Goal: Answer question/provide support: Share knowledge or assist other users

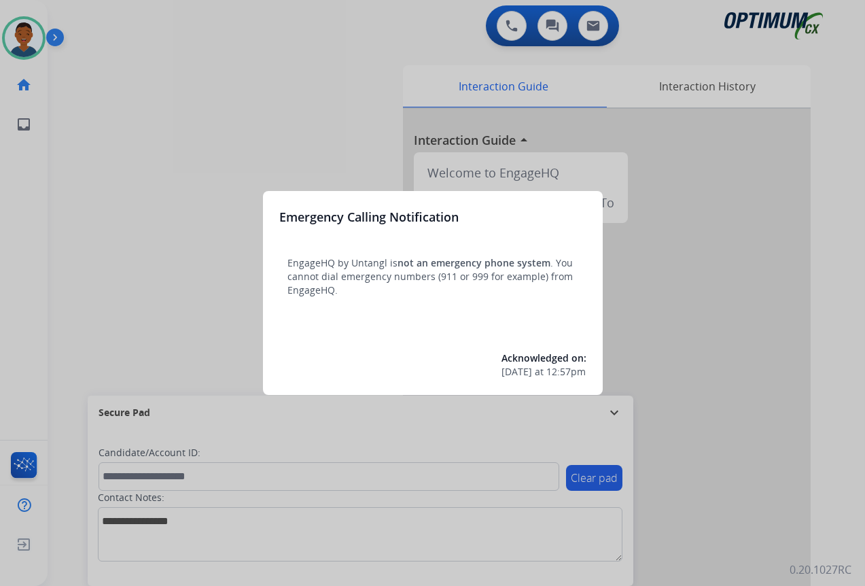
click at [742, 528] on div at bounding box center [432, 293] width 865 height 586
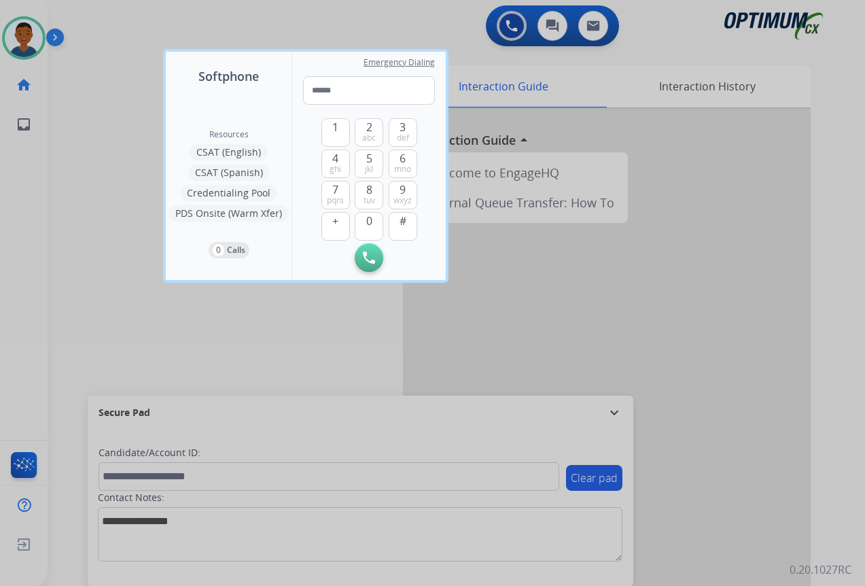
click at [717, 497] on div at bounding box center [432, 293] width 865 height 586
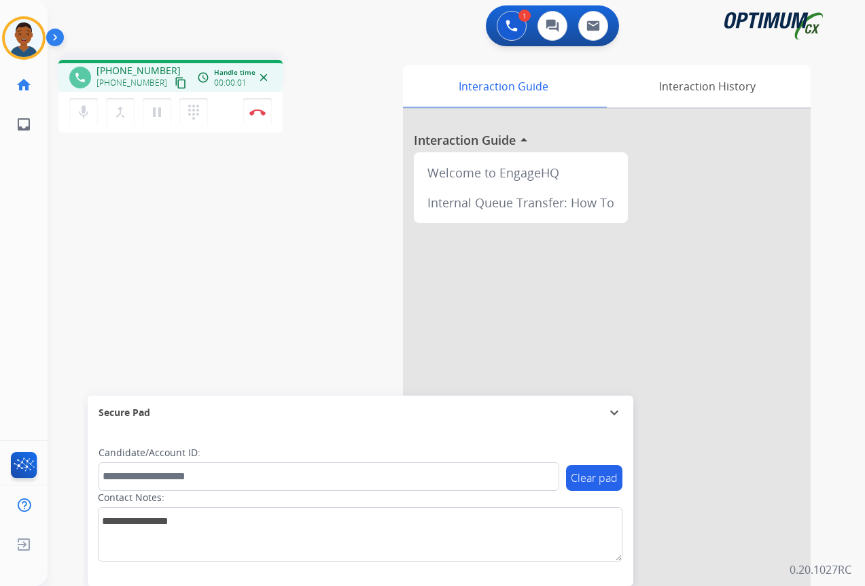
click at [175, 83] on mat-icon "content_copy" at bounding box center [181, 83] width 12 height 12
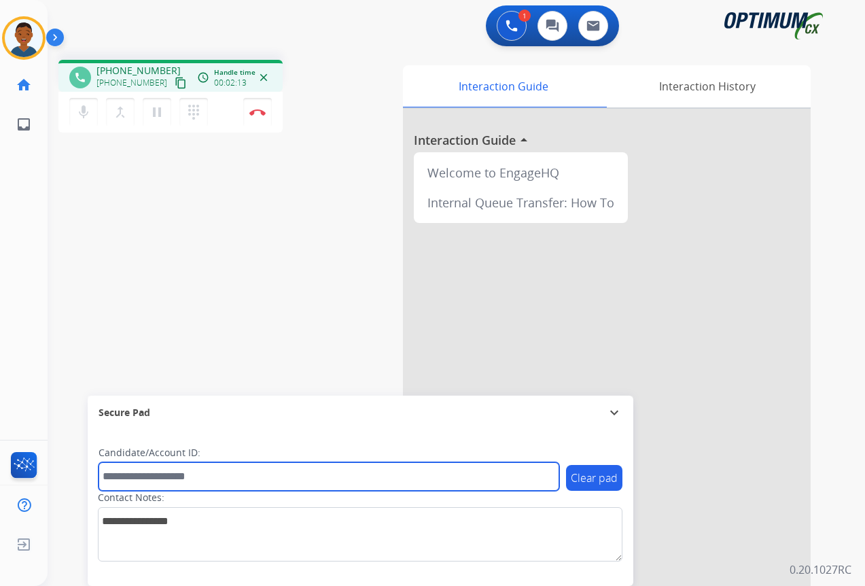
click at [132, 477] on input "text" at bounding box center [328, 476] width 461 height 29
paste input "*******"
type input "*******"
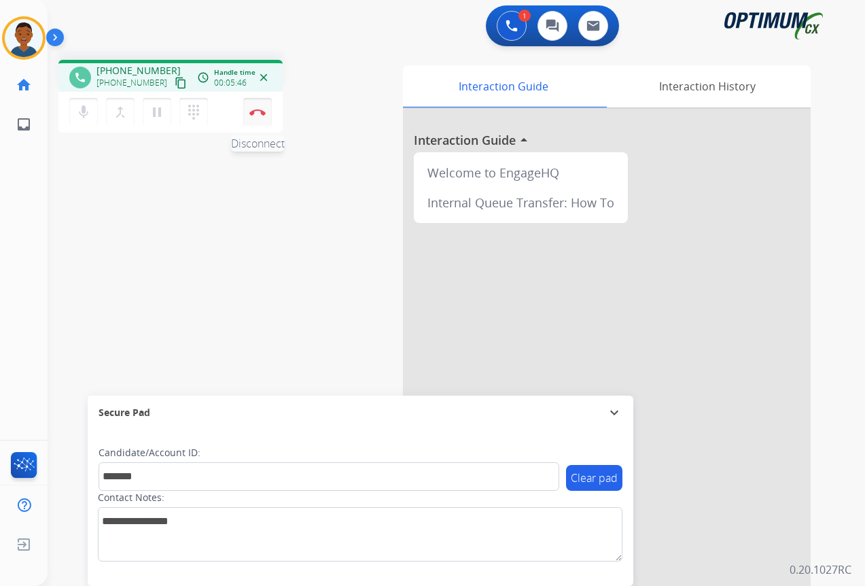
click at [257, 114] on img at bounding box center [257, 112] width 16 height 7
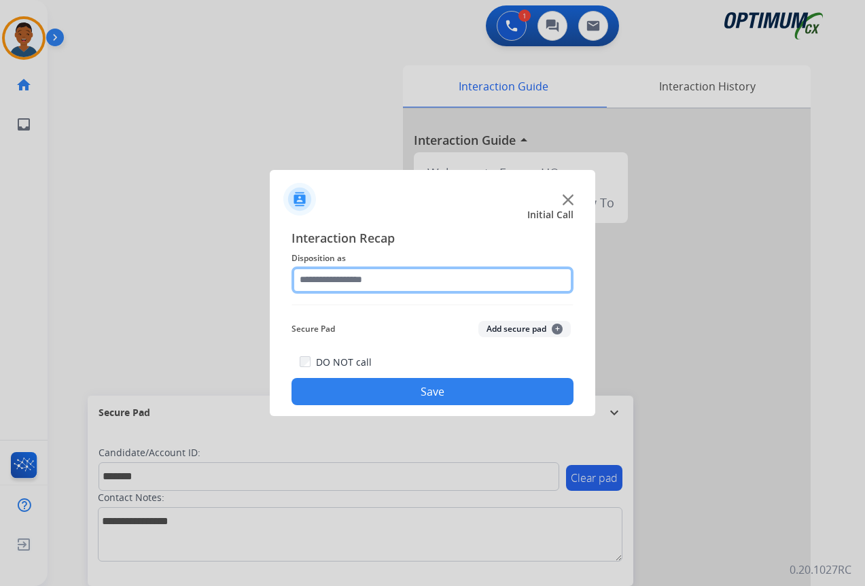
click at [312, 274] on input "text" at bounding box center [432, 279] width 282 height 27
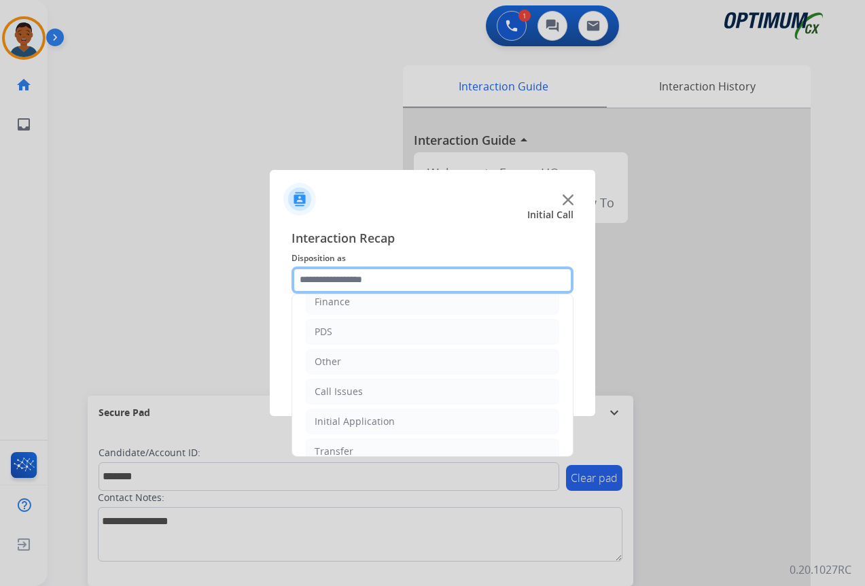
scroll to position [92, 0]
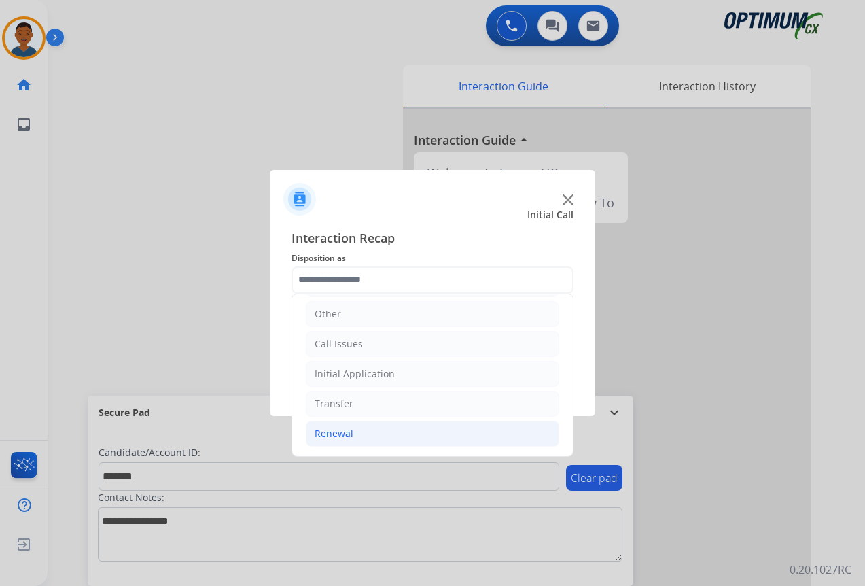
click at [328, 430] on div "Renewal" at bounding box center [333, 434] width 39 height 14
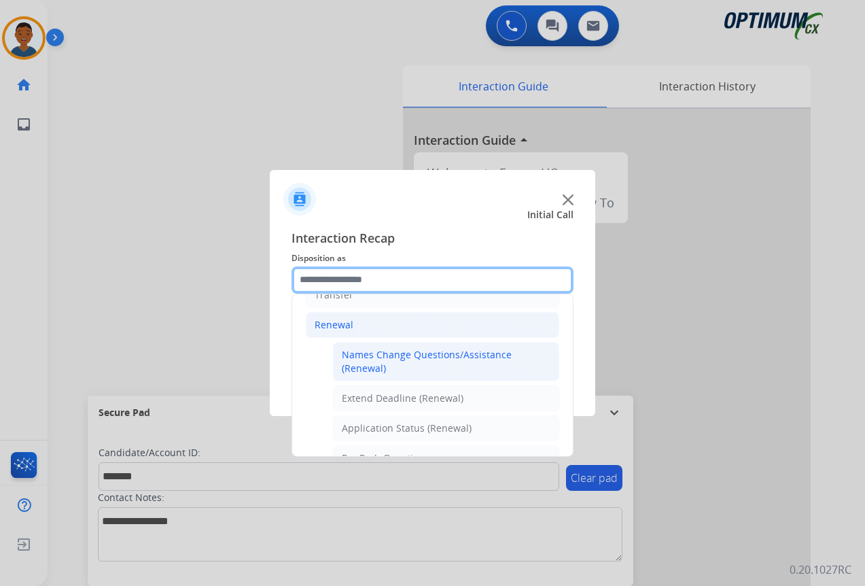
scroll to position [228, 0]
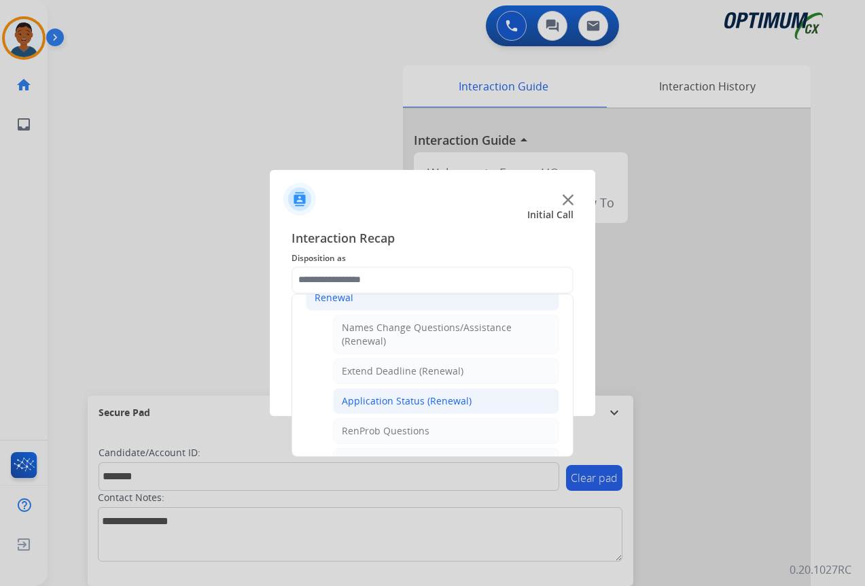
click at [372, 402] on div "Application Status (Renewal)" at bounding box center [407, 401] width 130 height 14
type input "**********"
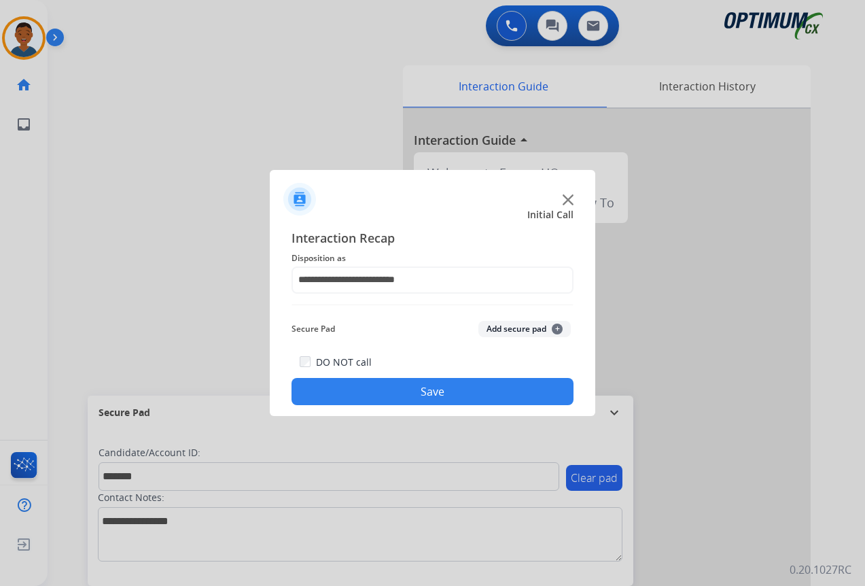
click at [494, 325] on button "Add secure pad +" at bounding box center [524, 329] width 92 height 16
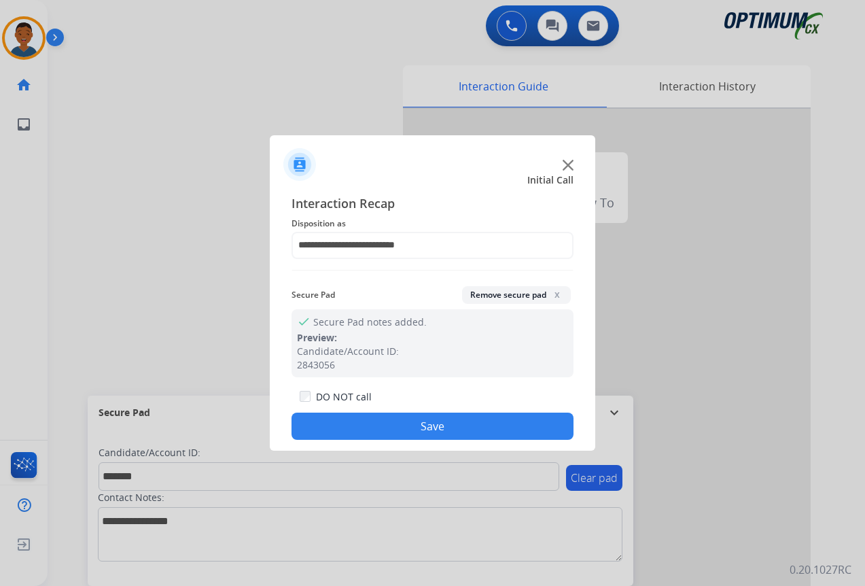
click at [421, 423] on button "Save" at bounding box center [432, 425] width 282 height 27
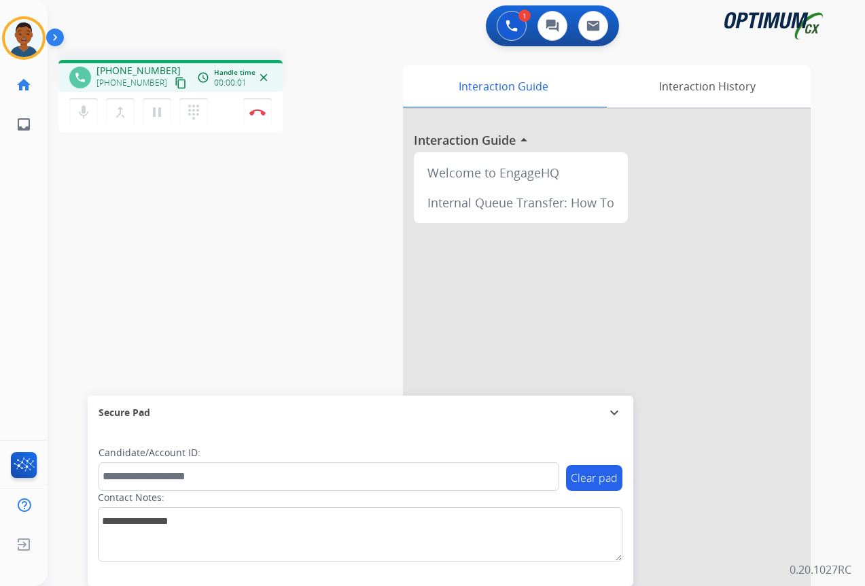
click at [175, 85] on mat-icon "content_copy" at bounding box center [181, 83] width 12 height 12
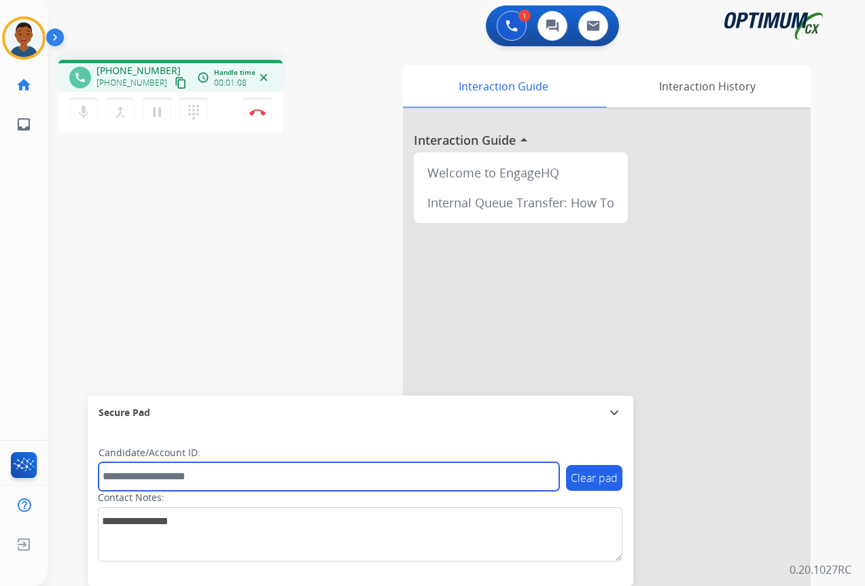
click at [133, 478] on input "text" at bounding box center [328, 476] width 461 height 29
paste input "*******"
type input "*******"
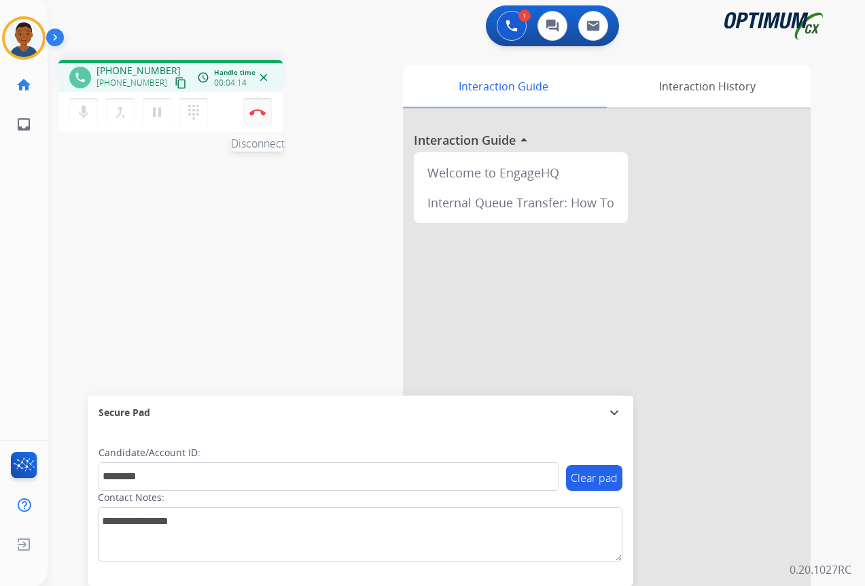
click at [259, 113] on img at bounding box center [257, 112] width 16 height 7
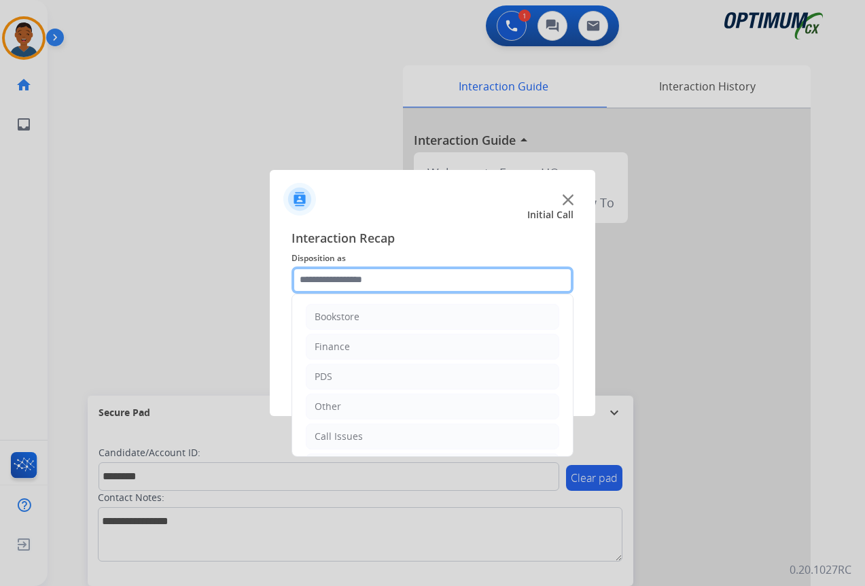
click at [325, 279] on input "text" at bounding box center [432, 279] width 282 height 27
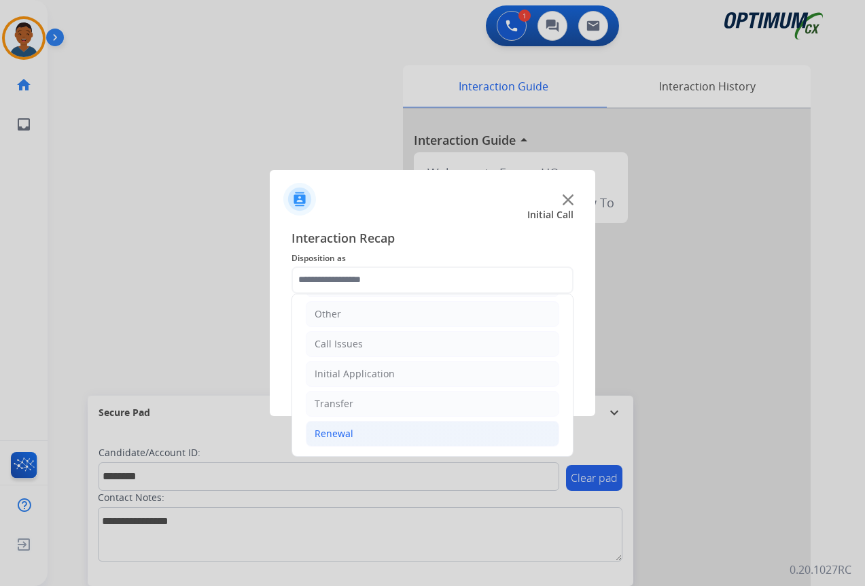
click at [331, 433] on div "Renewal" at bounding box center [333, 434] width 39 height 14
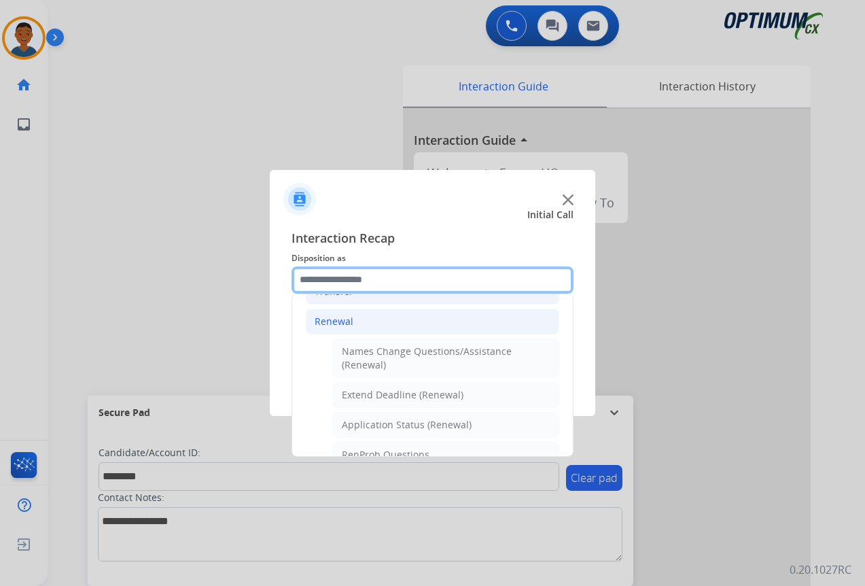
scroll to position [228, 0]
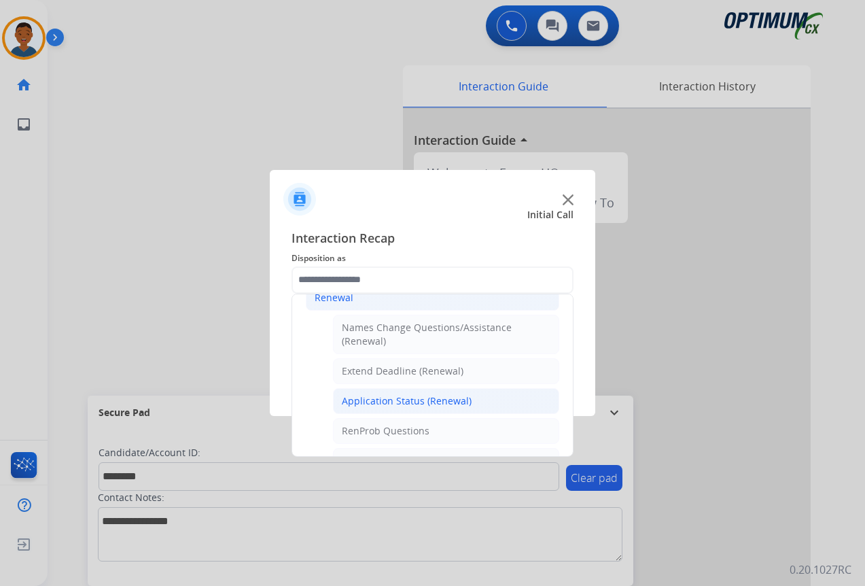
click at [399, 403] on div "Application Status (Renewal)" at bounding box center [407, 401] width 130 height 14
type input "**********"
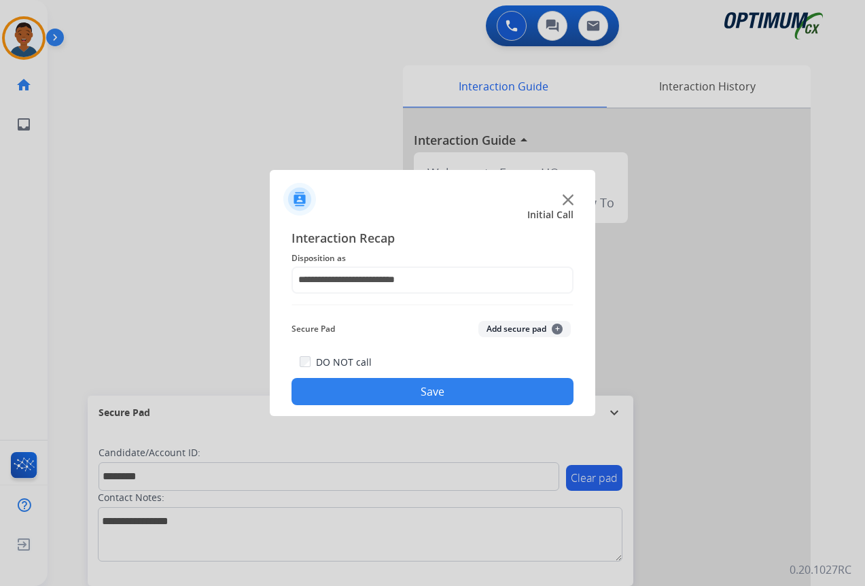
click at [510, 331] on button "Add secure pad +" at bounding box center [524, 329] width 92 height 16
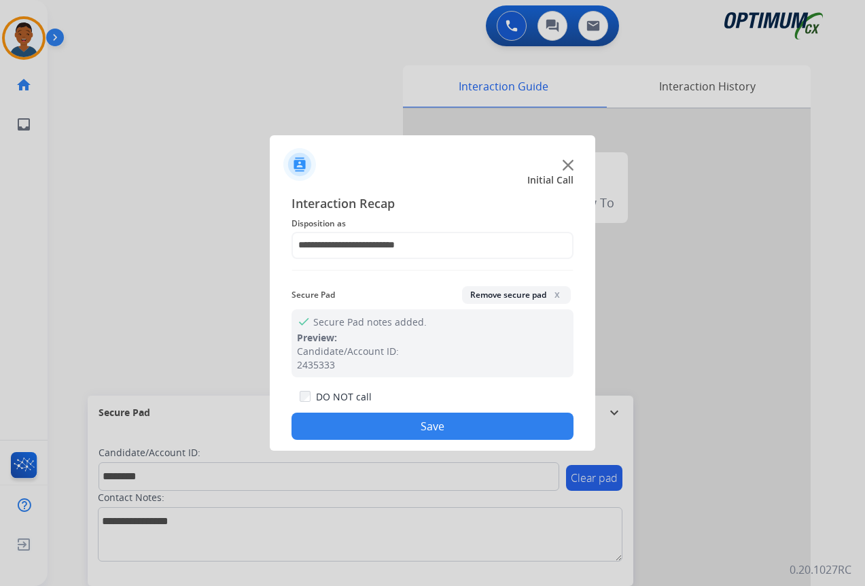
click at [480, 425] on button "Save" at bounding box center [432, 425] width 282 height 27
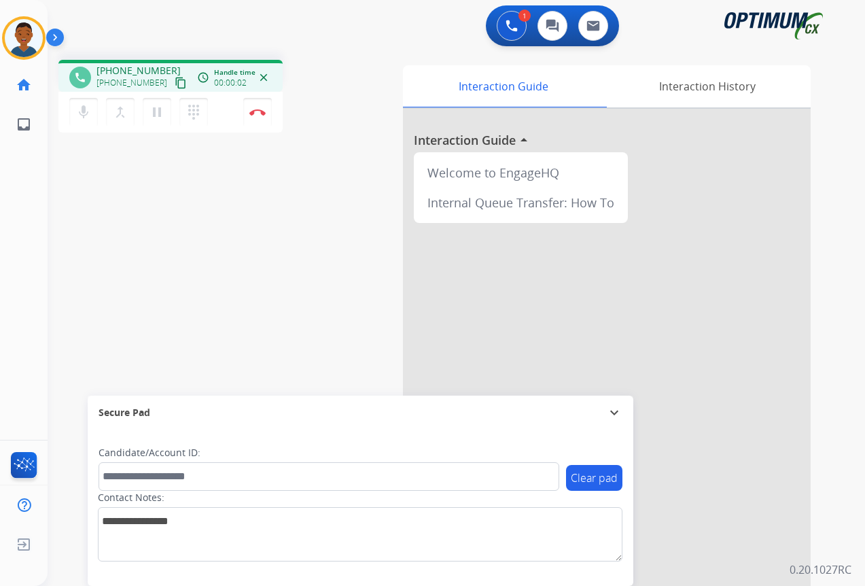
click at [175, 84] on mat-icon "content_copy" at bounding box center [181, 83] width 12 height 12
click at [175, 82] on mat-icon "content_copy" at bounding box center [181, 83] width 12 height 12
click at [253, 114] on img at bounding box center [257, 112] width 16 height 7
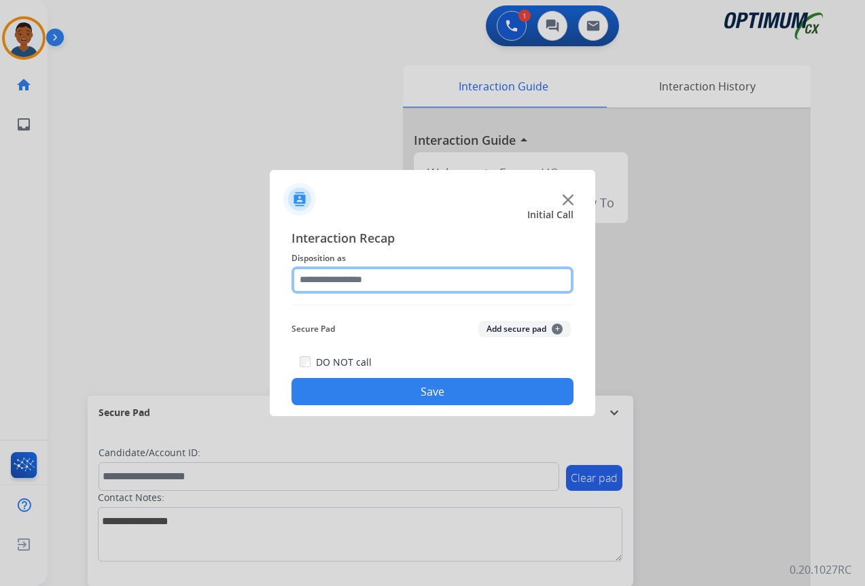
click at [323, 283] on input "text" at bounding box center [432, 279] width 282 height 27
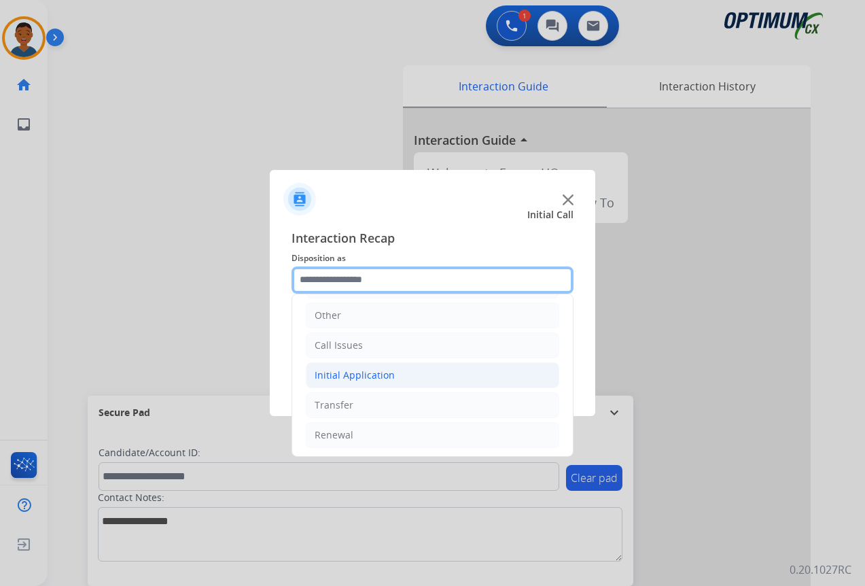
scroll to position [92, 0]
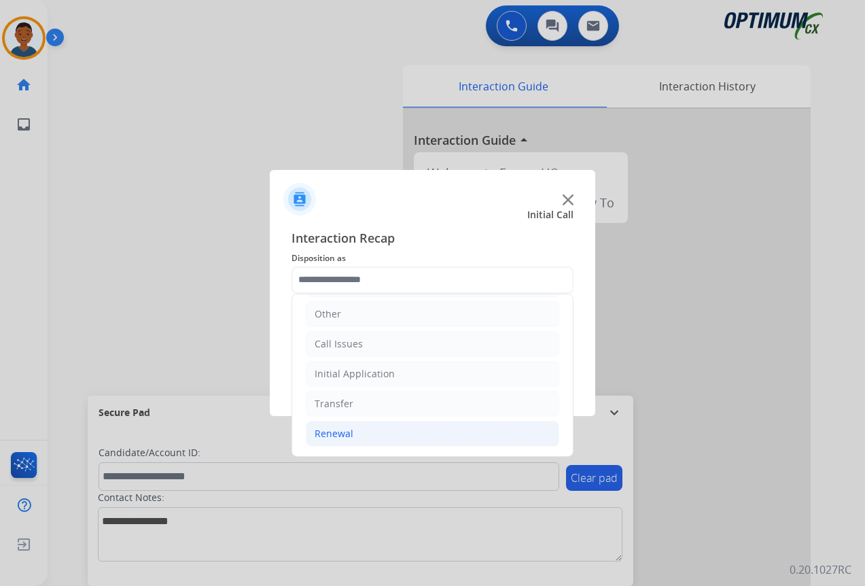
click at [333, 431] on div "Renewal" at bounding box center [333, 434] width 39 height 14
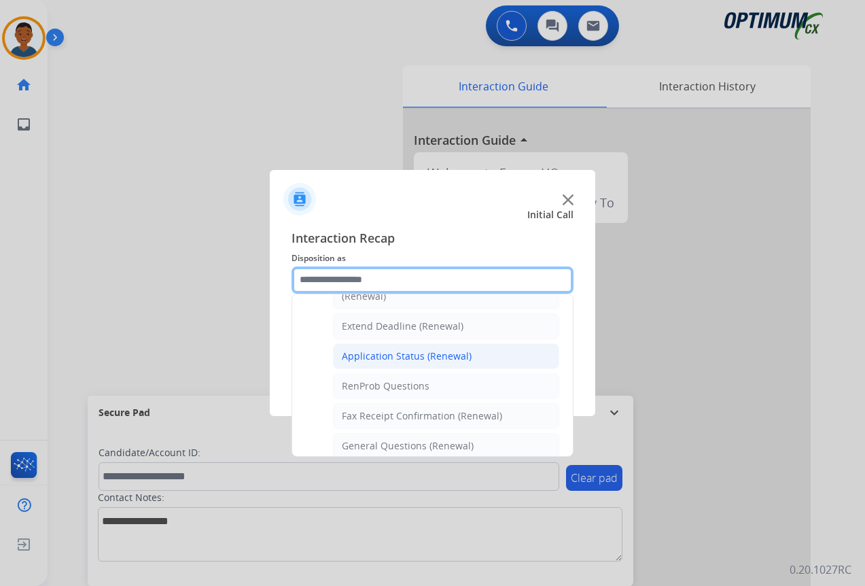
scroll to position [296, 0]
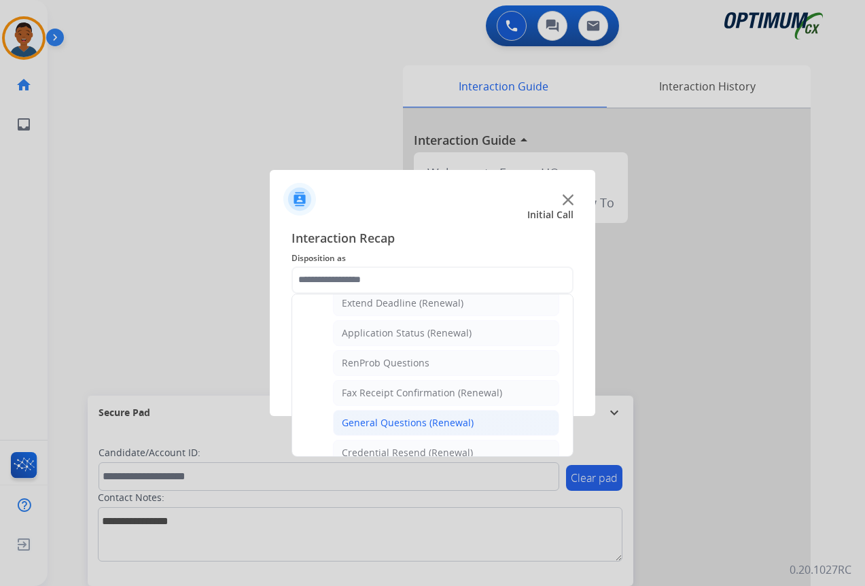
click at [363, 418] on div "General Questions (Renewal)" at bounding box center [408, 423] width 132 height 14
type input "**********"
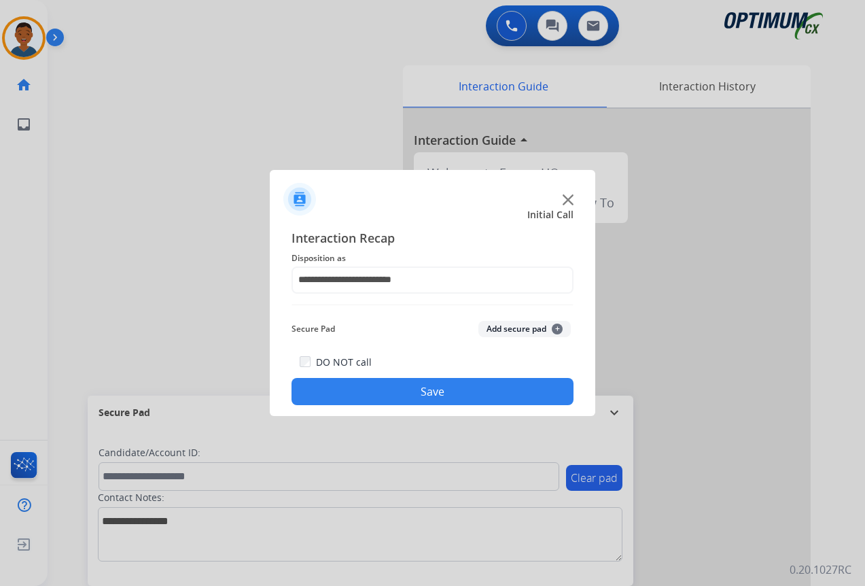
click at [457, 391] on button "Save" at bounding box center [432, 391] width 282 height 27
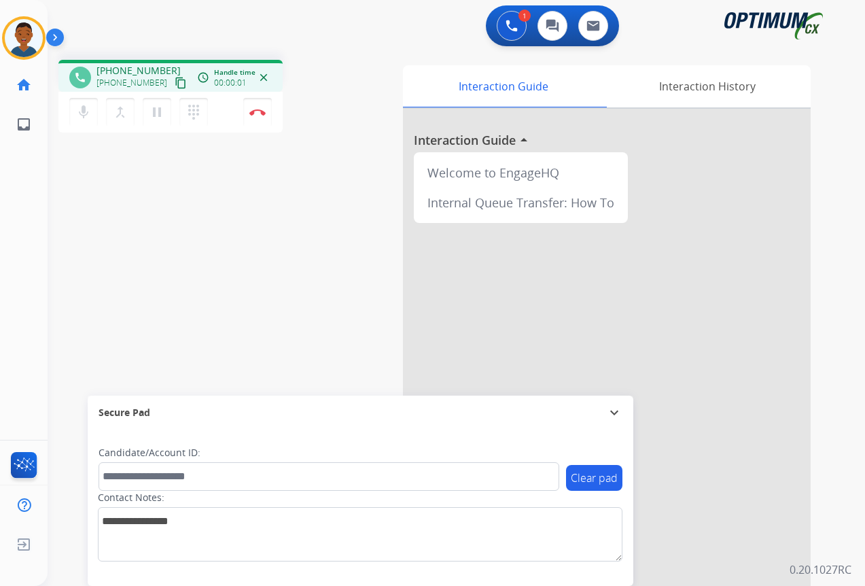
click at [175, 85] on mat-icon "content_copy" at bounding box center [181, 83] width 12 height 12
click at [257, 111] on img at bounding box center [257, 112] width 16 height 7
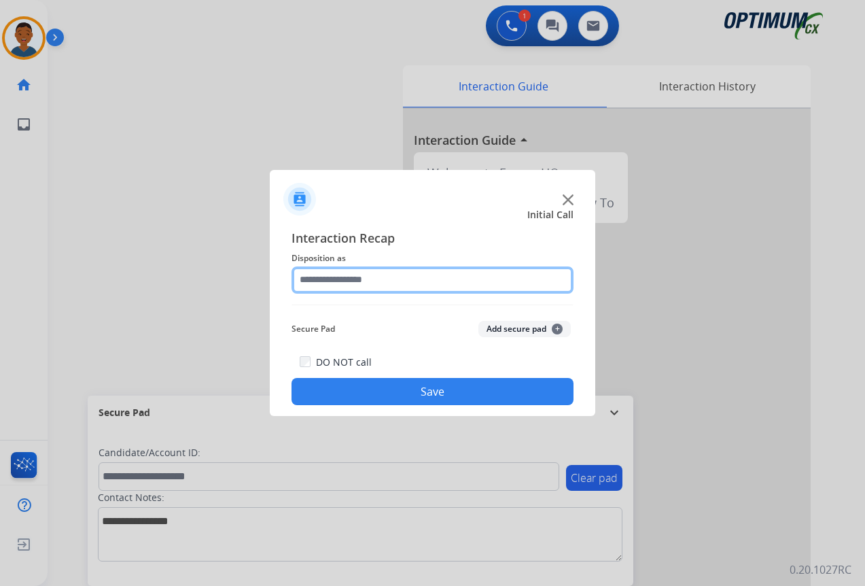
click at [321, 277] on input "text" at bounding box center [432, 279] width 282 height 27
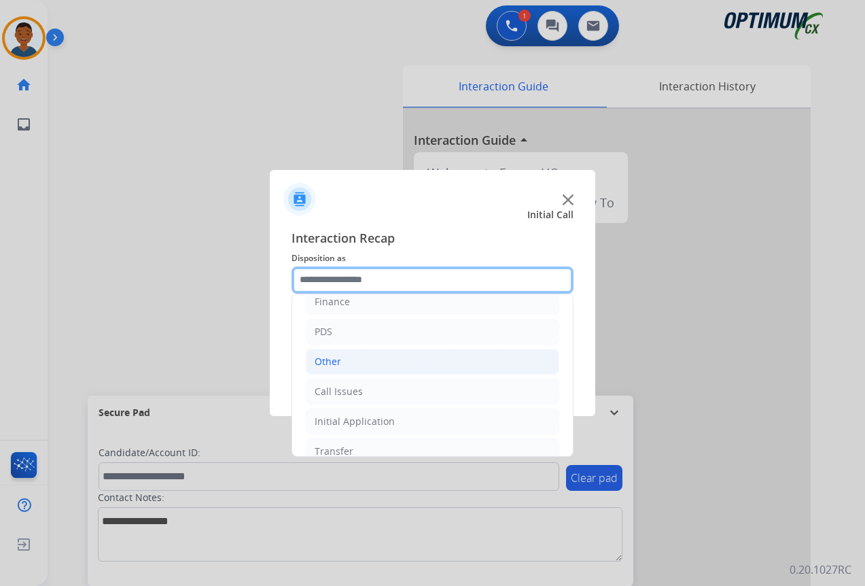
scroll to position [92, 0]
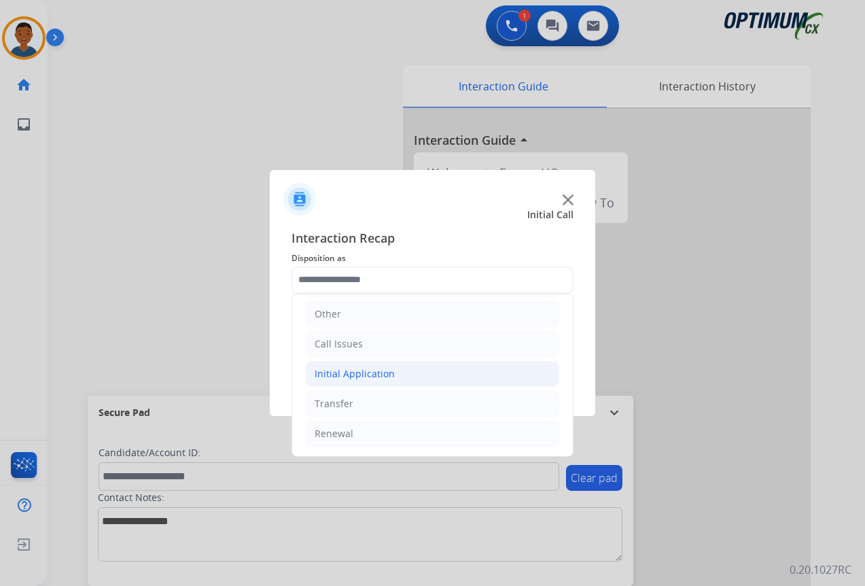
click at [348, 370] on div "Initial Application" at bounding box center [354, 374] width 80 height 14
click at [369, 401] on div "Credential Resend (Initial application)" at bounding box center [428, 404] width 172 height 14
type input "**********"
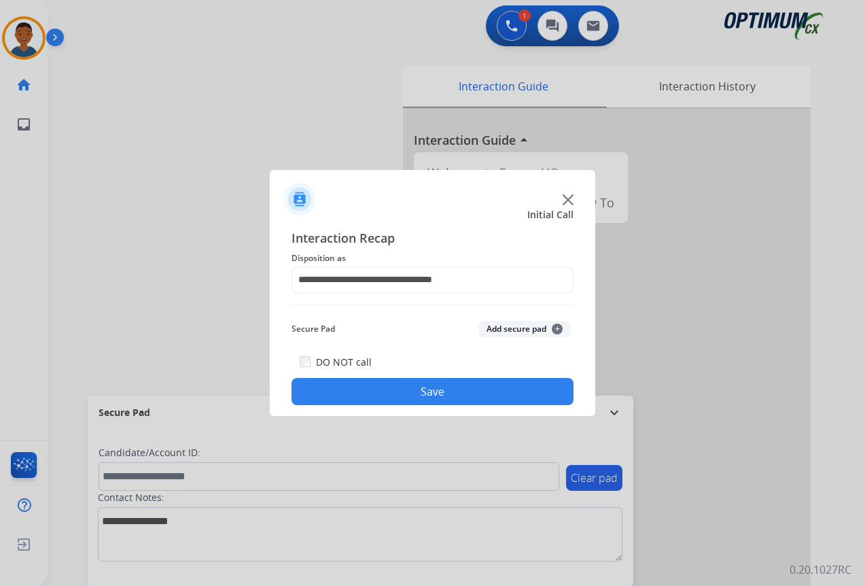
click at [414, 387] on button "Save" at bounding box center [432, 391] width 282 height 27
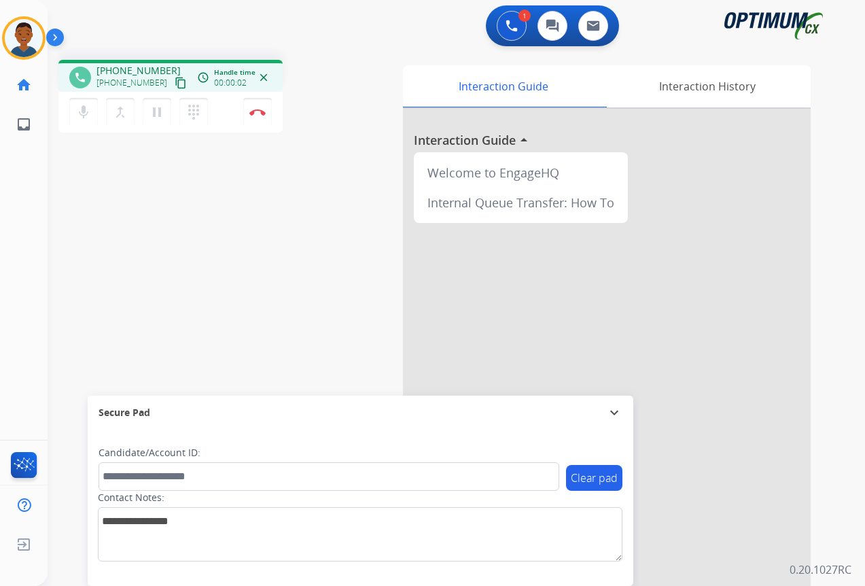
click at [175, 81] on mat-icon "content_copy" at bounding box center [181, 83] width 12 height 12
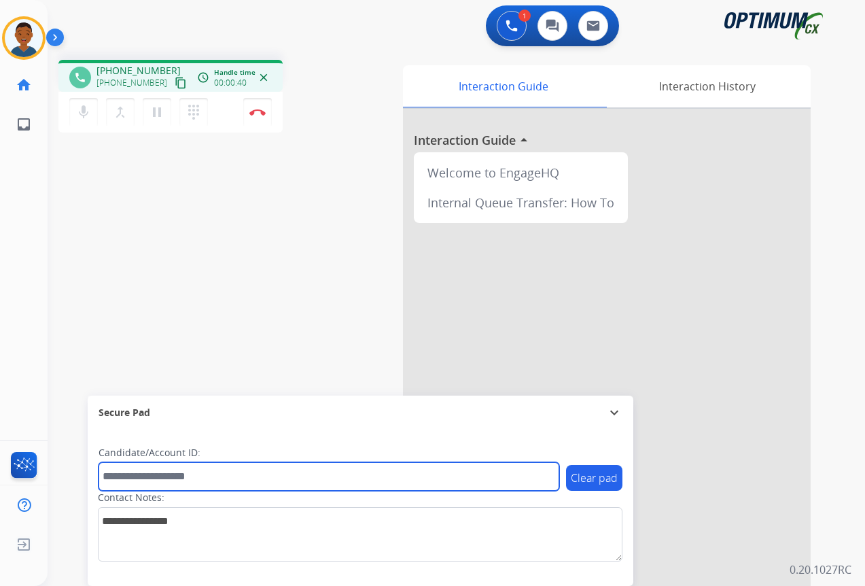
click at [162, 480] on input "text" at bounding box center [328, 476] width 461 height 29
paste input "*******"
type input "*******"
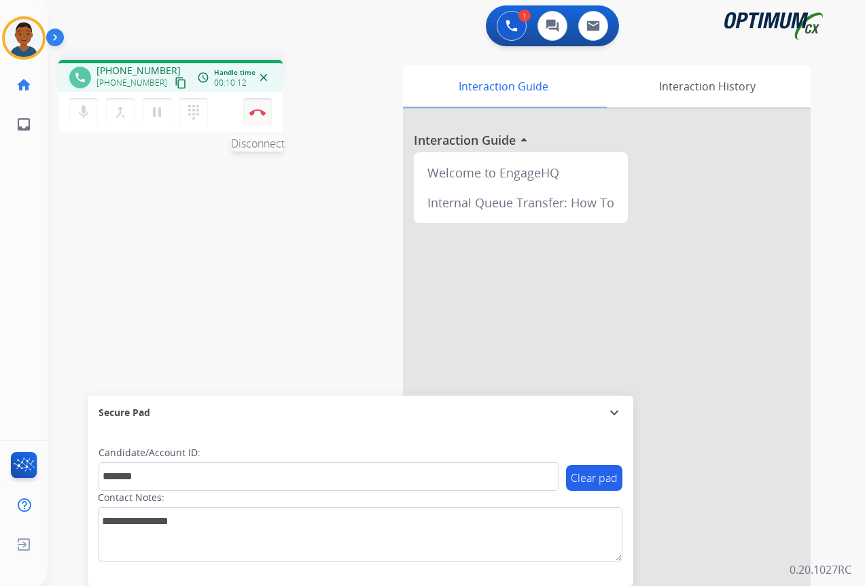
click at [258, 113] on img at bounding box center [257, 112] width 16 height 7
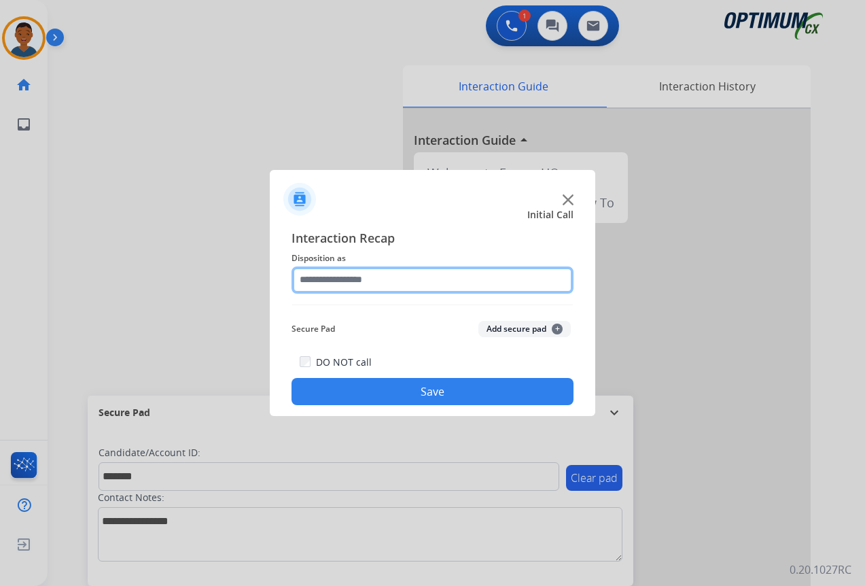
click at [306, 277] on input "text" at bounding box center [432, 279] width 282 height 27
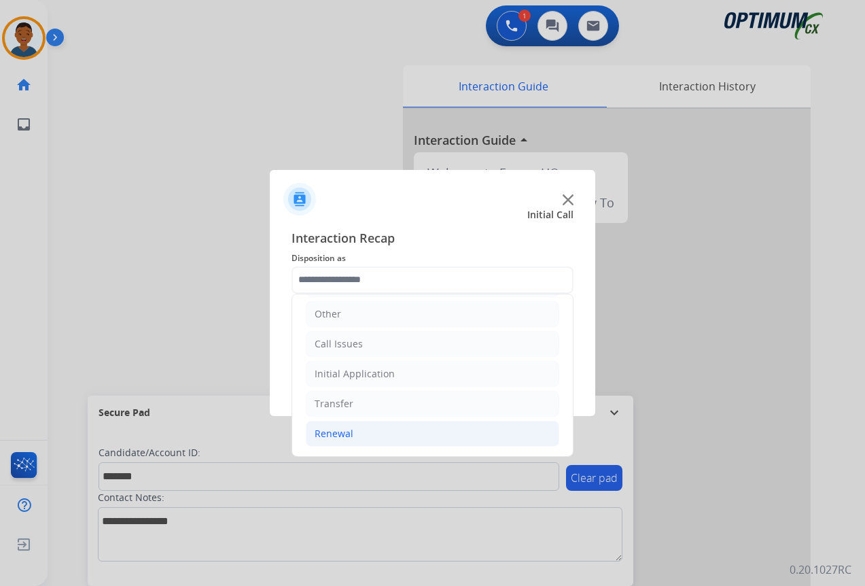
click at [325, 435] on div "Renewal" at bounding box center [333, 434] width 39 height 14
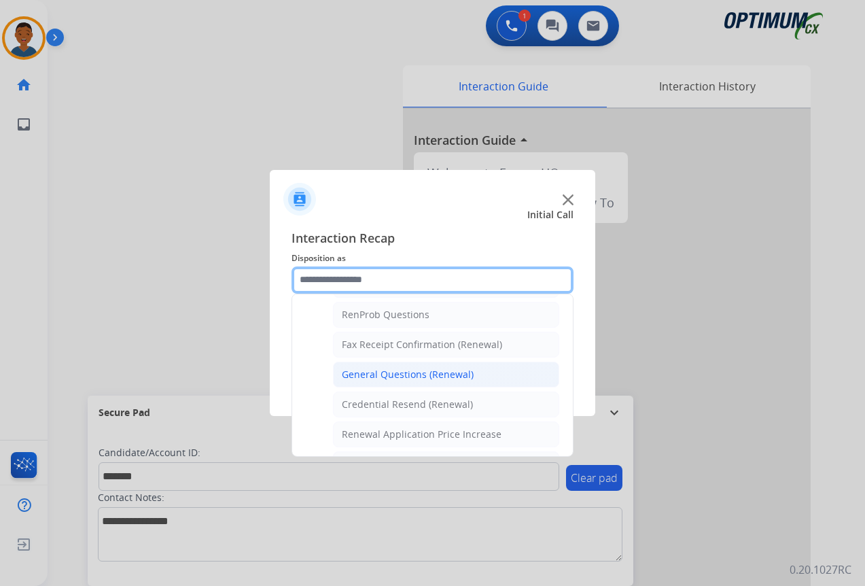
scroll to position [364, 0]
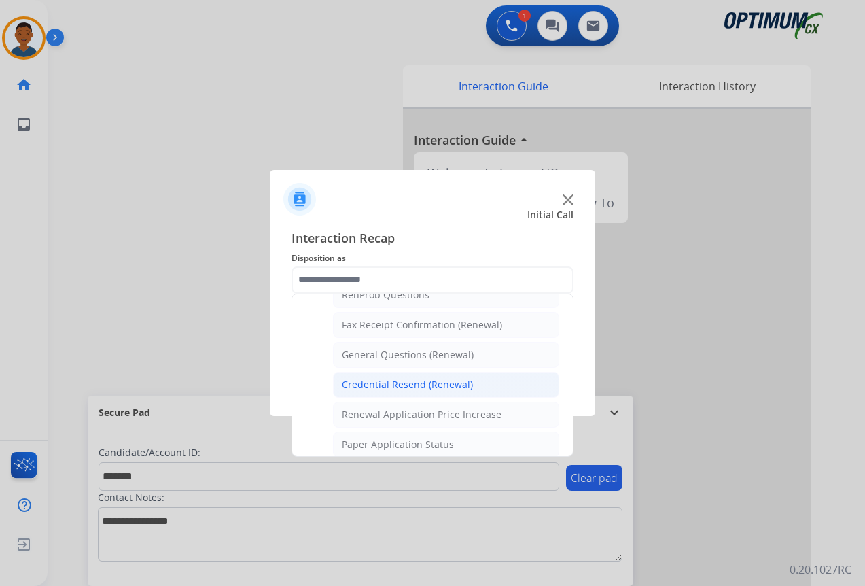
click at [368, 382] on div "Credential Resend (Renewal)" at bounding box center [407, 385] width 131 height 14
type input "**********"
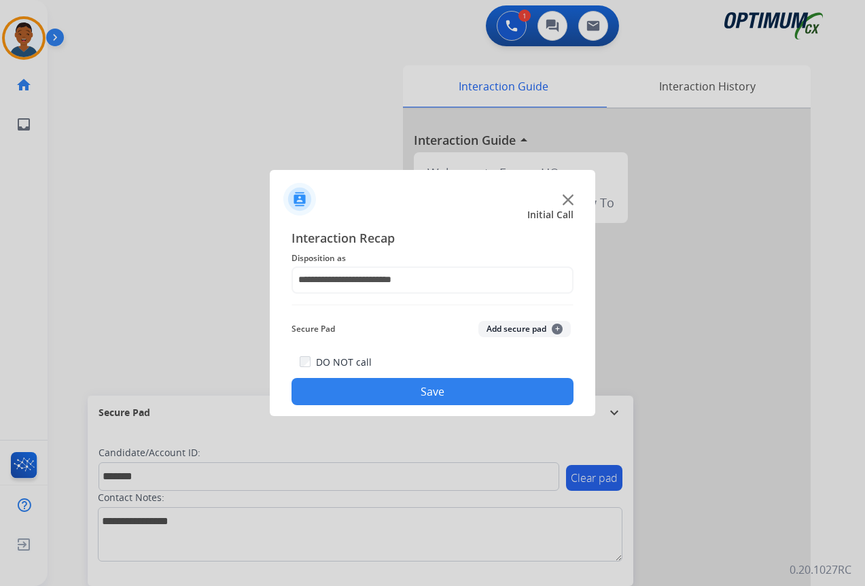
click at [505, 330] on button "Add secure pad +" at bounding box center [524, 329] width 92 height 16
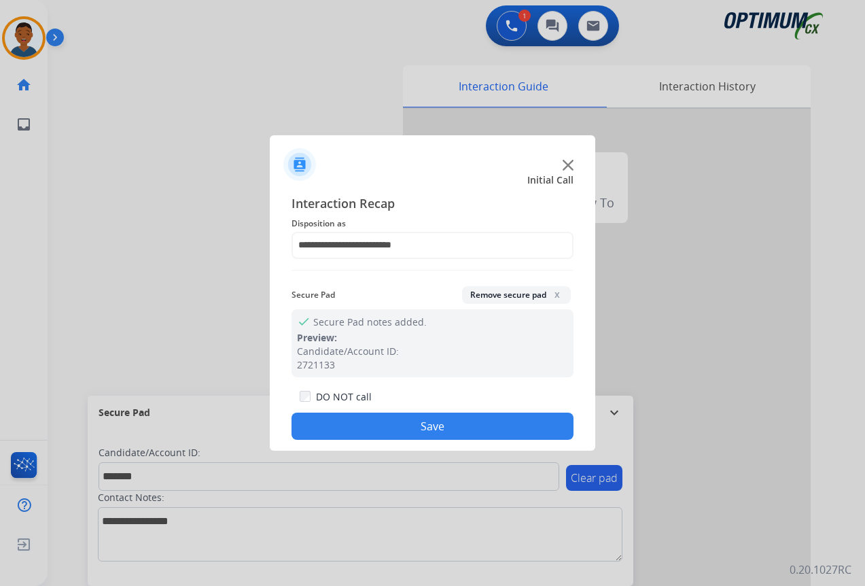
click at [463, 427] on button "Save" at bounding box center [432, 425] width 282 height 27
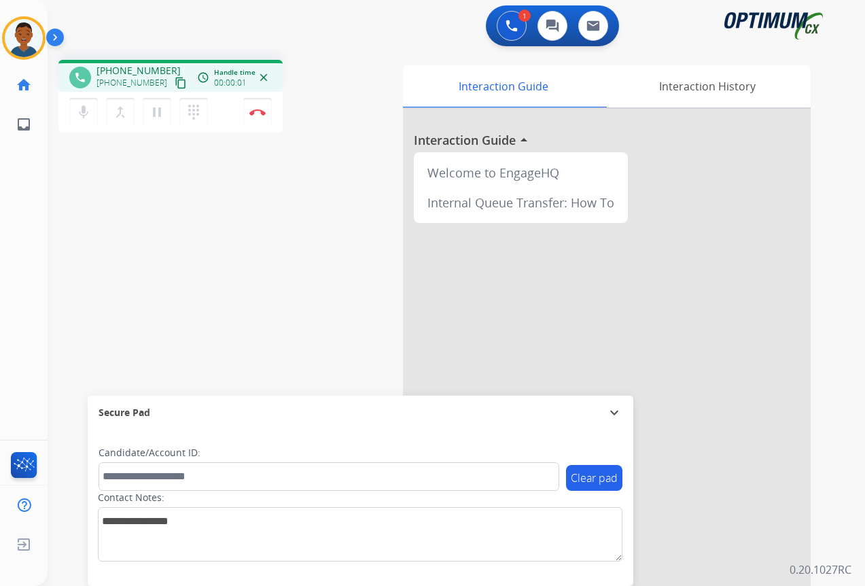
click at [175, 82] on mat-icon "content_copy" at bounding box center [181, 83] width 12 height 12
click at [198, 114] on mat-icon "dialpad" at bounding box center [193, 112] width 16 height 16
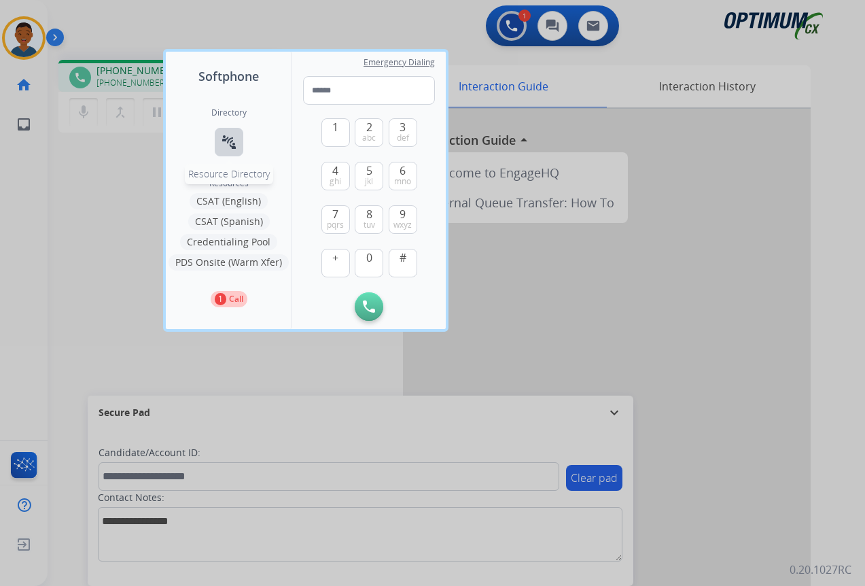
click at [232, 144] on mat-icon "connect_without_contact" at bounding box center [229, 142] width 16 height 16
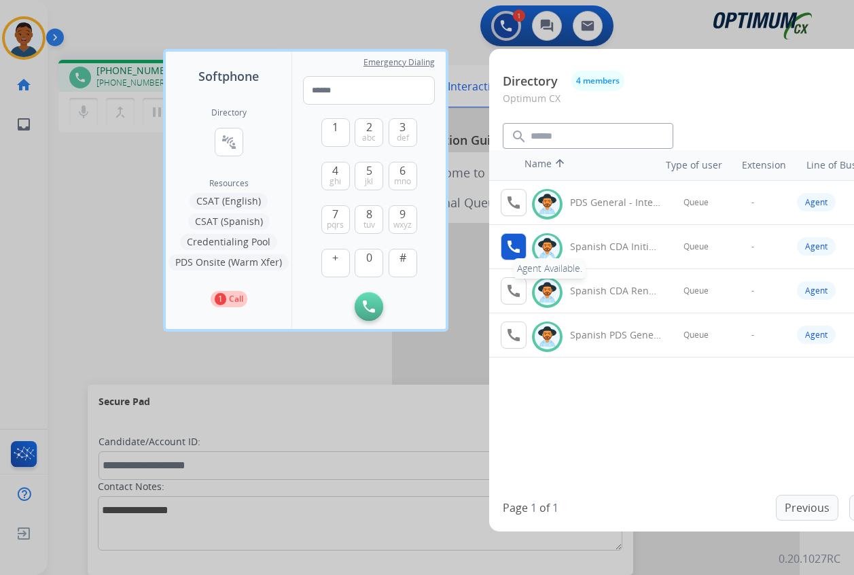
click at [512, 246] on mat-icon "call" at bounding box center [513, 246] width 16 height 16
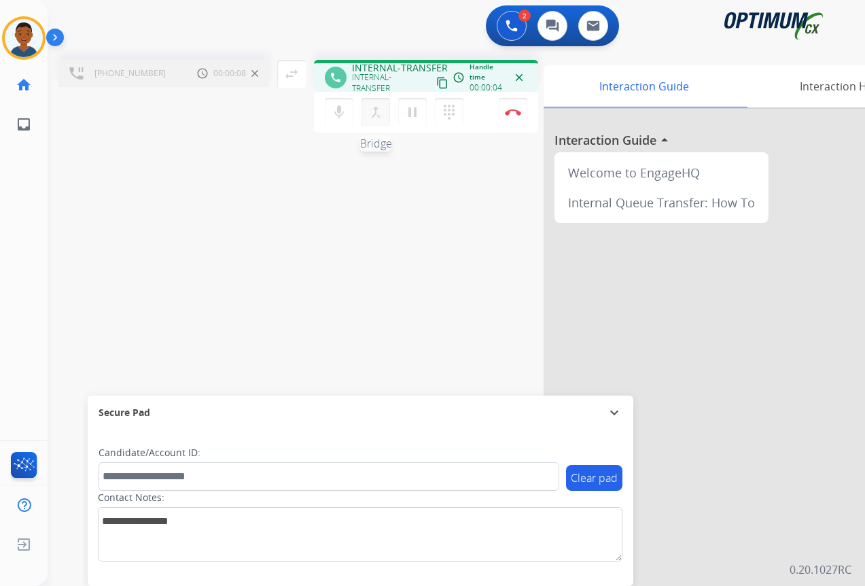
click at [377, 114] on mat-icon "merge_type" at bounding box center [375, 112] width 16 height 16
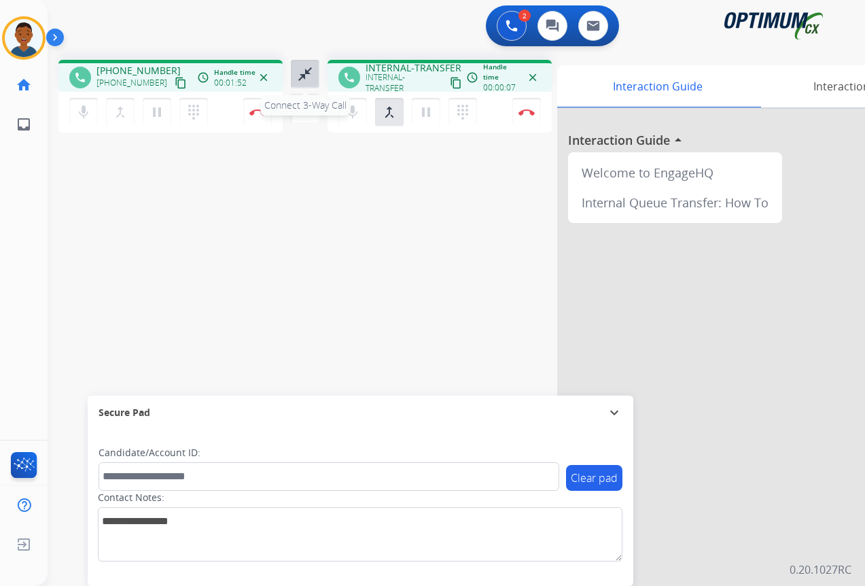
click at [306, 74] on mat-icon "close_fullscreen" at bounding box center [305, 74] width 16 height 16
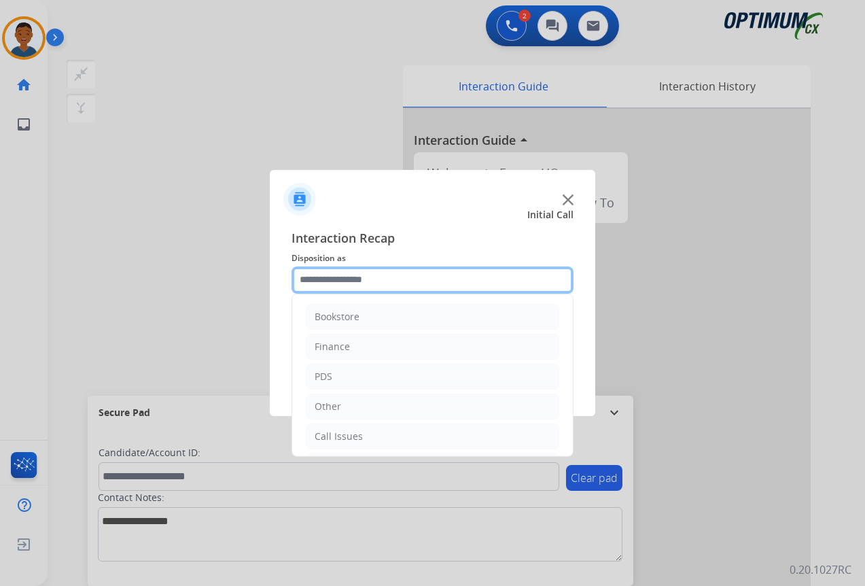
click at [335, 278] on input "text" at bounding box center [432, 279] width 282 height 27
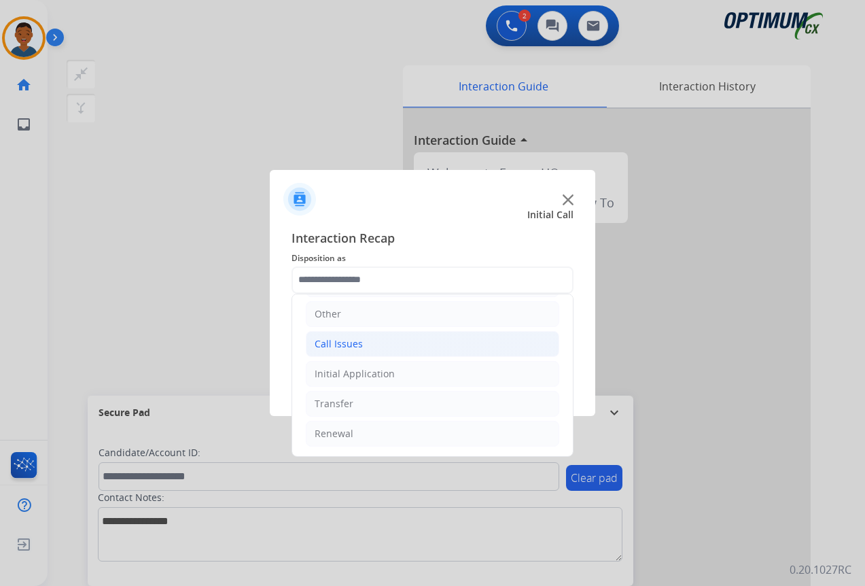
click at [337, 342] on div "Call Issues" at bounding box center [338, 344] width 48 height 14
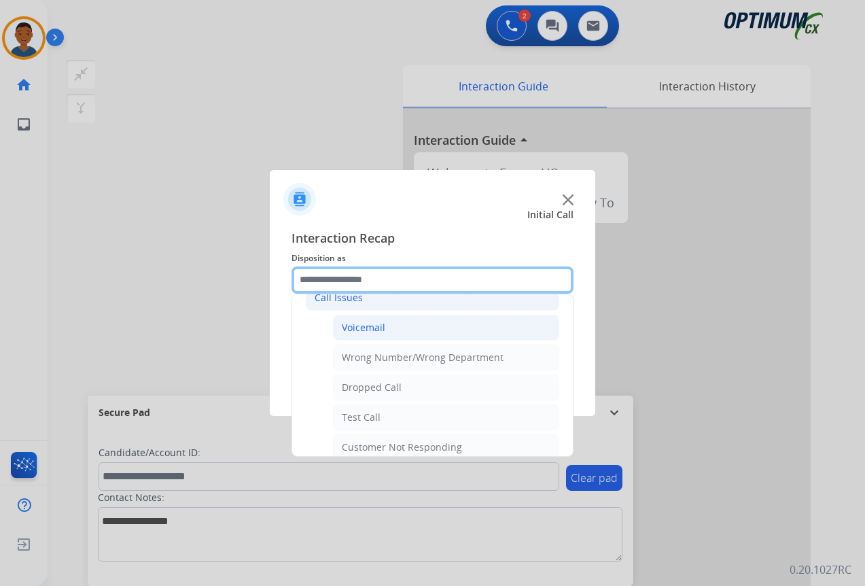
scroll to position [160, 0]
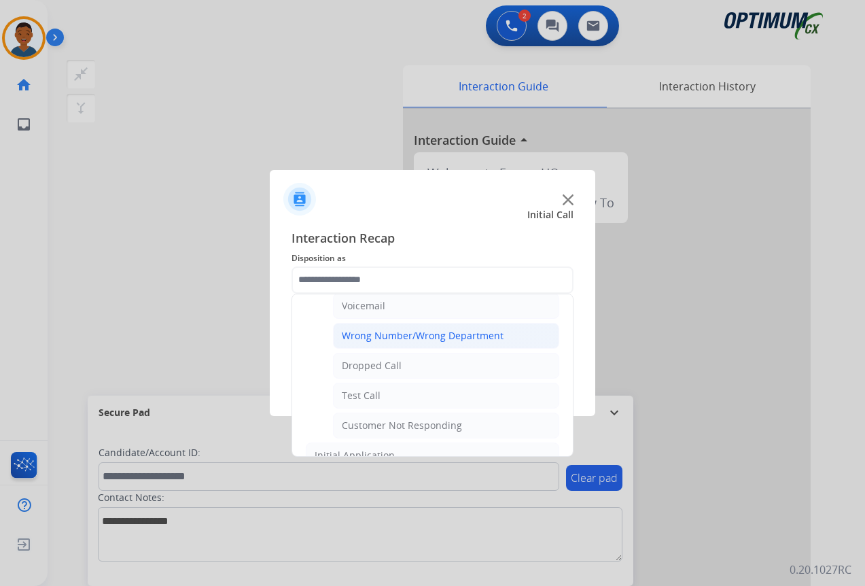
click at [386, 331] on div "Wrong Number/Wrong Department" at bounding box center [423, 336] width 162 height 14
type input "**********"
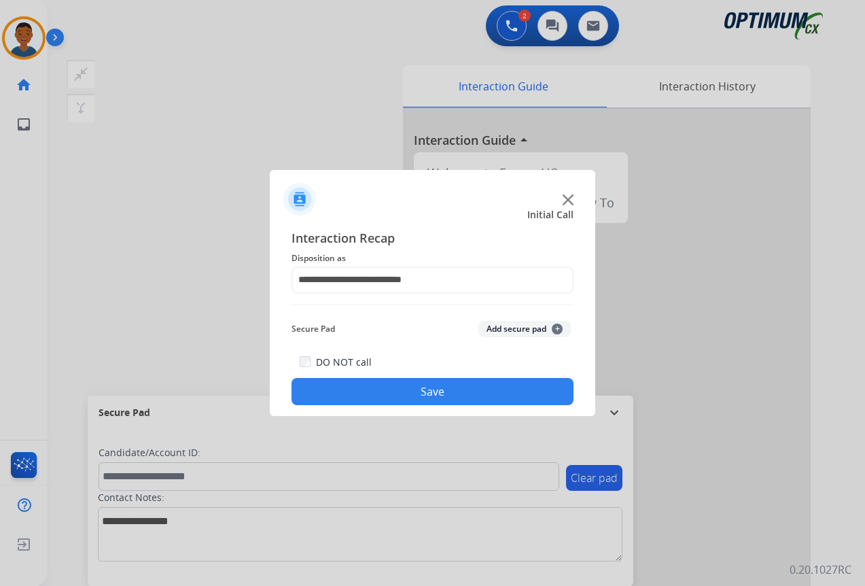
click at [410, 394] on button "Save" at bounding box center [432, 391] width 282 height 27
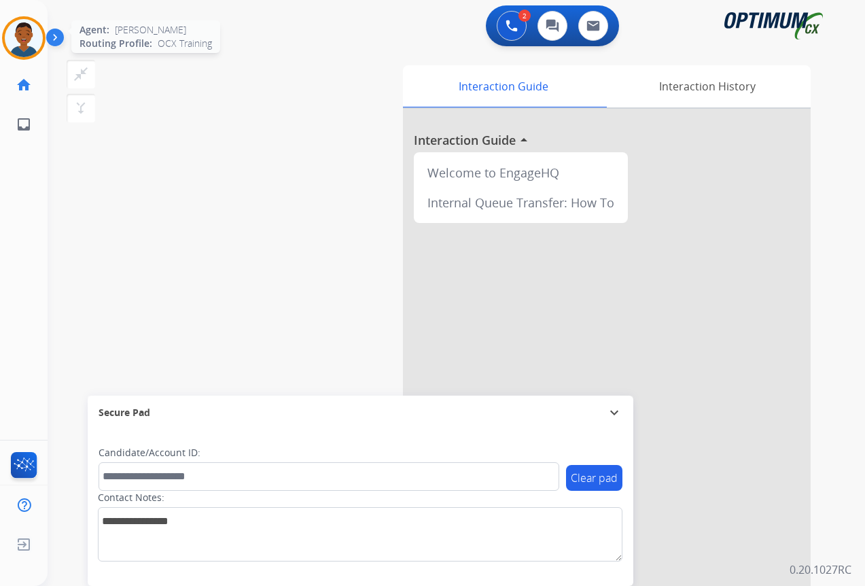
click at [29, 43] on img at bounding box center [24, 38] width 38 height 38
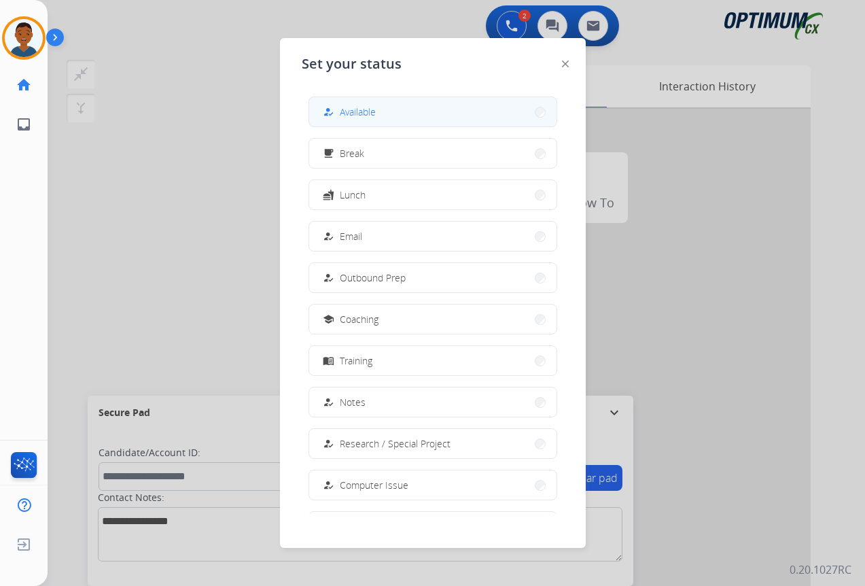
click at [387, 118] on button "how_to_reg Available" at bounding box center [432, 111] width 247 height 29
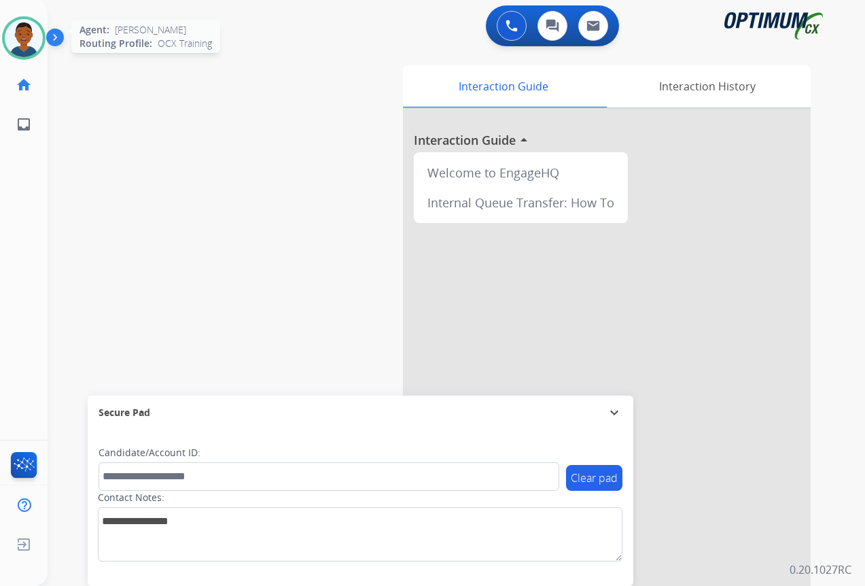
drag, startPoint x: 26, startPoint y: 43, endPoint x: 35, endPoint y: 49, distance: 9.8
click at [26, 43] on img at bounding box center [24, 38] width 38 height 38
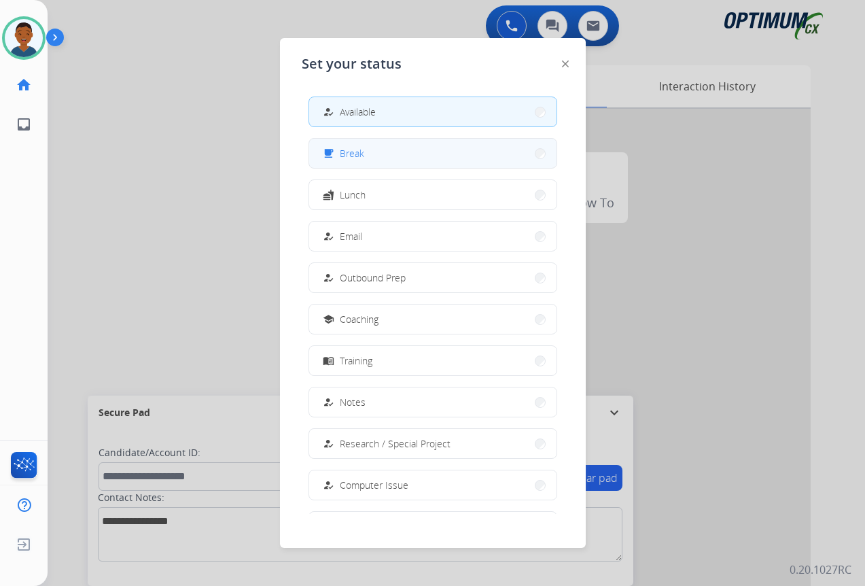
click at [363, 156] on span "Break" at bounding box center [352, 153] width 24 height 14
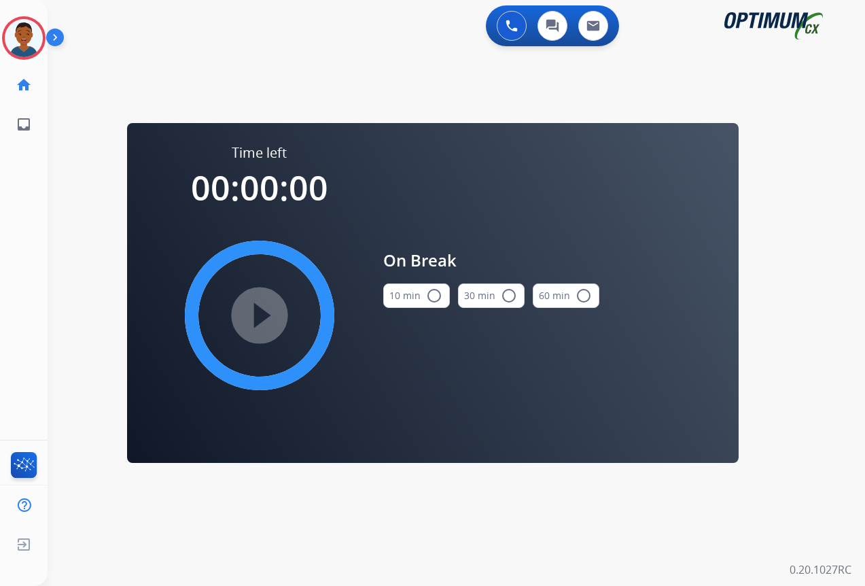
click at [429, 296] on mat-icon "radio_button_unchecked" at bounding box center [434, 295] width 16 height 16
click at [266, 312] on mat-icon "play_circle_filled" at bounding box center [259, 315] width 16 height 16
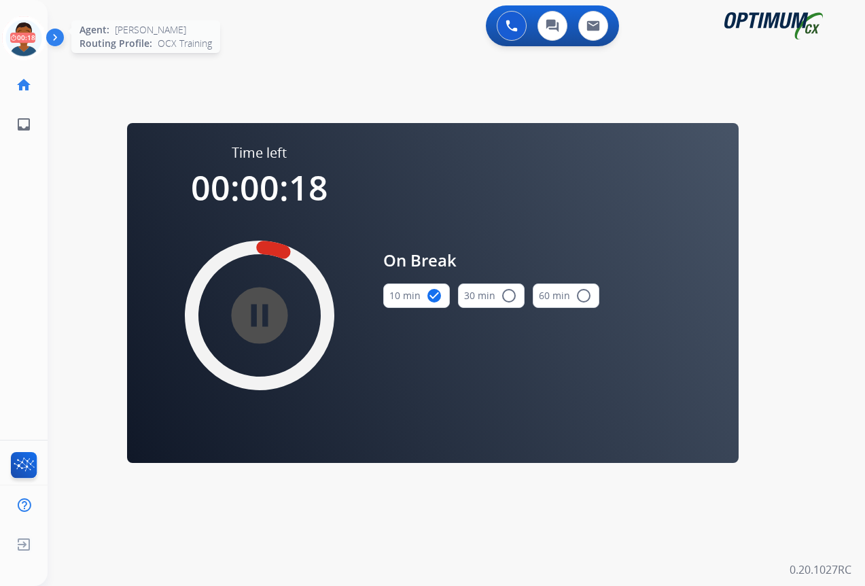
click at [25, 43] on icon at bounding box center [24, 38] width 44 height 44
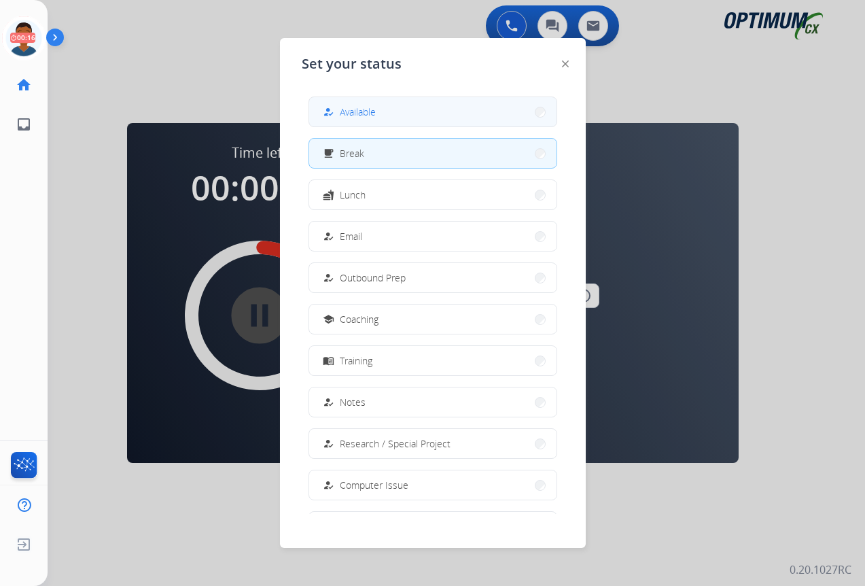
click at [344, 109] on span "Available" at bounding box center [358, 112] width 36 height 14
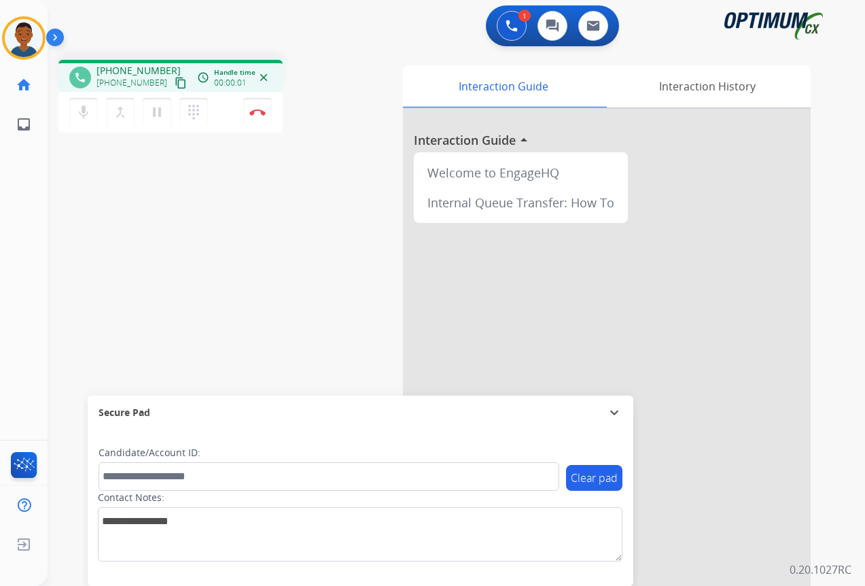
click at [175, 85] on mat-icon "content_copy" at bounding box center [181, 83] width 12 height 12
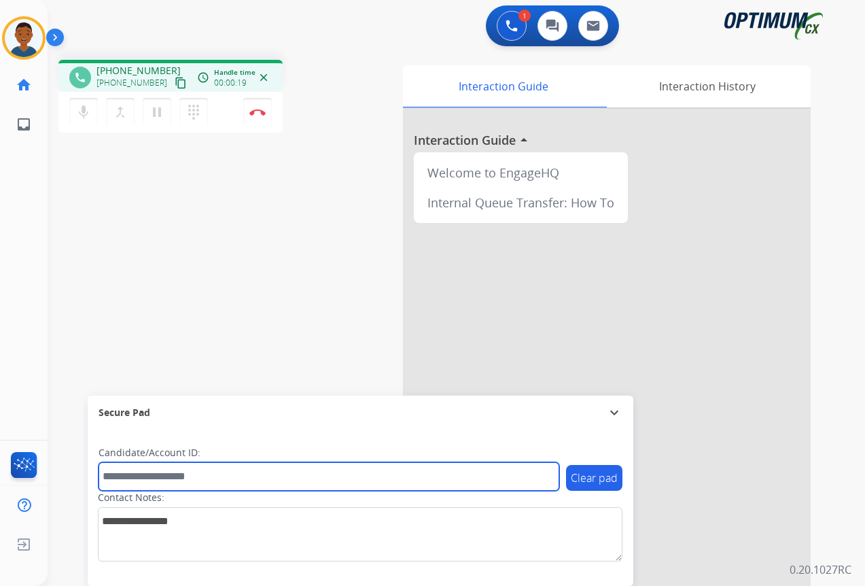
click at [116, 476] on input "text" at bounding box center [328, 476] width 461 height 29
paste input "*******"
type input "*******"
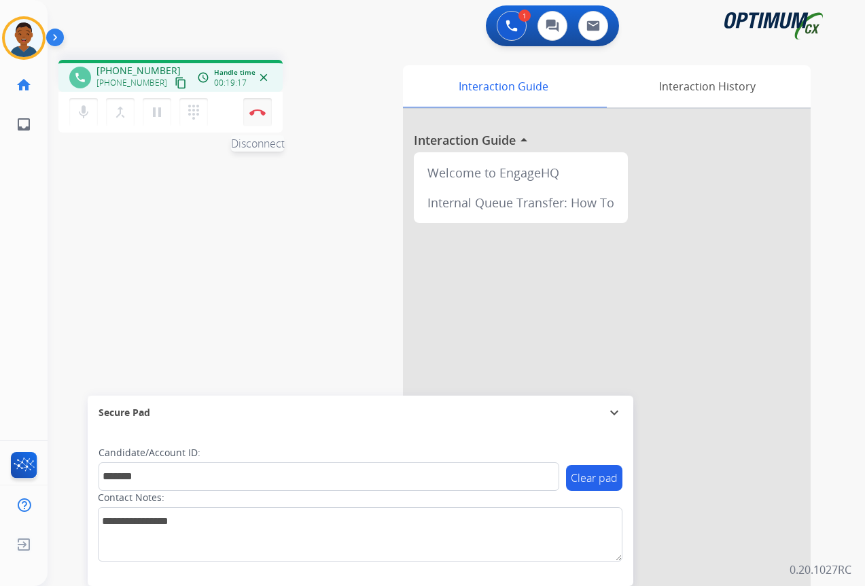
click at [254, 117] on button "Disconnect" at bounding box center [257, 112] width 29 height 29
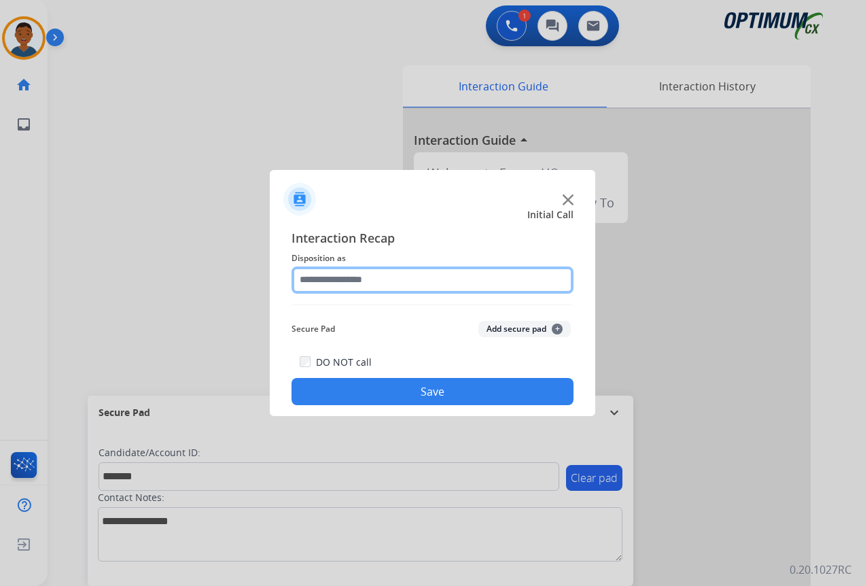
click at [316, 281] on input "text" at bounding box center [432, 279] width 282 height 27
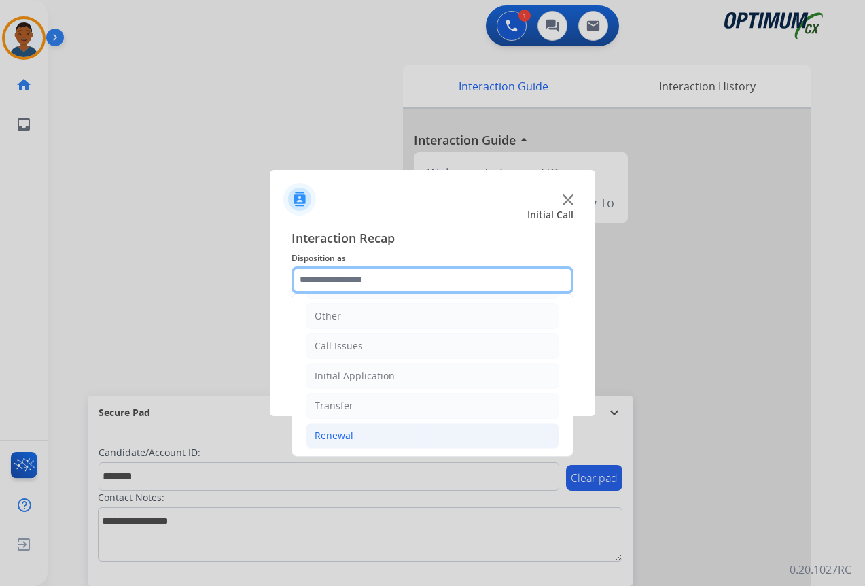
scroll to position [92, 0]
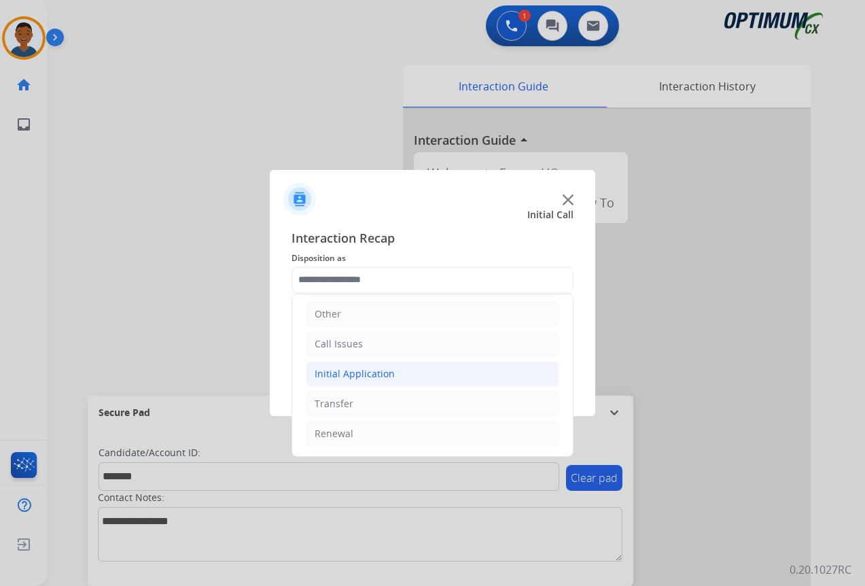
click at [330, 373] on div "Initial Application" at bounding box center [354, 374] width 80 height 14
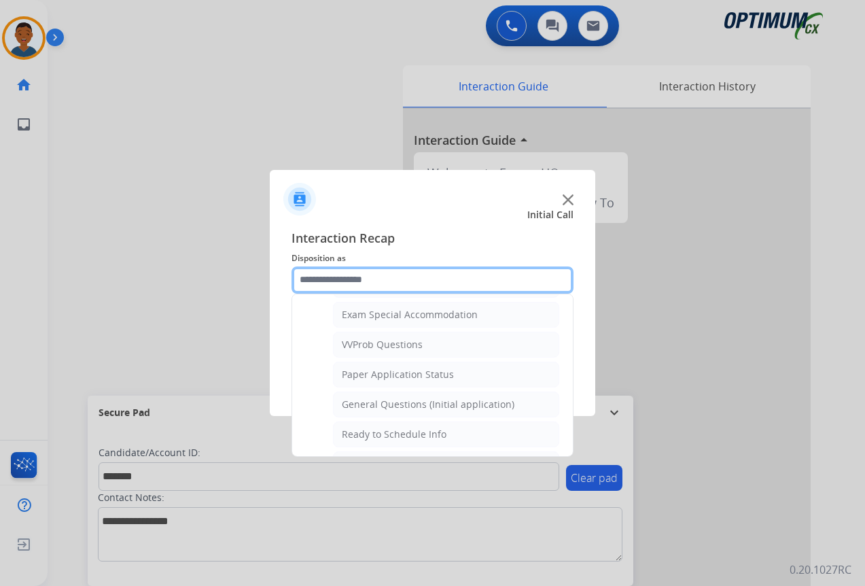
scroll to position [704, 0]
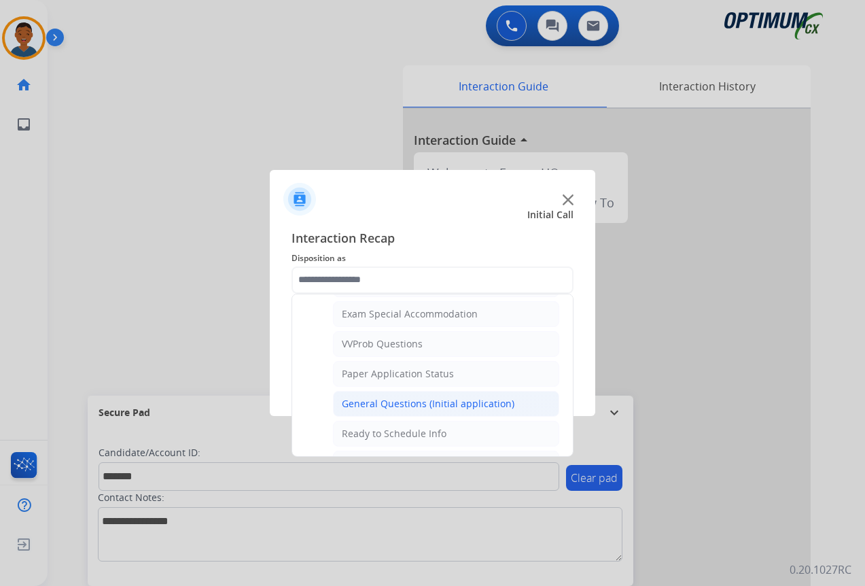
click at [356, 407] on div "General Questions (Initial application)" at bounding box center [428, 404] width 173 height 14
type input "**********"
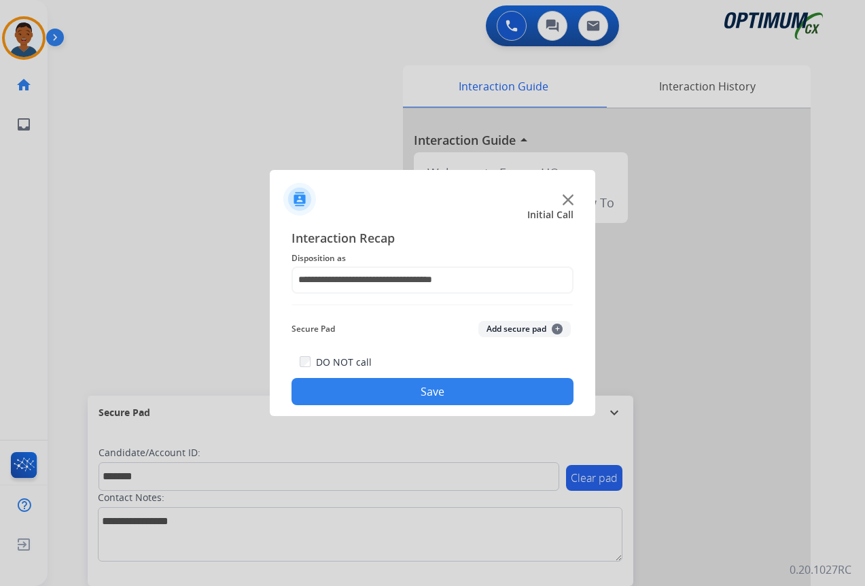
click at [490, 331] on button "Add secure pad +" at bounding box center [524, 329] width 92 height 16
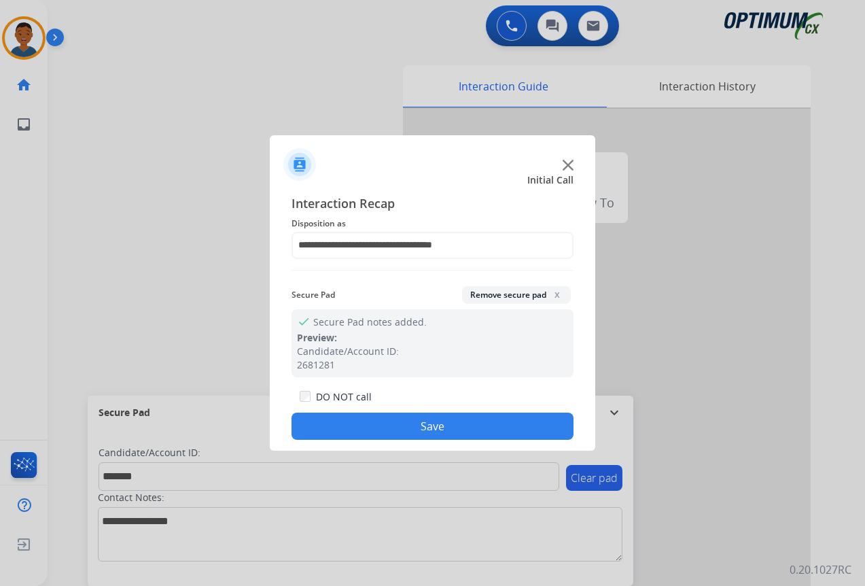
click at [434, 422] on button "Save" at bounding box center [432, 425] width 282 height 27
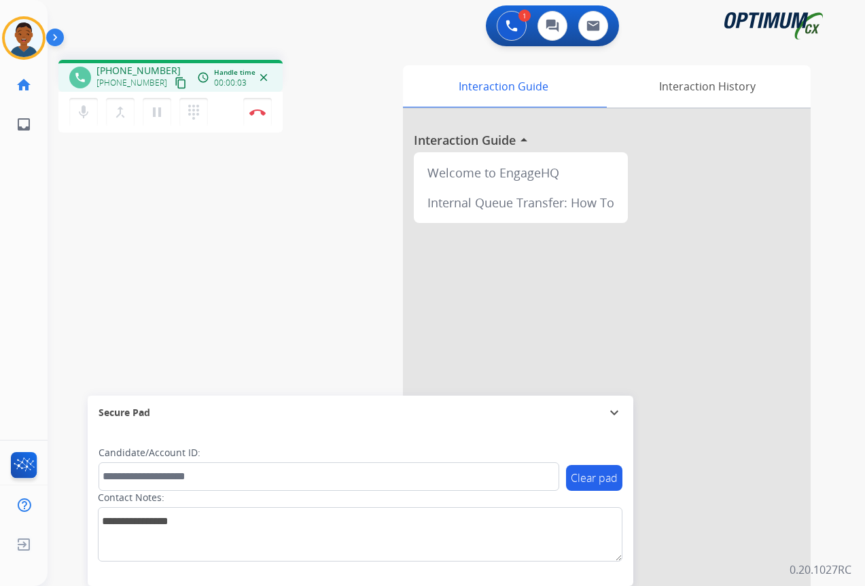
click at [175, 83] on mat-icon "content_copy" at bounding box center [181, 83] width 12 height 12
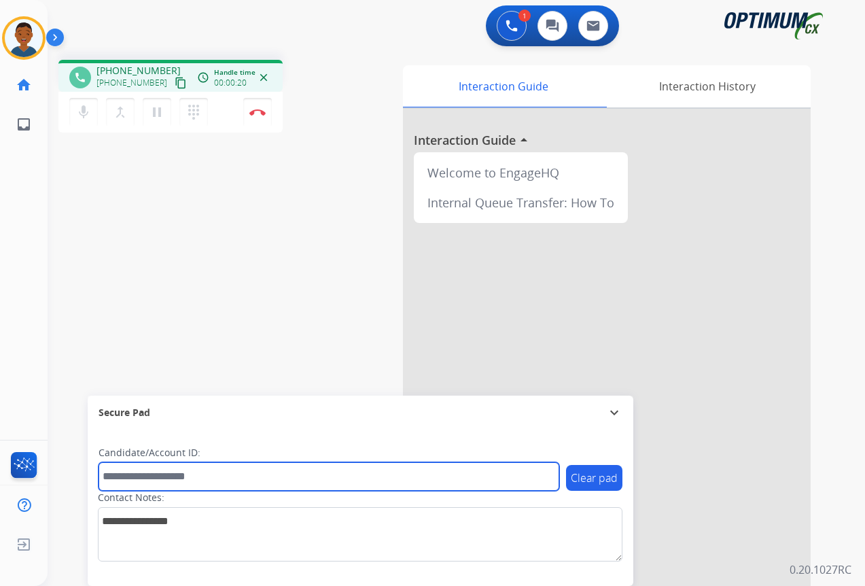
click at [141, 475] on input "text" at bounding box center [328, 476] width 461 height 29
paste input "*******"
type input "*******"
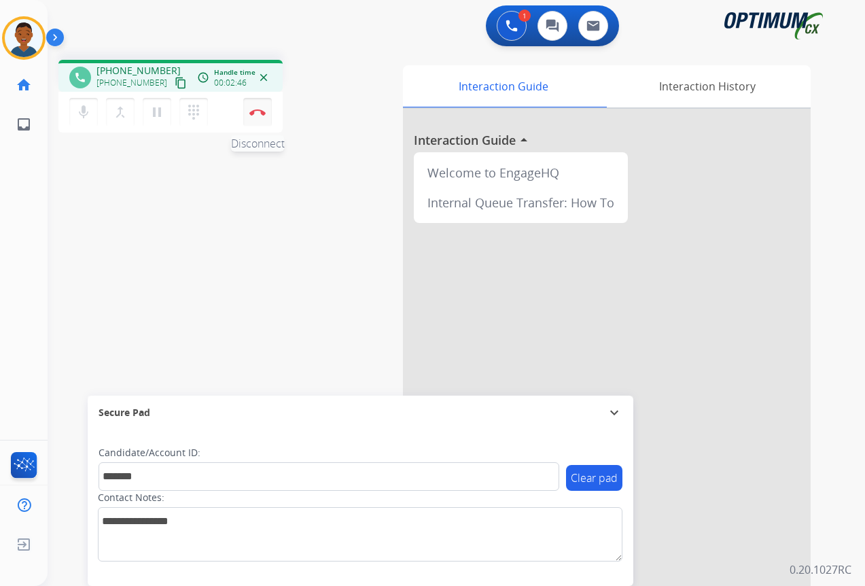
click at [257, 114] on img at bounding box center [257, 112] width 16 height 7
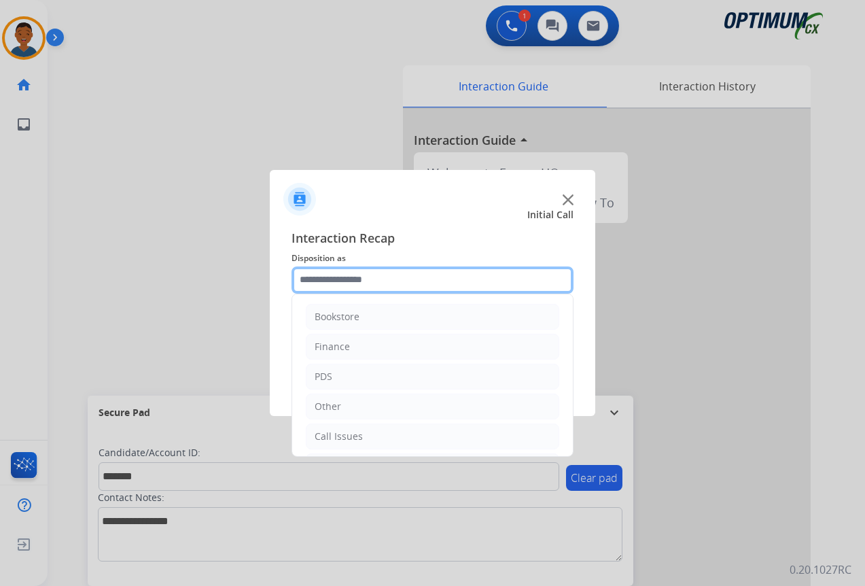
click at [312, 278] on input "text" at bounding box center [432, 279] width 282 height 27
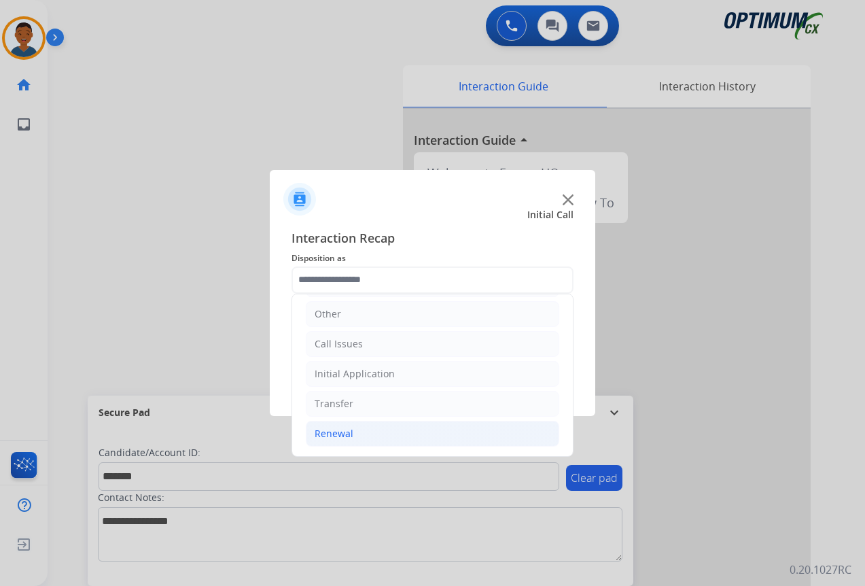
click at [326, 430] on div "Renewal" at bounding box center [333, 434] width 39 height 14
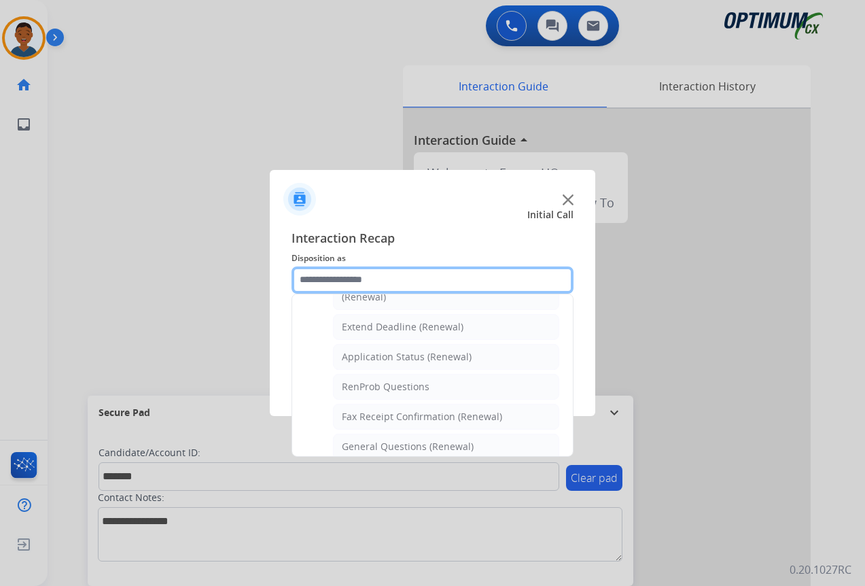
scroll to position [296, 0]
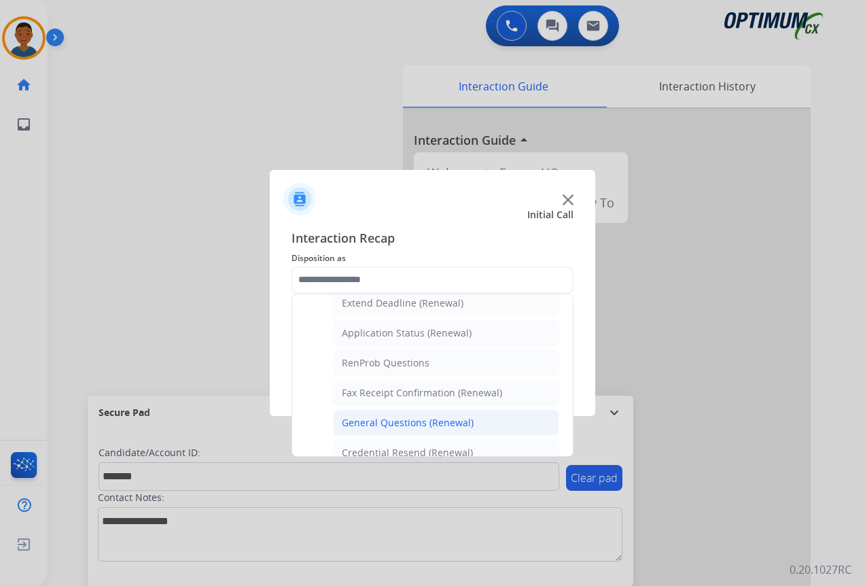
click at [382, 425] on div "General Questions (Renewal)" at bounding box center [408, 423] width 132 height 14
type input "**********"
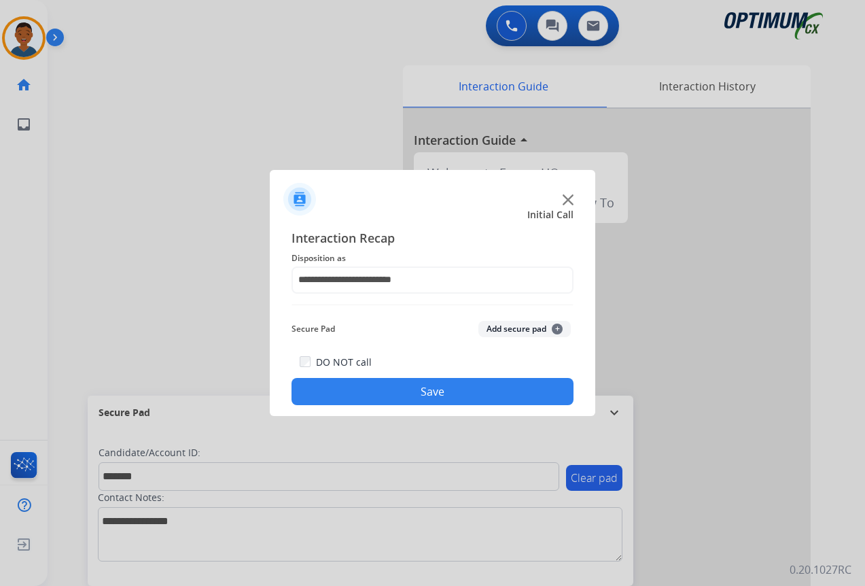
click at [519, 332] on button "Add secure pad +" at bounding box center [524, 329] width 92 height 16
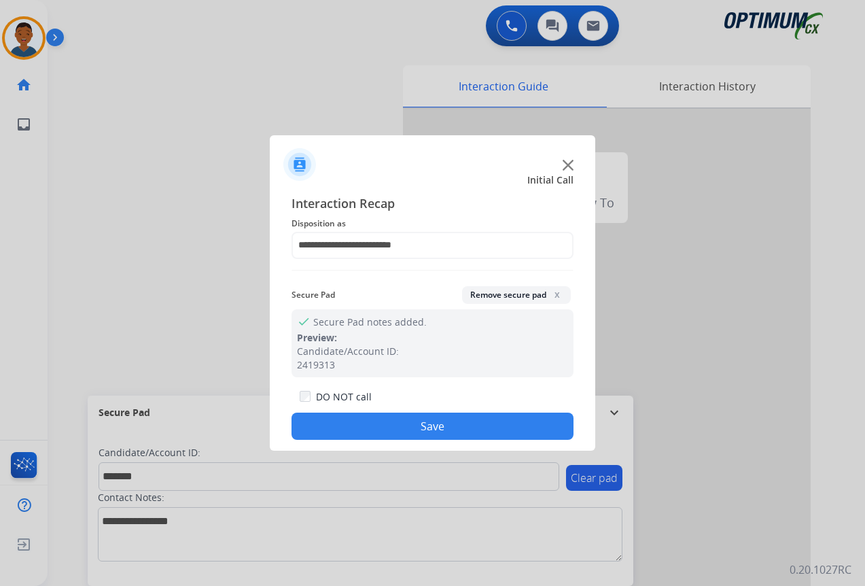
click at [483, 417] on button "Save" at bounding box center [432, 425] width 282 height 27
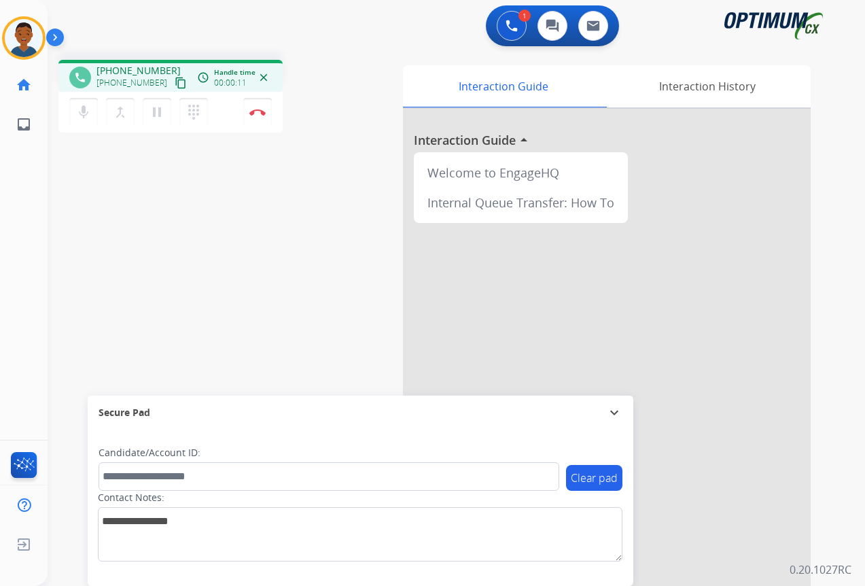
click at [175, 84] on mat-icon "content_copy" at bounding box center [181, 83] width 12 height 12
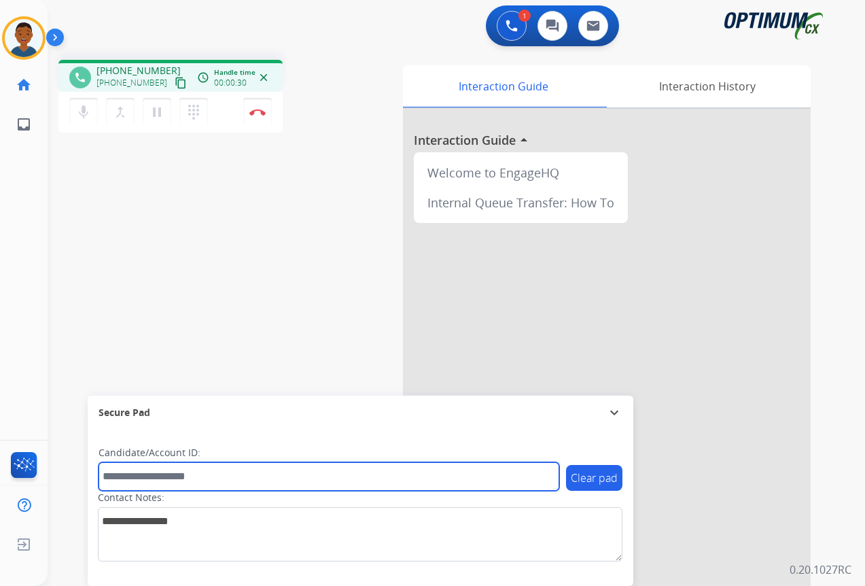
click at [163, 473] on input "text" at bounding box center [328, 476] width 461 height 29
paste input "*******"
type input "*******"
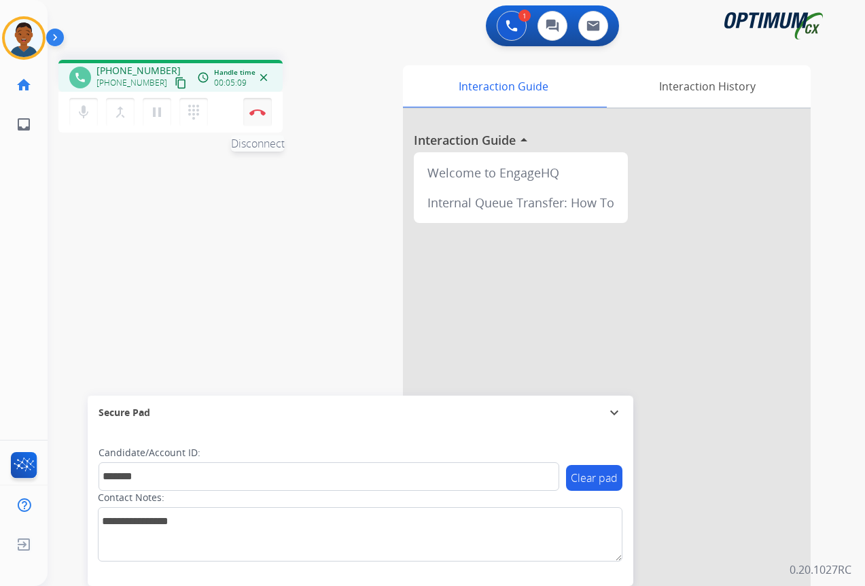
click at [255, 113] on img at bounding box center [257, 112] width 16 height 7
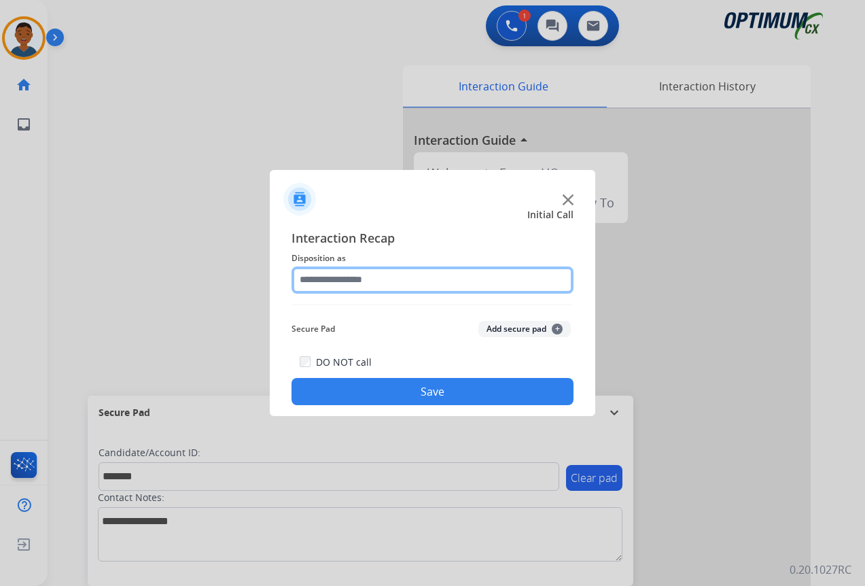
click at [310, 280] on input "text" at bounding box center [432, 279] width 282 height 27
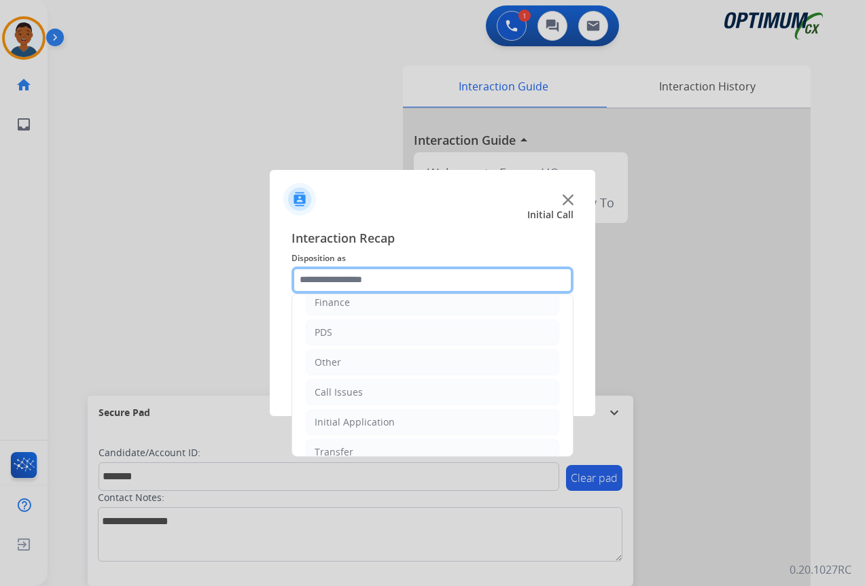
scroll to position [92, 0]
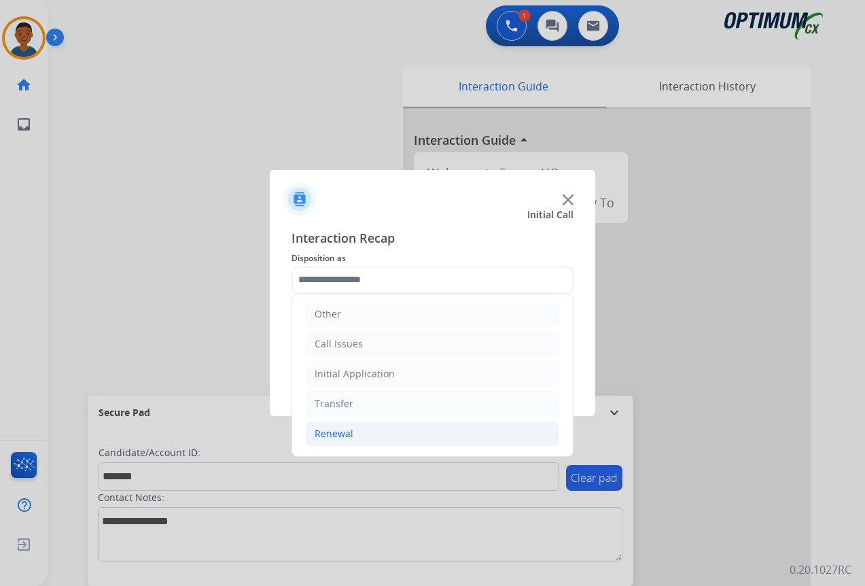
click at [339, 432] on div "Renewal" at bounding box center [333, 434] width 39 height 14
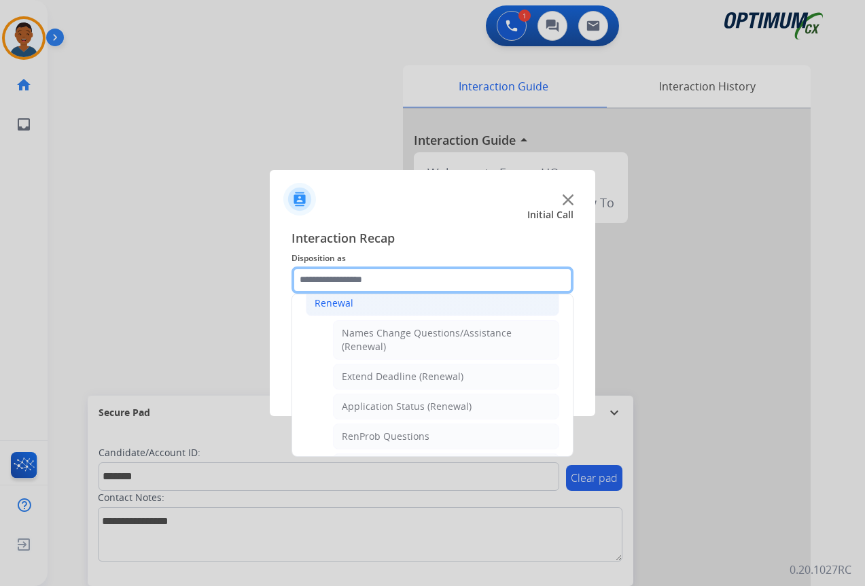
scroll to position [228, 0]
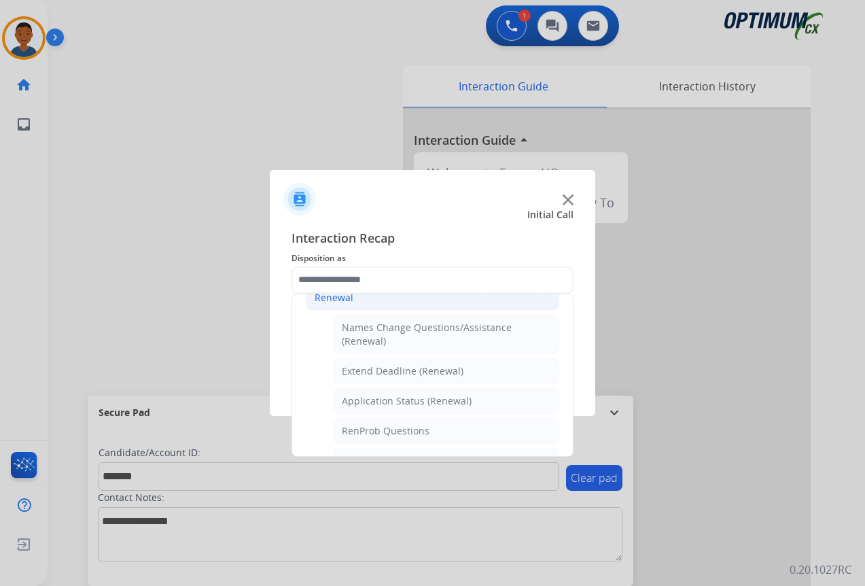
click at [366, 403] on div "Application Status (Renewal)" at bounding box center [407, 401] width 130 height 14
type input "**********"
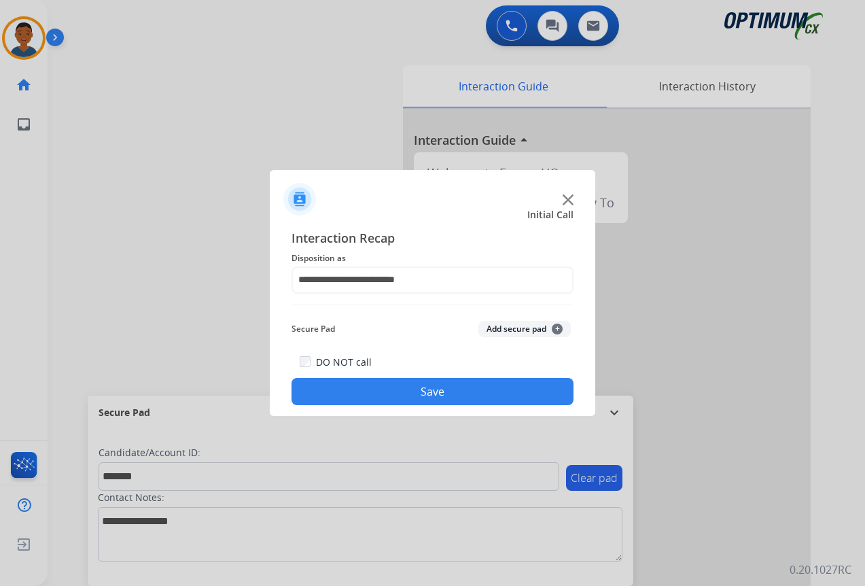
click at [502, 327] on button "Add secure pad +" at bounding box center [524, 329] width 92 height 16
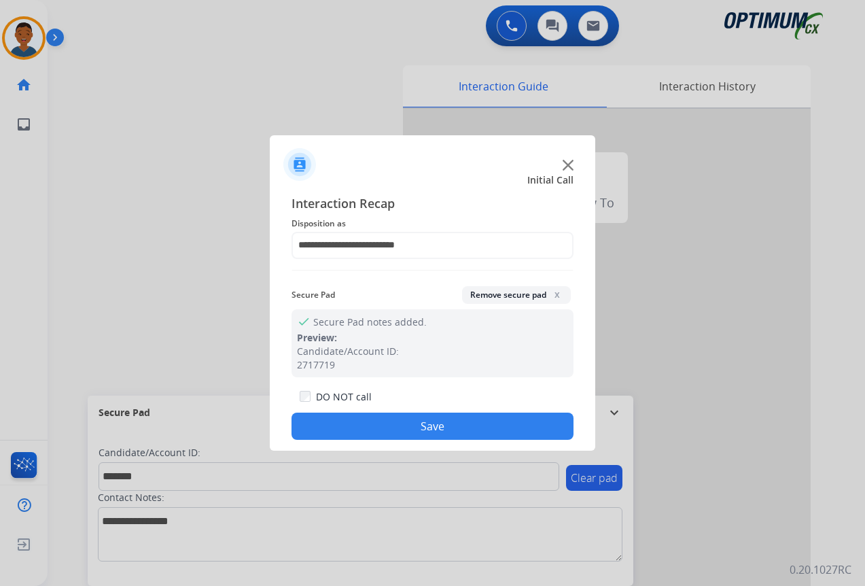
click at [490, 420] on button "Save" at bounding box center [432, 425] width 282 height 27
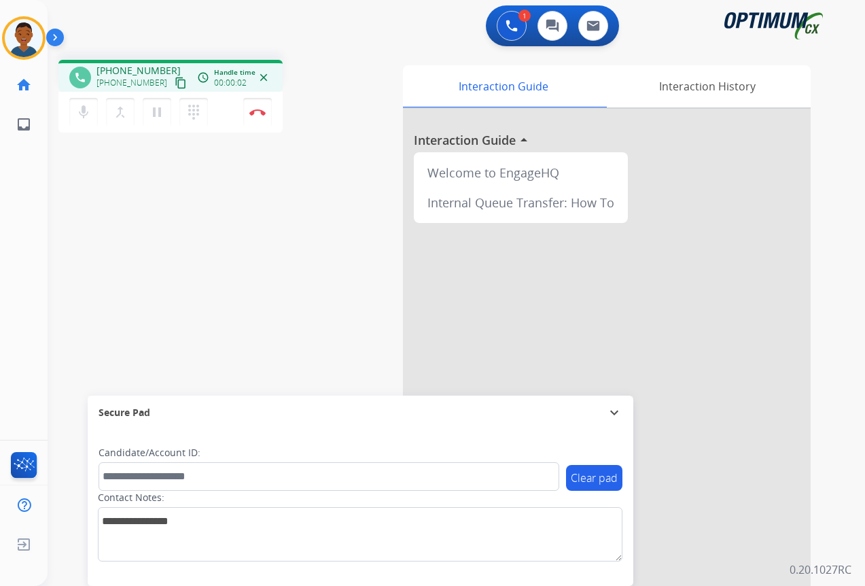
click at [175, 81] on mat-icon "content_copy" at bounding box center [181, 83] width 12 height 12
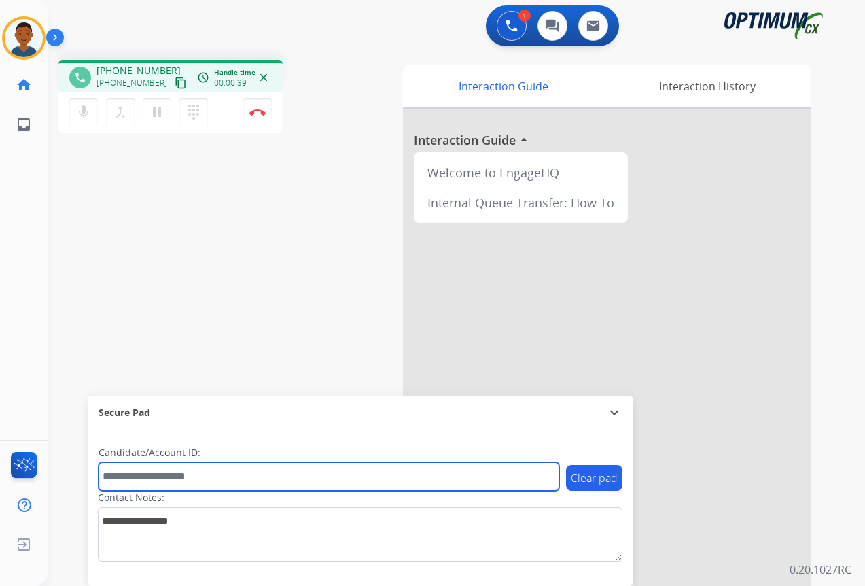
click at [147, 481] on input "text" at bounding box center [328, 476] width 461 height 29
paste input "*******"
type input "*******"
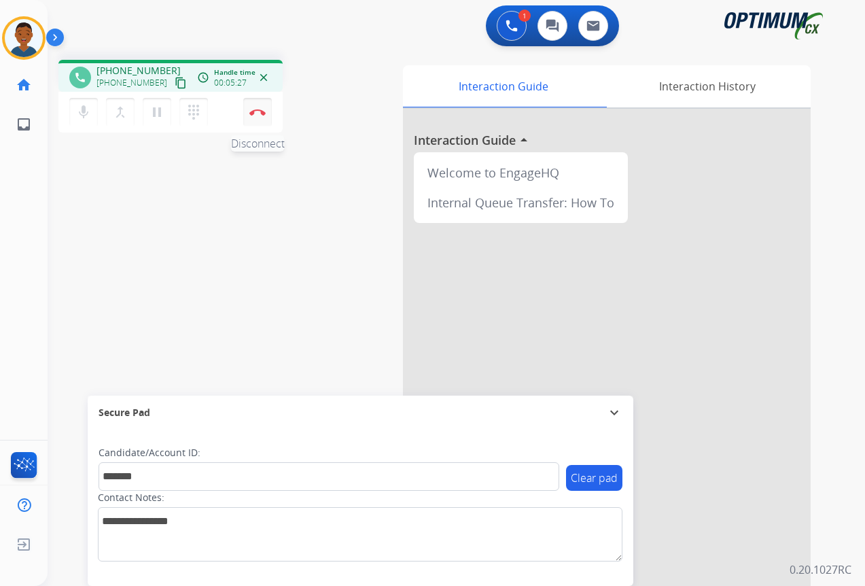
click at [253, 113] on img at bounding box center [257, 112] width 16 height 7
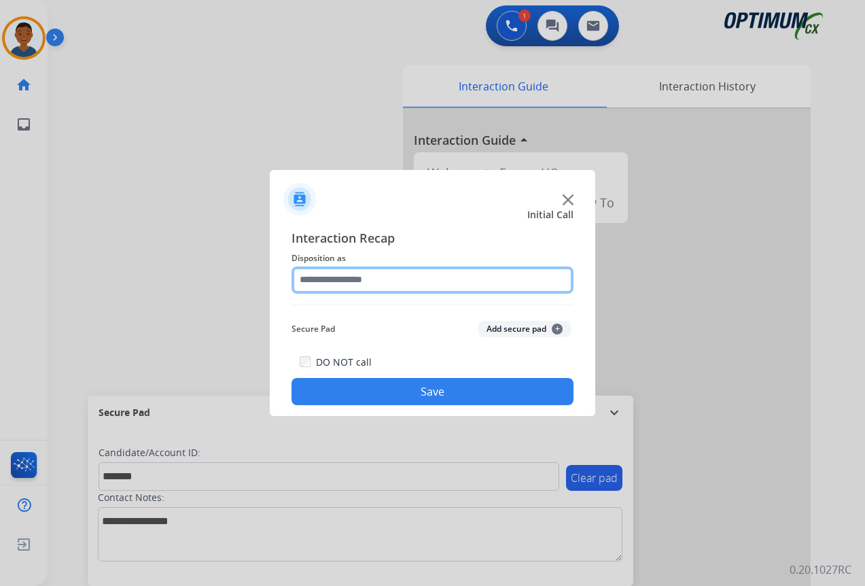
click at [322, 279] on input "text" at bounding box center [432, 279] width 282 height 27
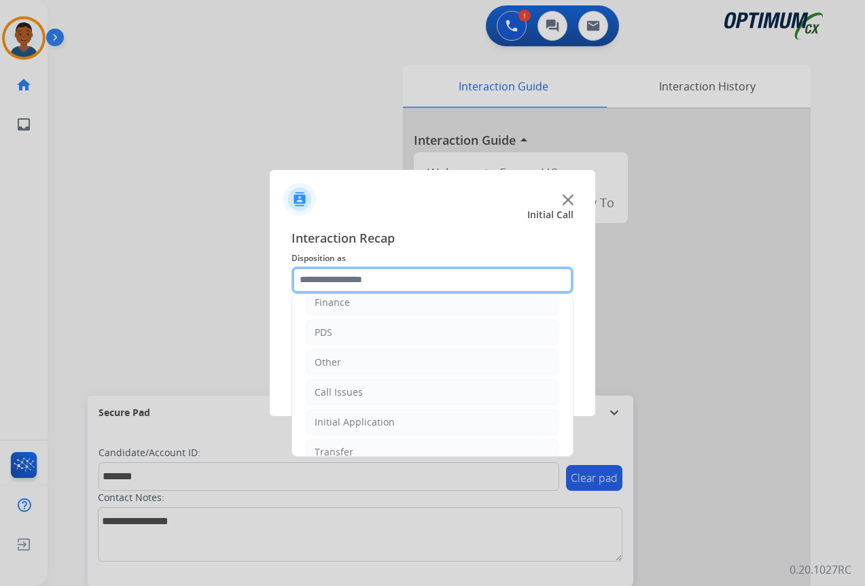
scroll to position [92, 0]
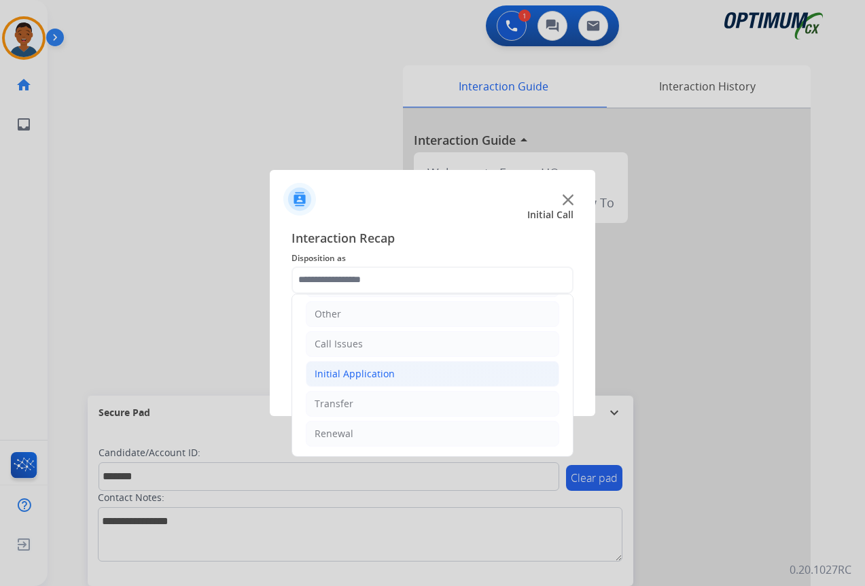
click at [329, 376] on div "Initial Application" at bounding box center [354, 374] width 80 height 14
click at [353, 432] on div "Appeals" at bounding box center [360, 434] width 37 height 14
type input "*******"
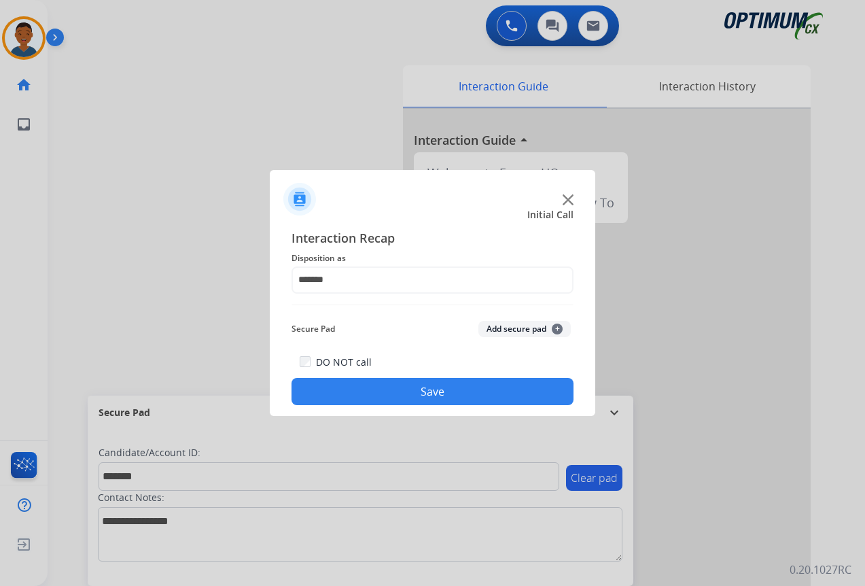
click at [498, 327] on button "Add secure pad +" at bounding box center [524, 329] width 92 height 16
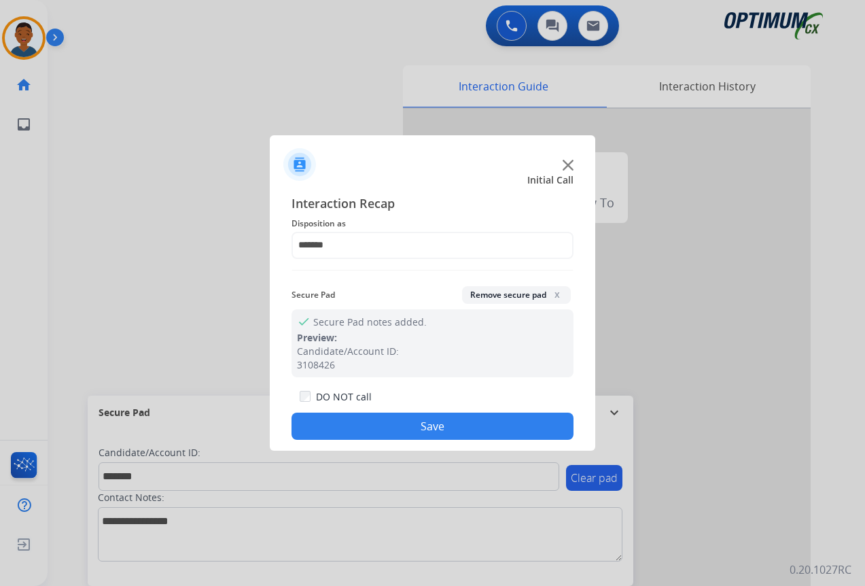
drag, startPoint x: 440, startPoint y: 426, endPoint x: 448, endPoint y: 418, distance: 11.1
click at [440, 425] on button "Save" at bounding box center [432, 425] width 282 height 27
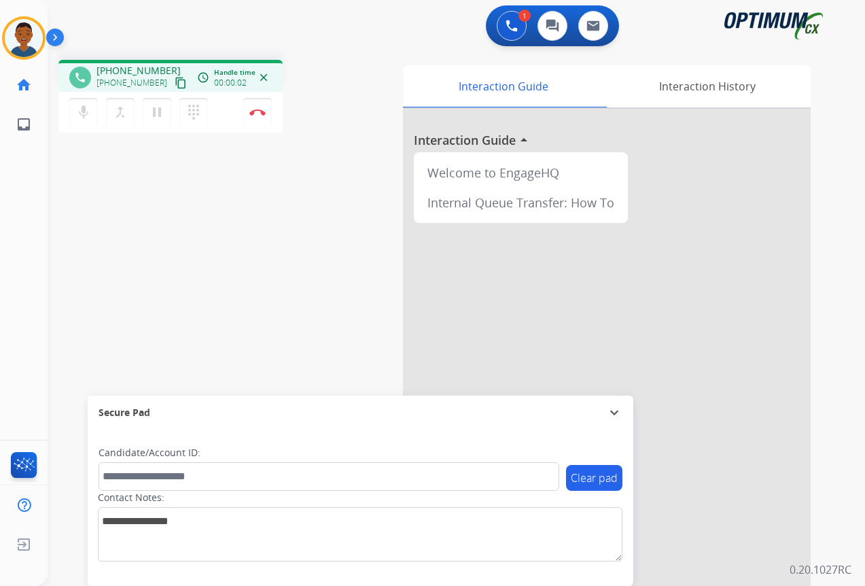
click at [175, 82] on mat-icon "content_copy" at bounding box center [181, 83] width 12 height 12
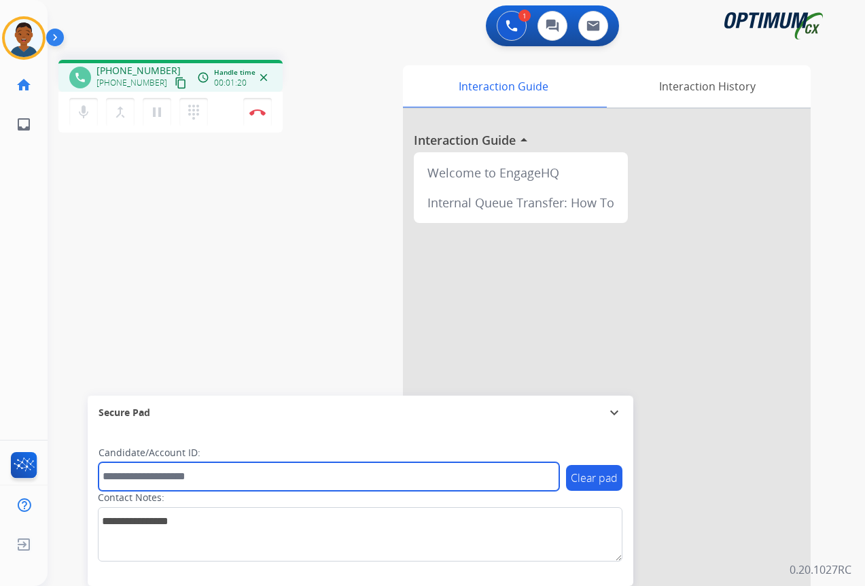
click at [129, 476] on input "text" at bounding box center [328, 476] width 461 height 29
paste input "*******"
type input "*******"
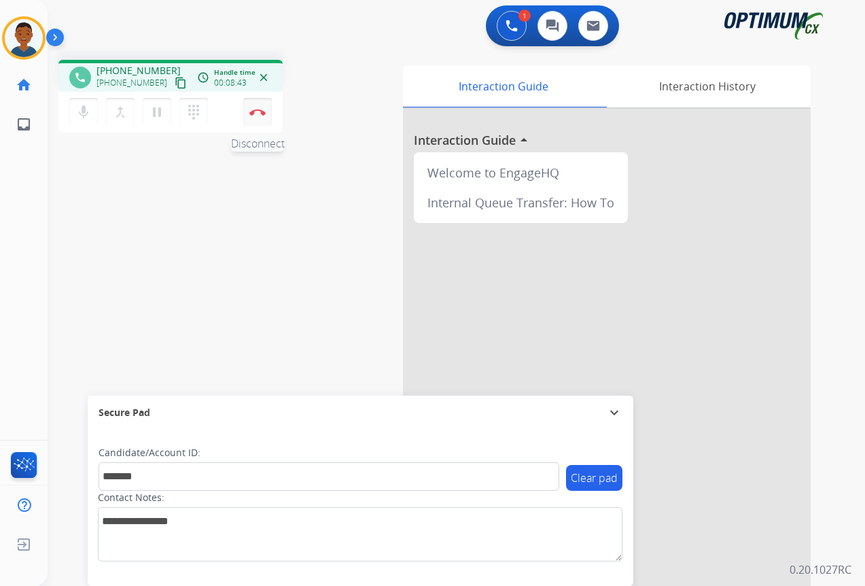
click at [261, 115] on img at bounding box center [257, 112] width 16 height 7
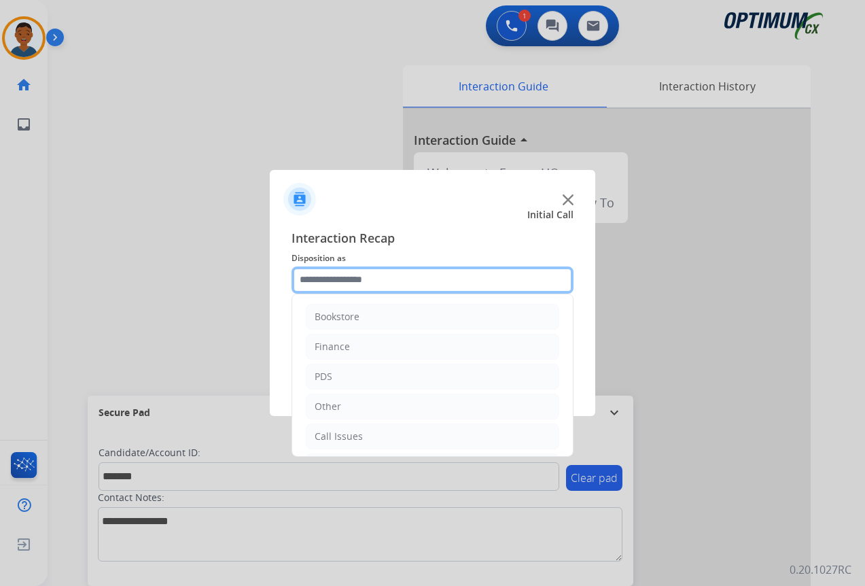
click at [329, 277] on input "text" at bounding box center [432, 279] width 282 height 27
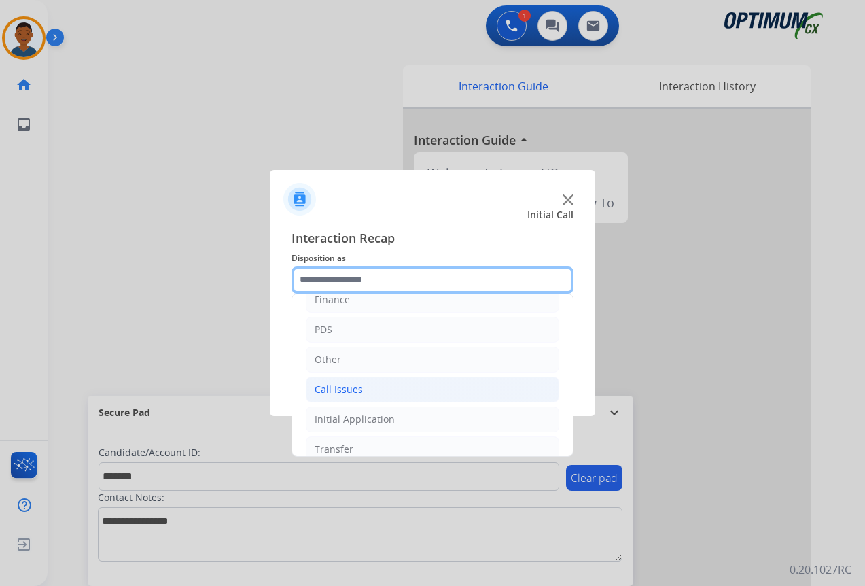
scroll to position [68, 0]
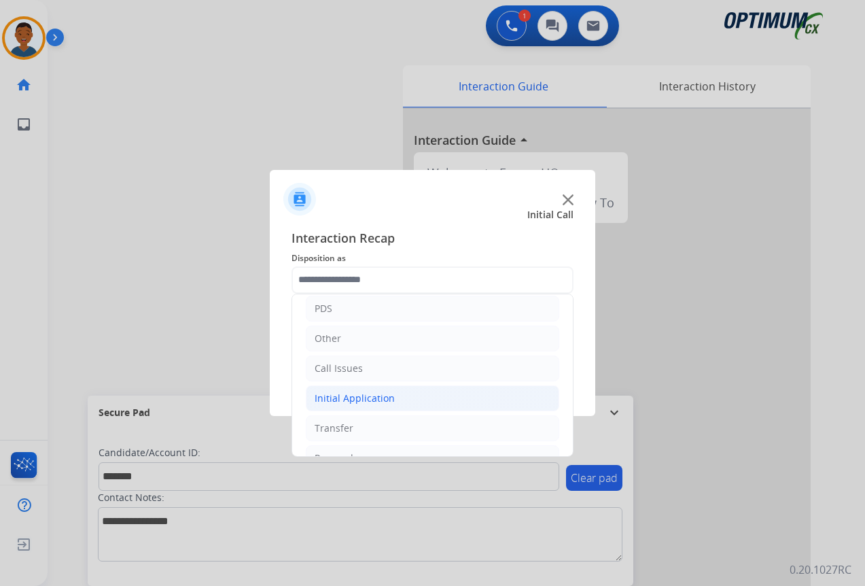
click at [334, 397] on div "Initial Application" at bounding box center [354, 398] width 80 height 14
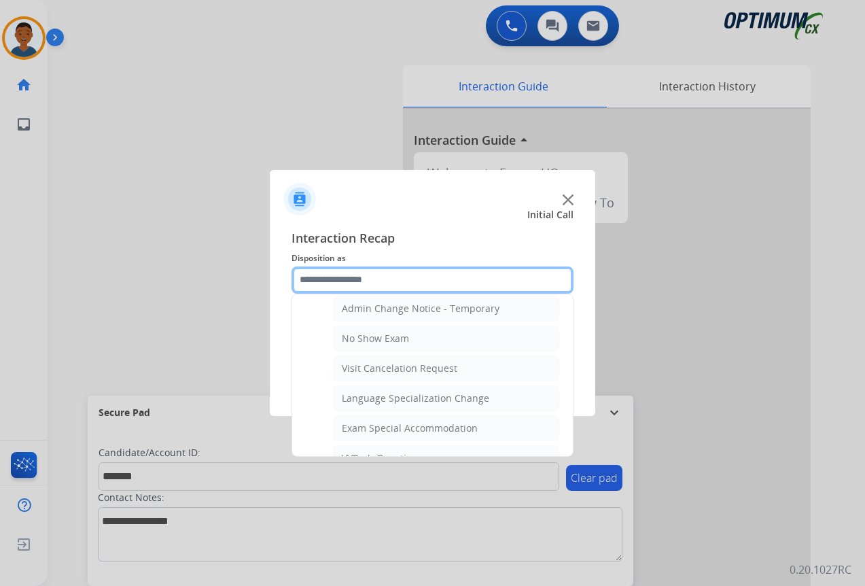
scroll to position [611, 0]
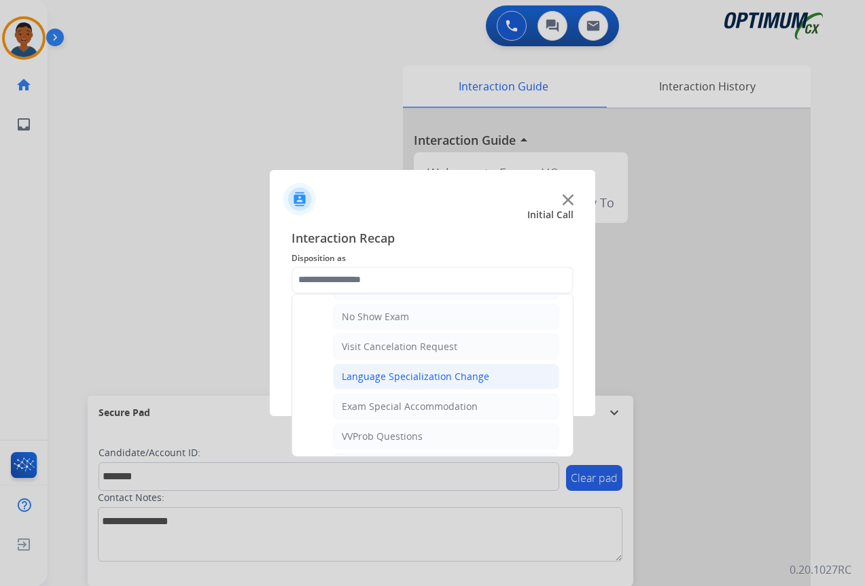
click at [361, 377] on div "Language Specialization Change" at bounding box center [415, 377] width 147 height 14
type input "**********"
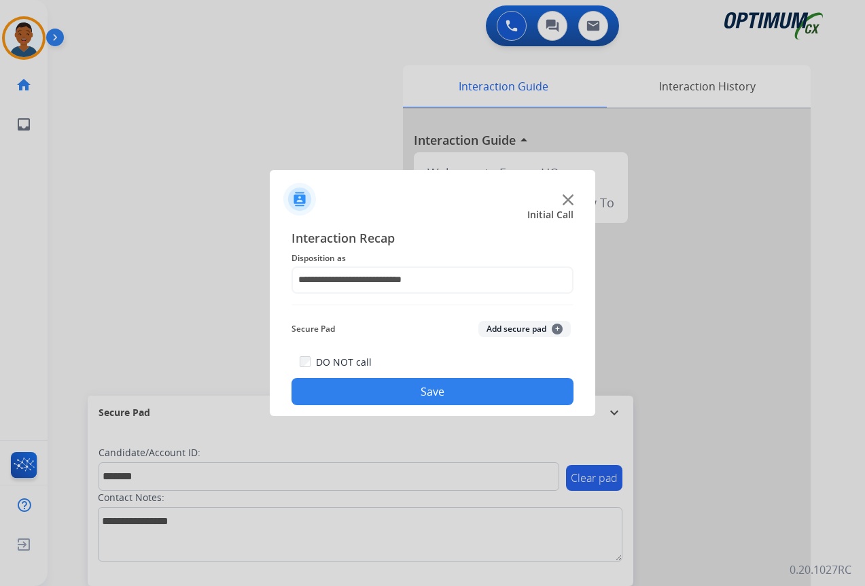
click at [504, 326] on button "Add secure pad +" at bounding box center [524, 329] width 92 height 16
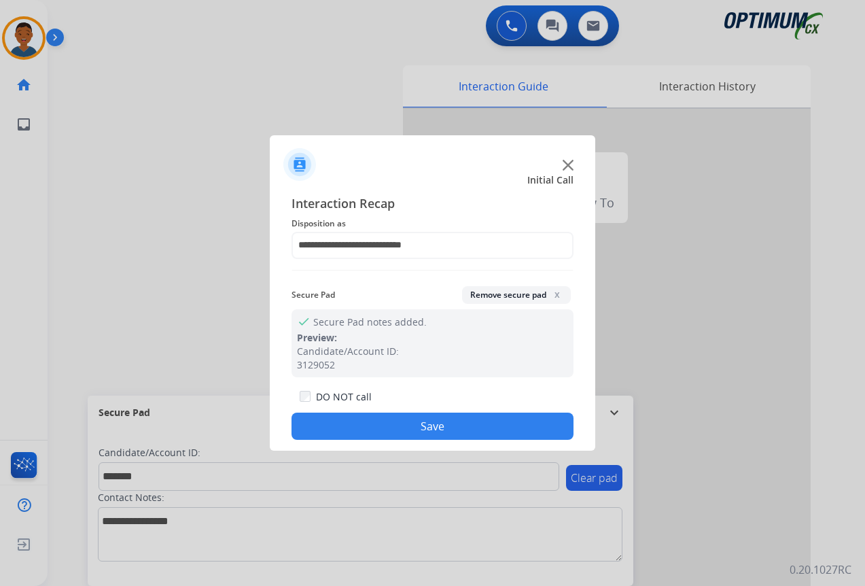
click at [442, 423] on button "Save" at bounding box center [432, 425] width 282 height 27
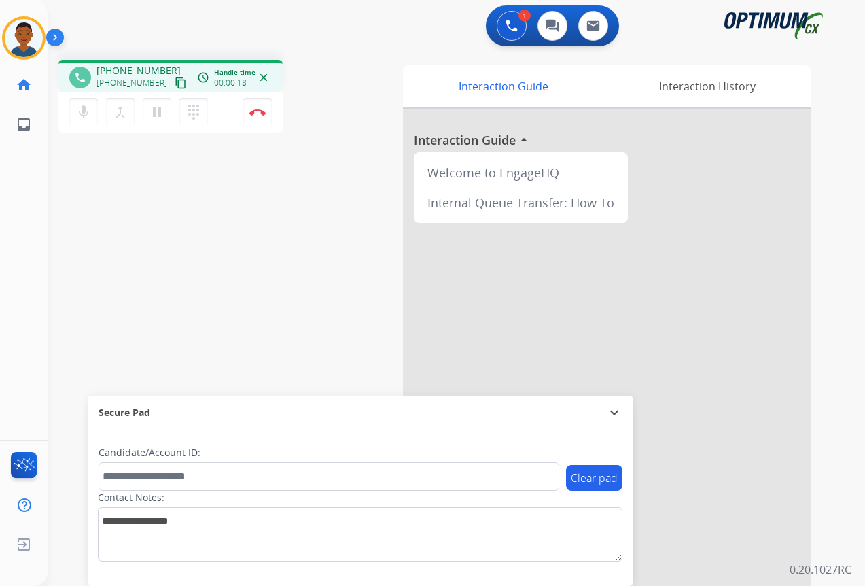
click at [175, 83] on mat-icon "content_copy" at bounding box center [181, 83] width 12 height 12
click at [175, 84] on mat-icon "content_copy" at bounding box center [181, 83] width 12 height 12
click at [258, 116] on button "Disconnect" at bounding box center [257, 112] width 29 height 29
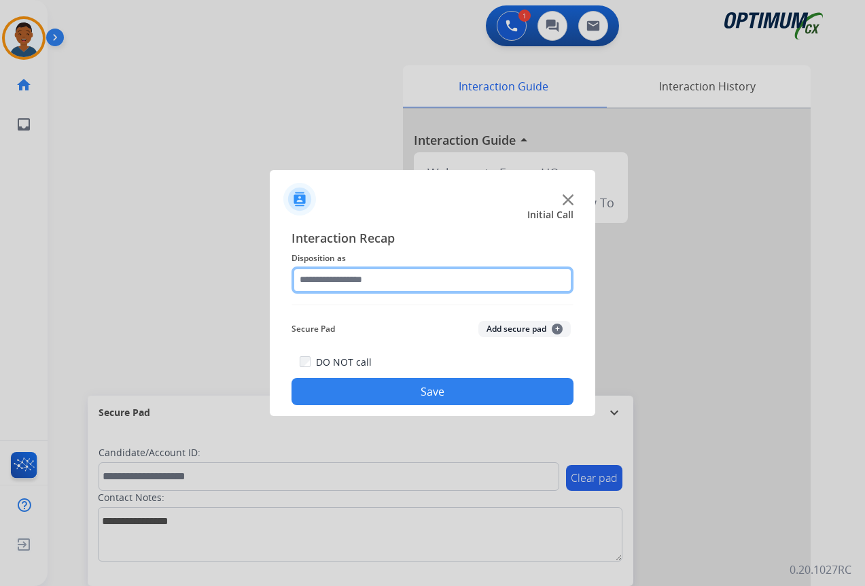
click at [316, 278] on input "text" at bounding box center [432, 279] width 282 height 27
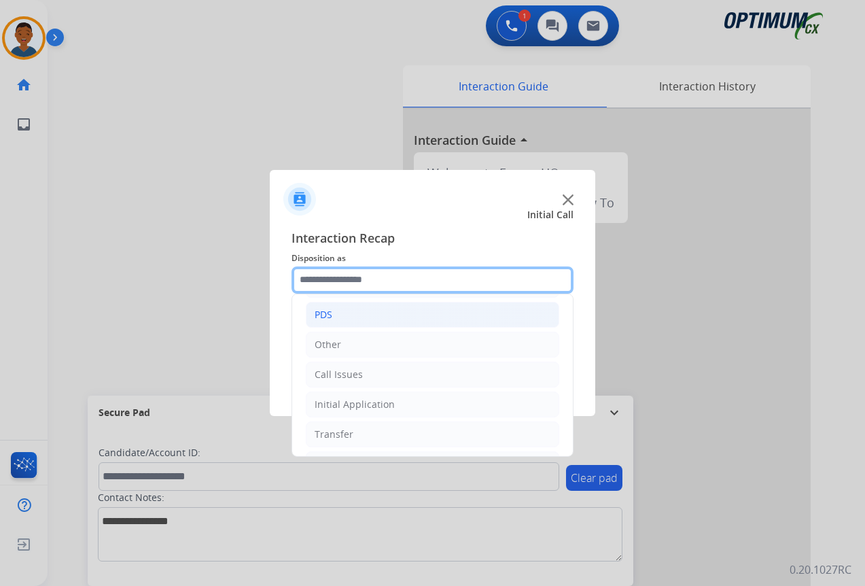
scroll to position [92, 0]
click at [322, 318] on div "Other" at bounding box center [327, 314] width 26 height 14
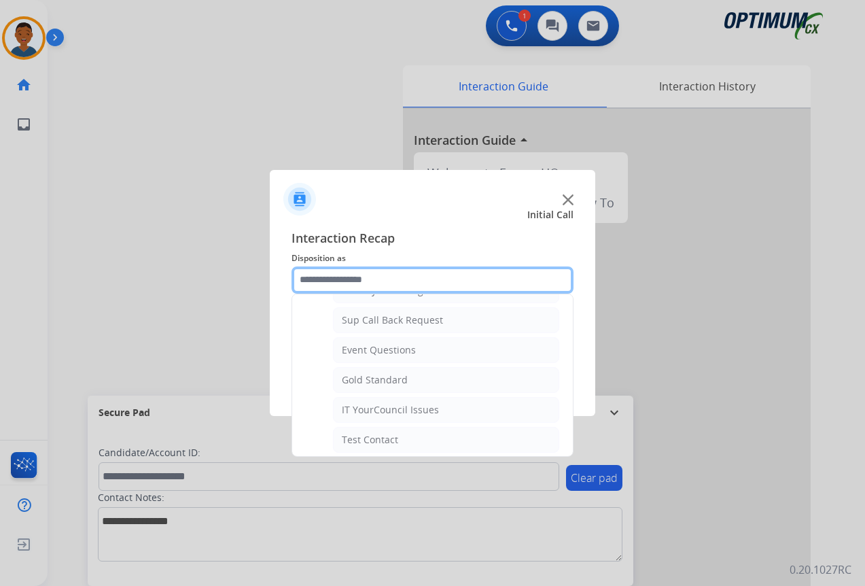
scroll to position [228, 0]
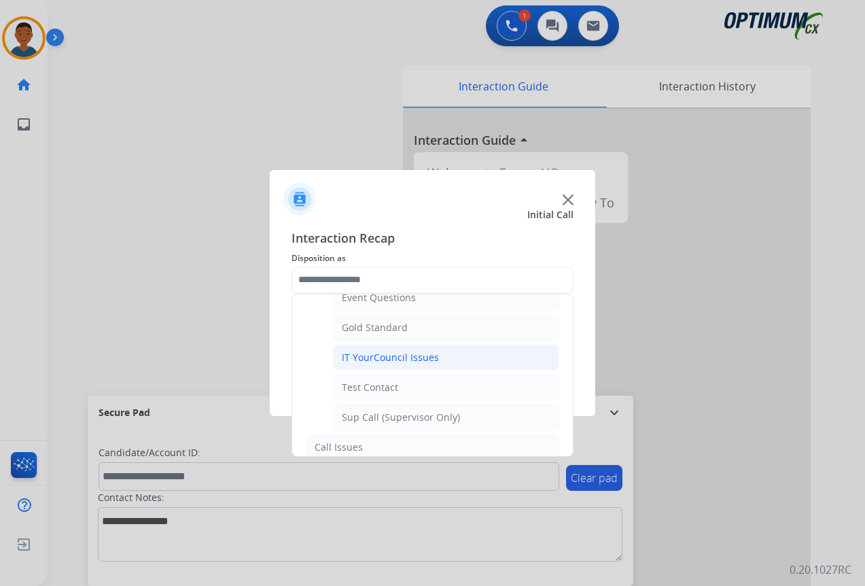
click at [361, 359] on div "IT YourCouncil Issues" at bounding box center [390, 357] width 97 height 14
type input "**********"
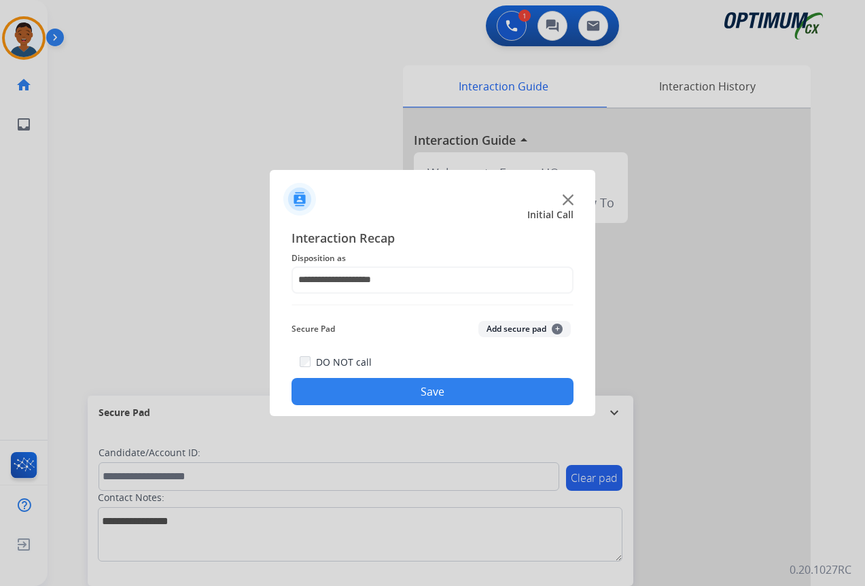
click at [380, 395] on button "Save" at bounding box center [432, 391] width 282 height 27
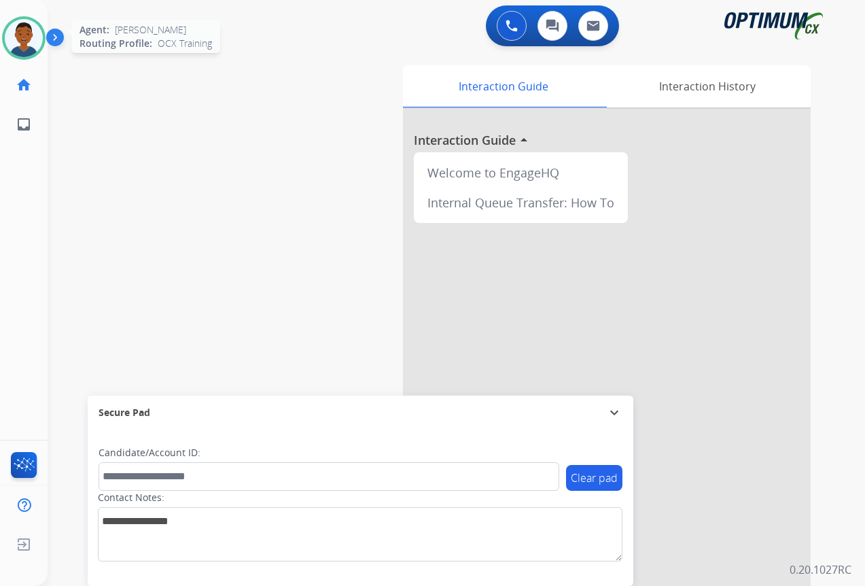
drag, startPoint x: 27, startPoint y: 35, endPoint x: 32, endPoint y: 41, distance: 7.2
click at [27, 35] on img at bounding box center [24, 38] width 38 height 38
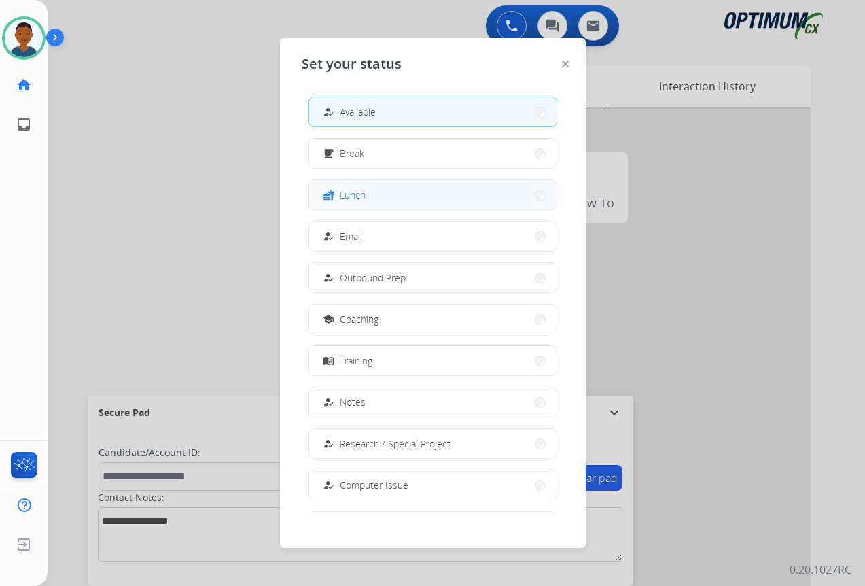
click at [417, 193] on button "fastfood Lunch" at bounding box center [432, 194] width 247 height 29
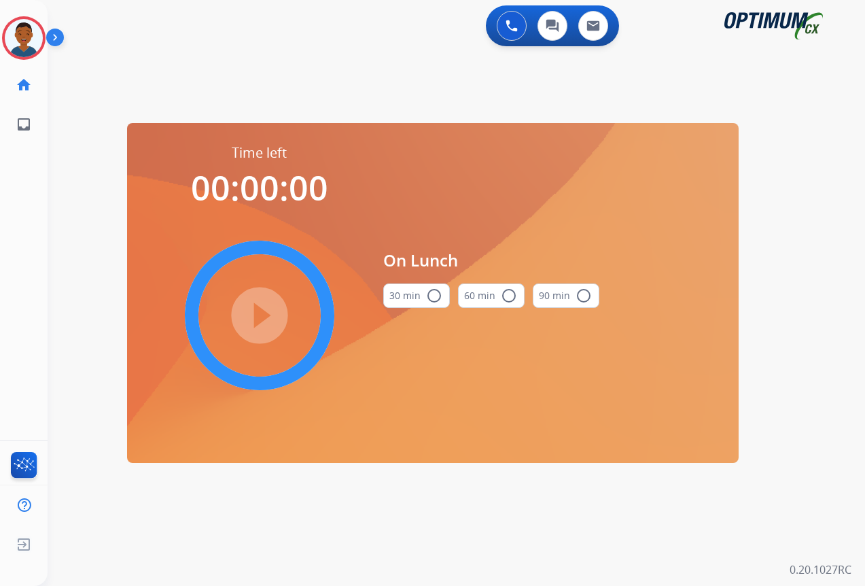
click at [433, 294] on mat-icon "radio_button_unchecked" at bounding box center [434, 295] width 16 height 16
click at [259, 316] on mat-icon "play_circle_filled" at bounding box center [259, 315] width 16 height 16
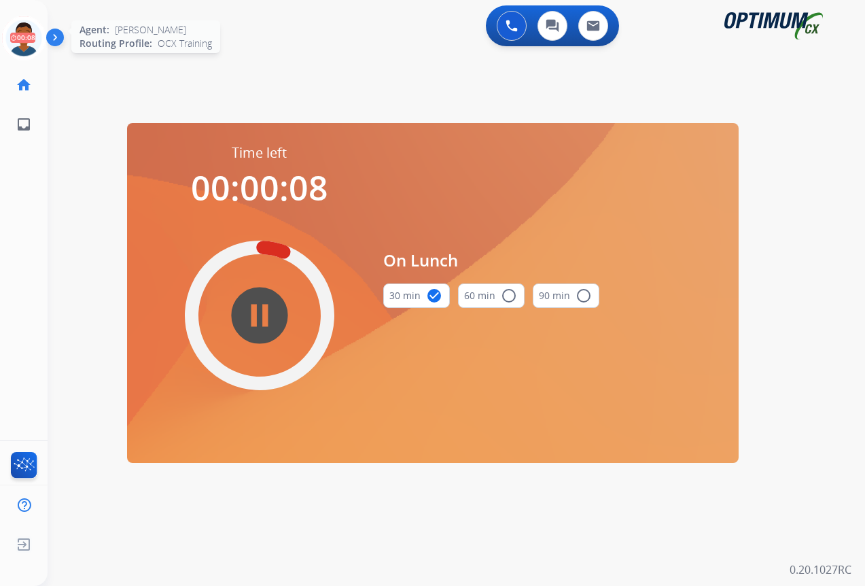
click at [12, 43] on icon at bounding box center [24, 38] width 44 height 44
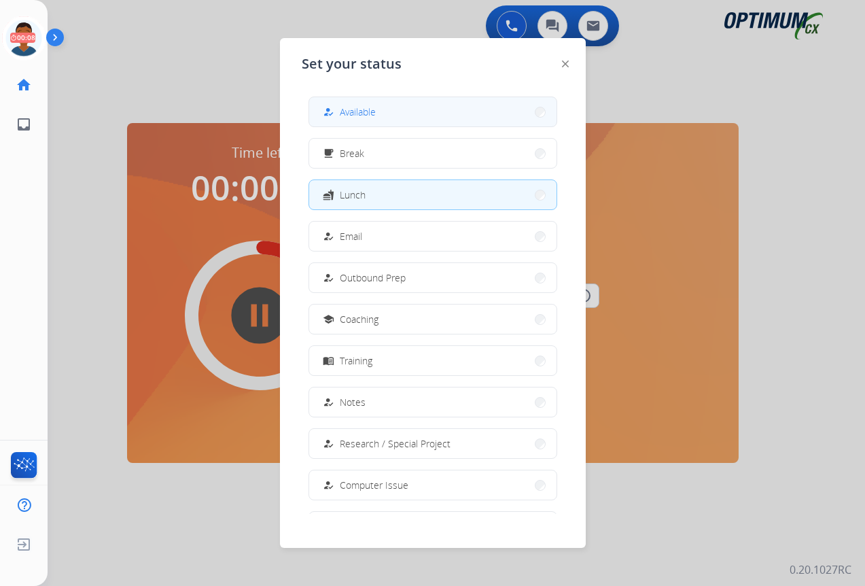
click at [373, 111] on span "Available" at bounding box center [358, 112] width 36 height 14
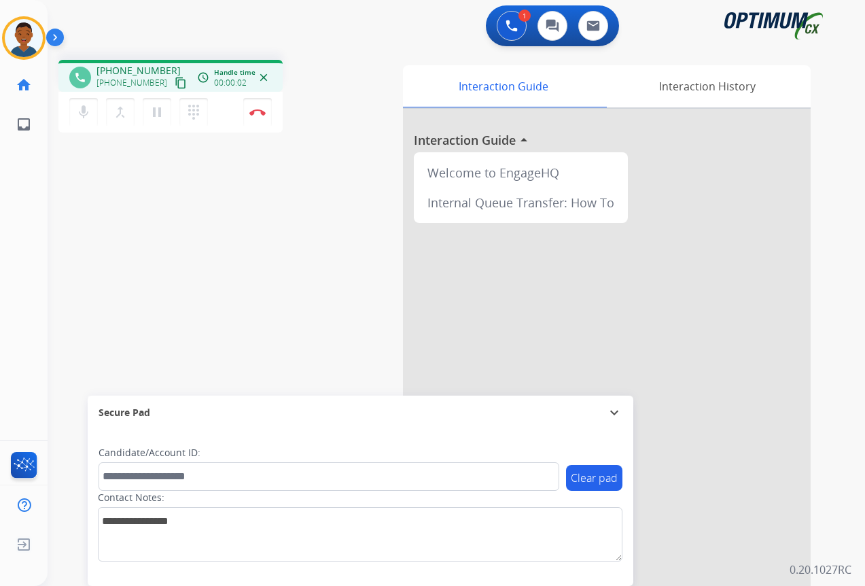
click at [175, 83] on mat-icon "content_copy" at bounding box center [181, 83] width 12 height 12
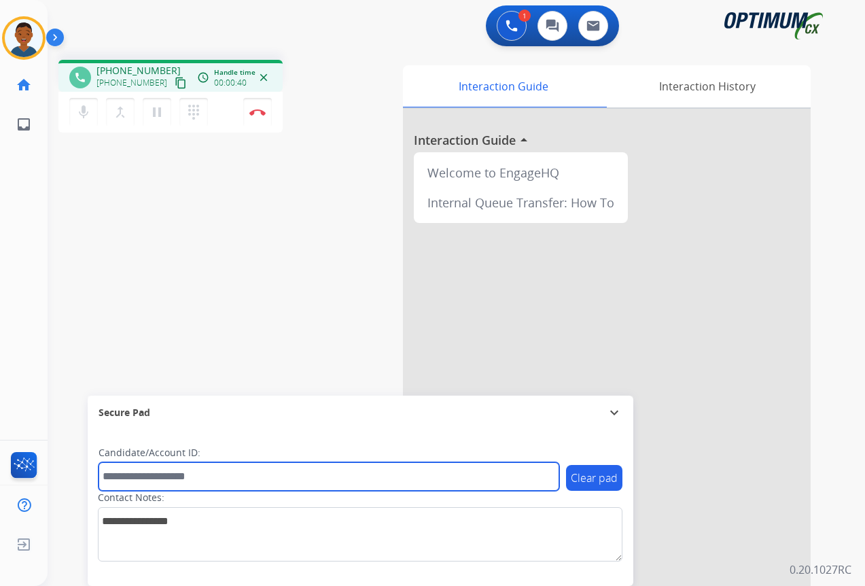
click at [154, 480] on input "text" at bounding box center [328, 476] width 461 height 29
paste input "*******"
type input "*******"
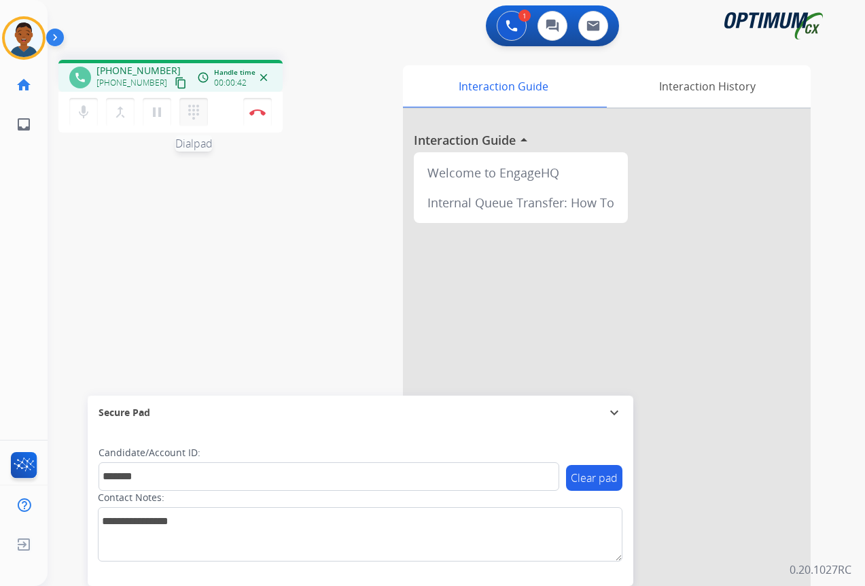
click at [194, 115] on mat-icon "dialpad" at bounding box center [193, 112] width 16 height 16
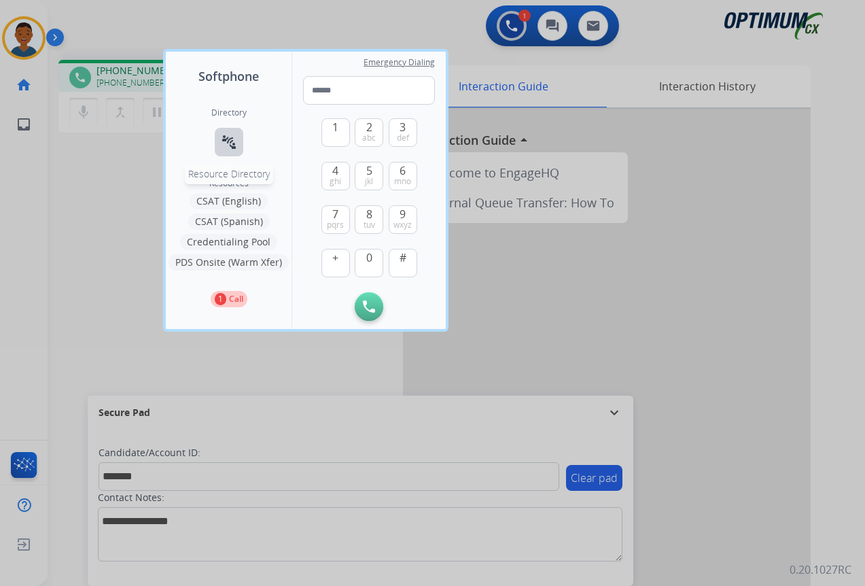
click at [223, 141] on mat-icon "connect_without_contact" at bounding box center [229, 142] width 16 height 16
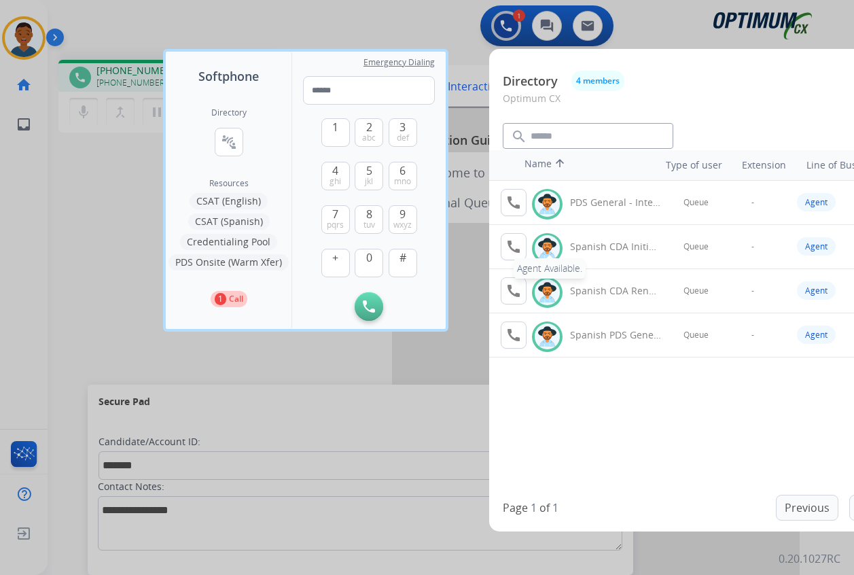
click at [509, 244] on mat-icon "call" at bounding box center [513, 246] width 16 height 16
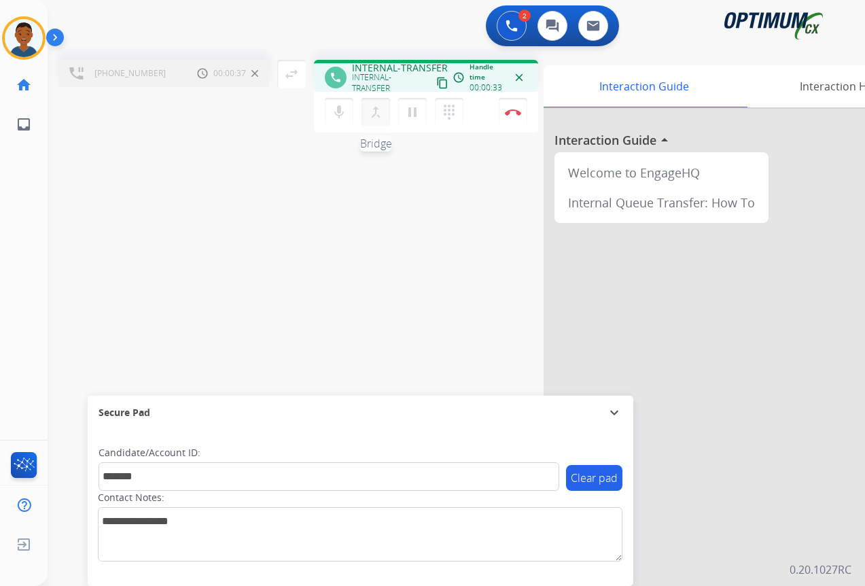
click at [375, 115] on mat-icon "merge_type" at bounding box center [375, 112] width 16 height 16
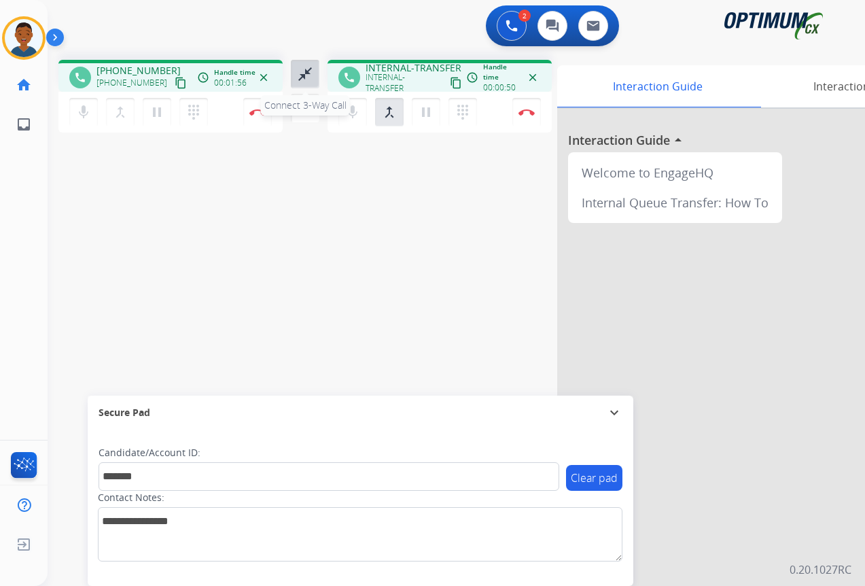
click at [303, 79] on mat-icon "close_fullscreen" at bounding box center [305, 74] width 16 height 16
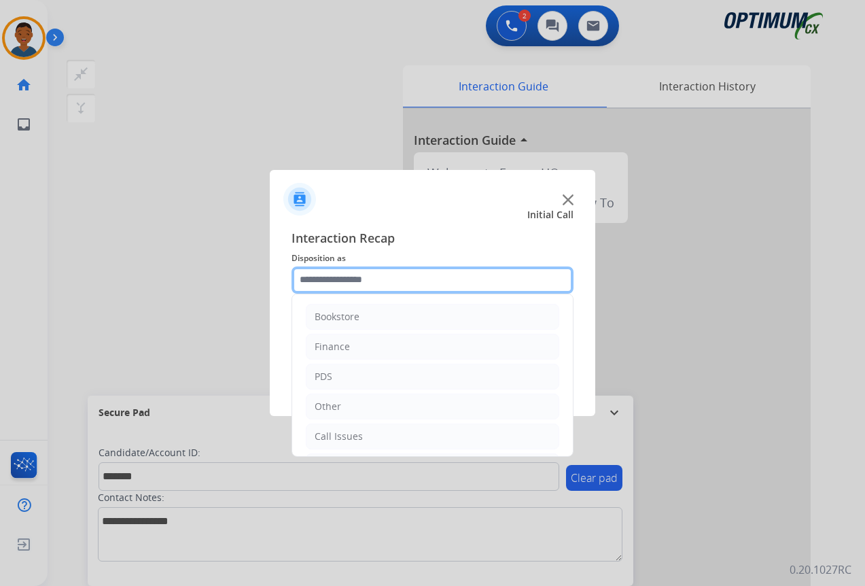
click at [350, 277] on input "text" at bounding box center [432, 279] width 282 height 27
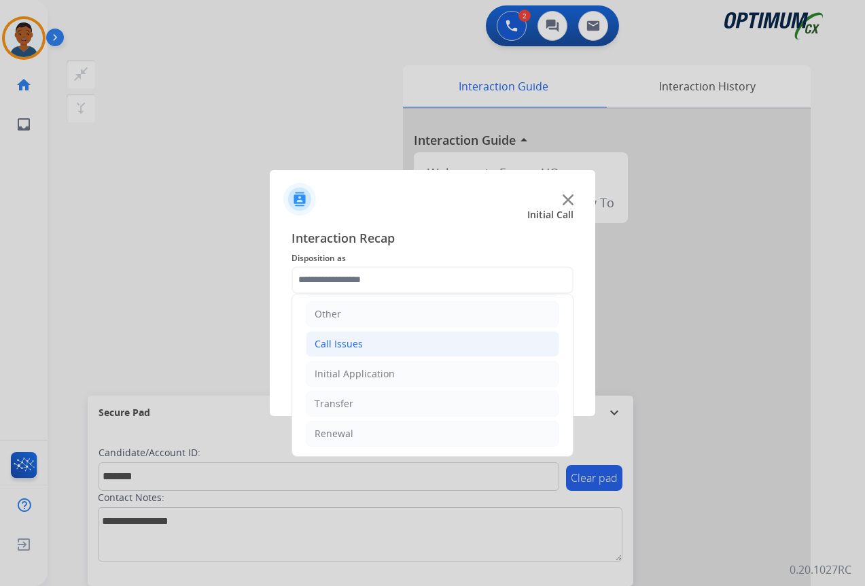
click at [358, 346] on div "Call Issues" at bounding box center [338, 344] width 48 height 14
click at [378, 402] on div "Wrong Number/Wrong Department" at bounding box center [423, 404] width 162 height 14
type input "**********"
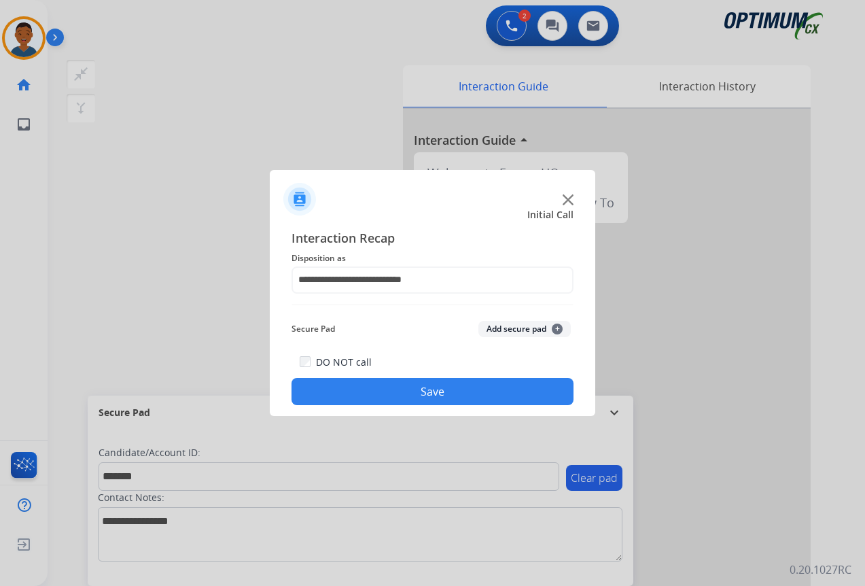
click at [520, 327] on button "Add secure pad +" at bounding box center [524, 329] width 92 height 16
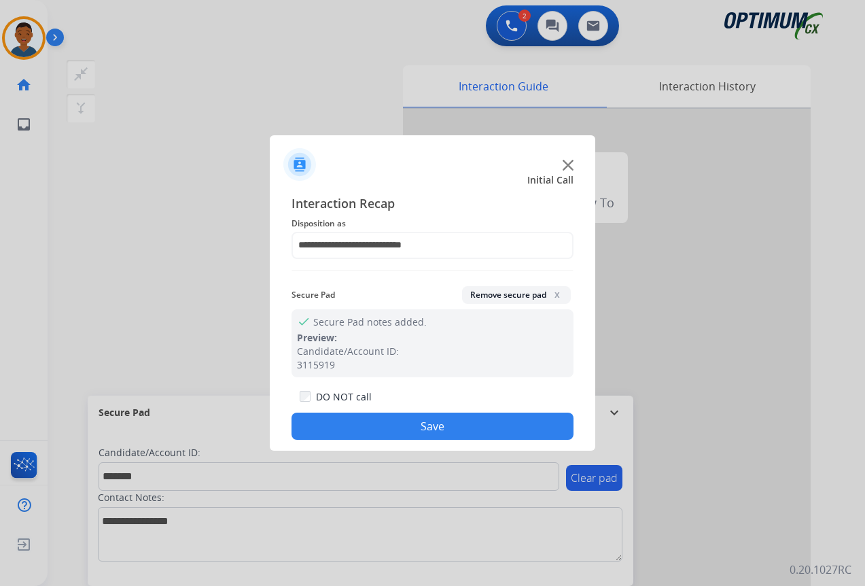
click at [448, 427] on button "Save" at bounding box center [432, 425] width 282 height 27
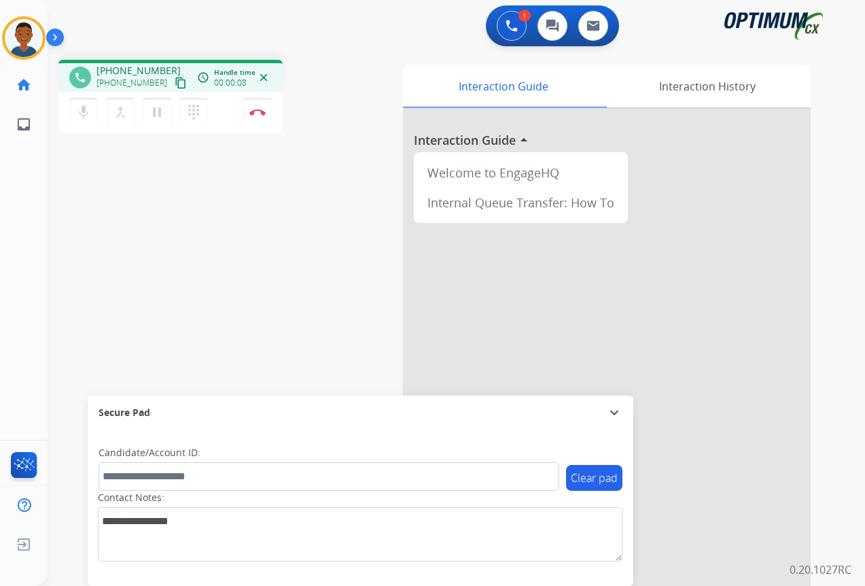
click at [175, 82] on mat-icon "content_copy" at bounding box center [181, 83] width 12 height 12
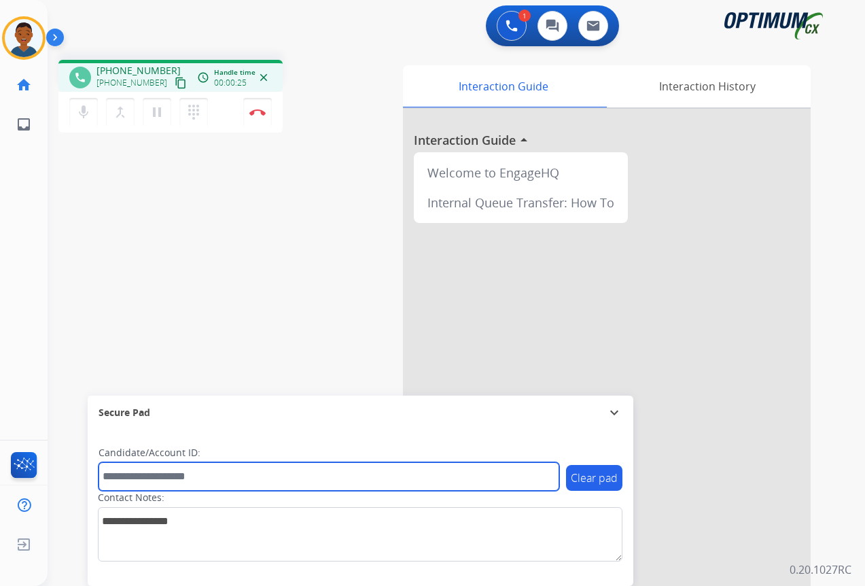
click at [135, 467] on input "text" at bounding box center [328, 476] width 461 height 29
paste input "*******"
type input "*******"
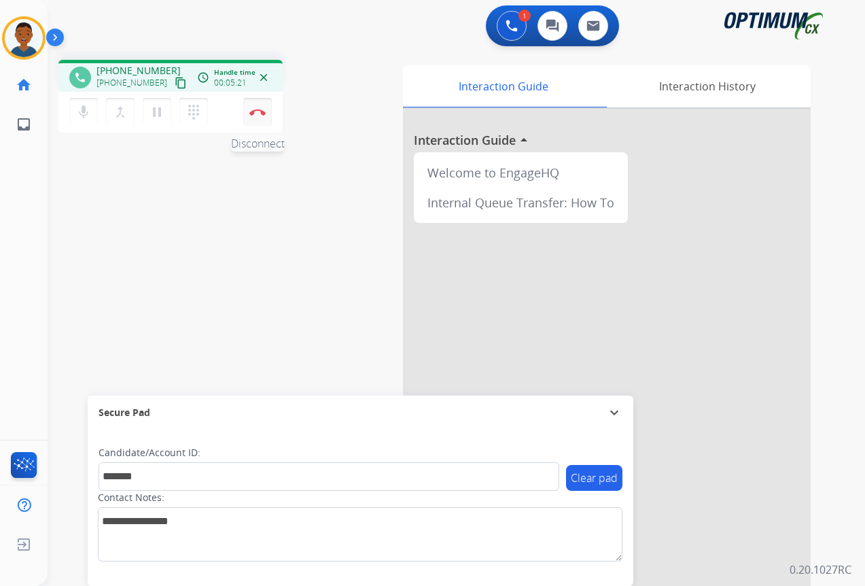
click at [258, 116] on button "Disconnect" at bounding box center [257, 112] width 29 height 29
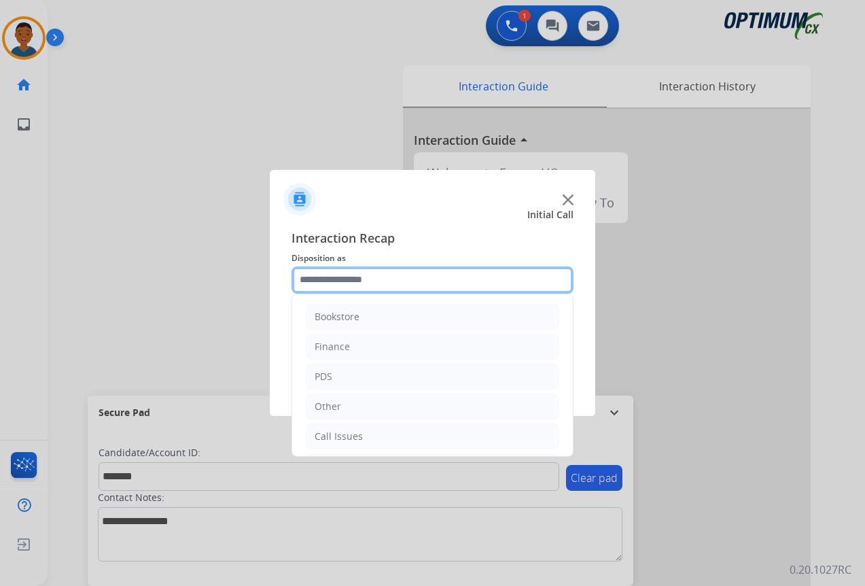
click at [318, 278] on input "text" at bounding box center [432, 279] width 282 height 27
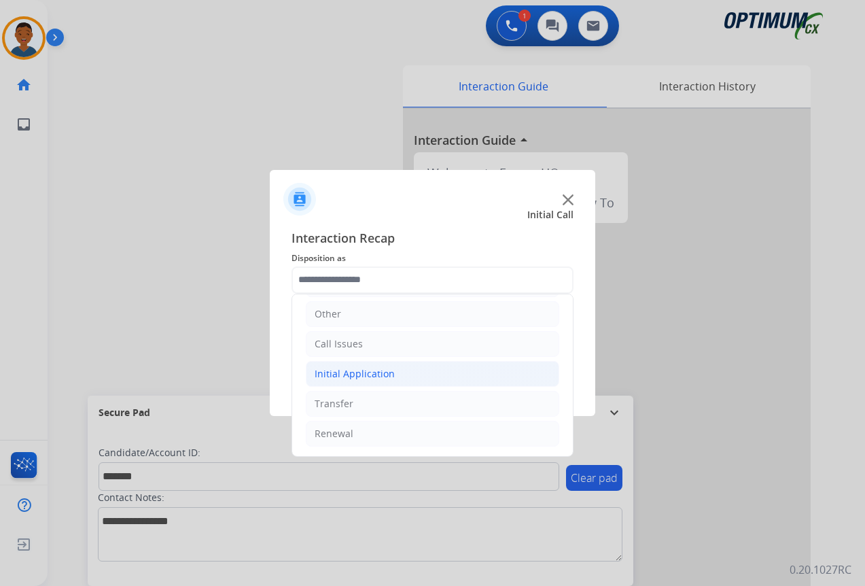
click at [329, 377] on div "Initial Application" at bounding box center [354, 374] width 80 height 14
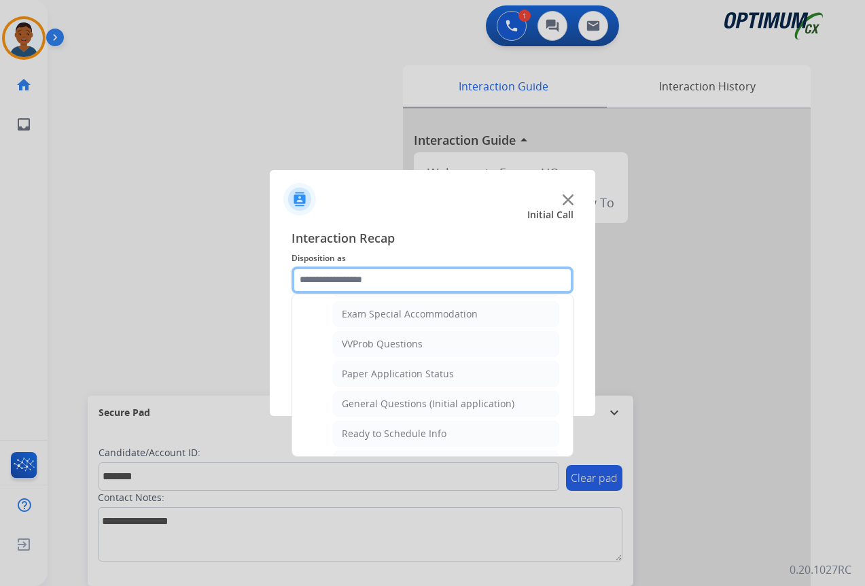
scroll to position [772, 0]
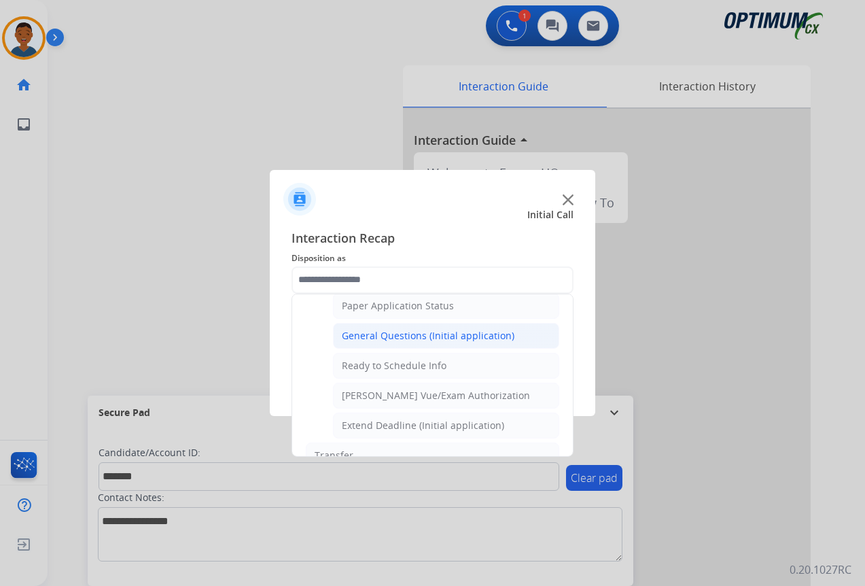
click at [357, 337] on div "General Questions (Initial application)" at bounding box center [428, 336] width 173 height 14
type input "**********"
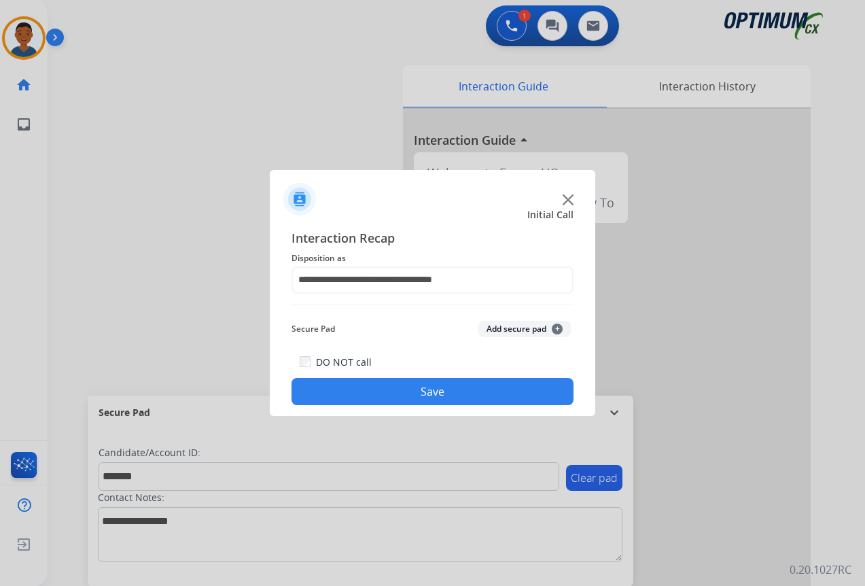
click at [501, 328] on button "Add secure pad +" at bounding box center [524, 329] width 92 height 16
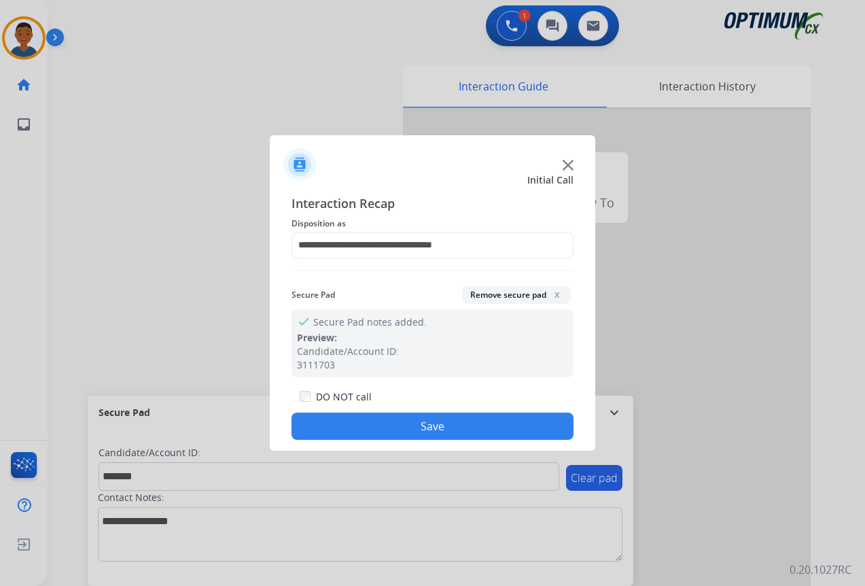
click at [488, 416] on button "Save" at bounding box center [432, 425] width 282 height 27
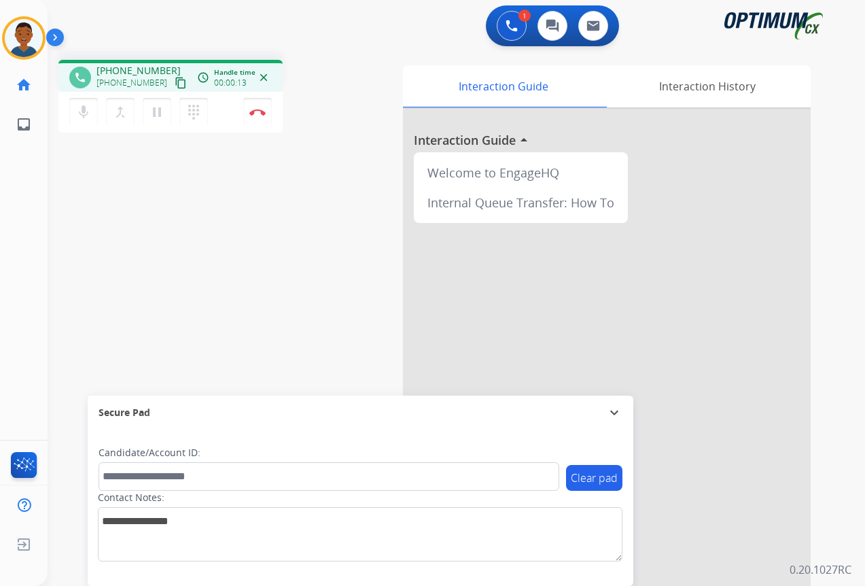
click at [175, 82] on mat-icon "content_copy" at bounding box center [181, 83] width 12 height 12
click at [255, 115] on button "Disconnect" at bounding box center [257, 112] width 29 height 29
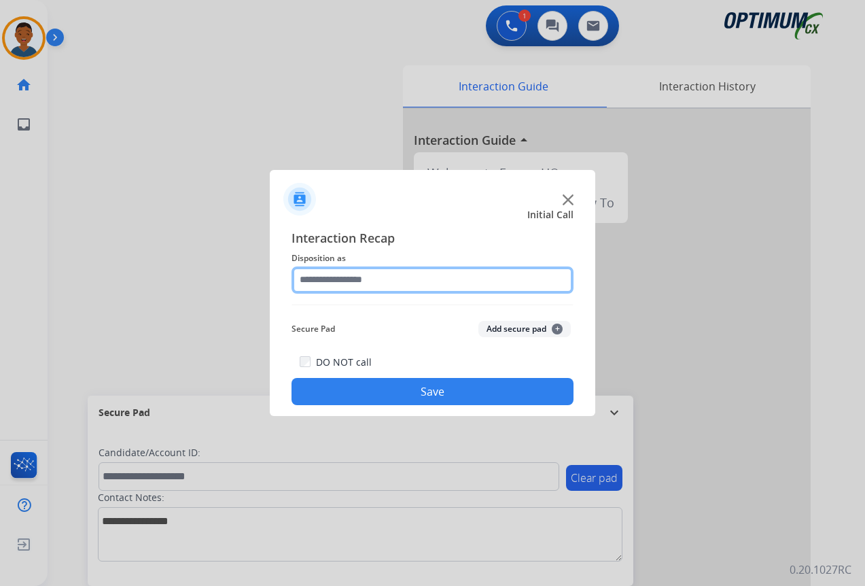
click at [323, 271] on input "text" at bounding box center [432, 279] width 282 height 27
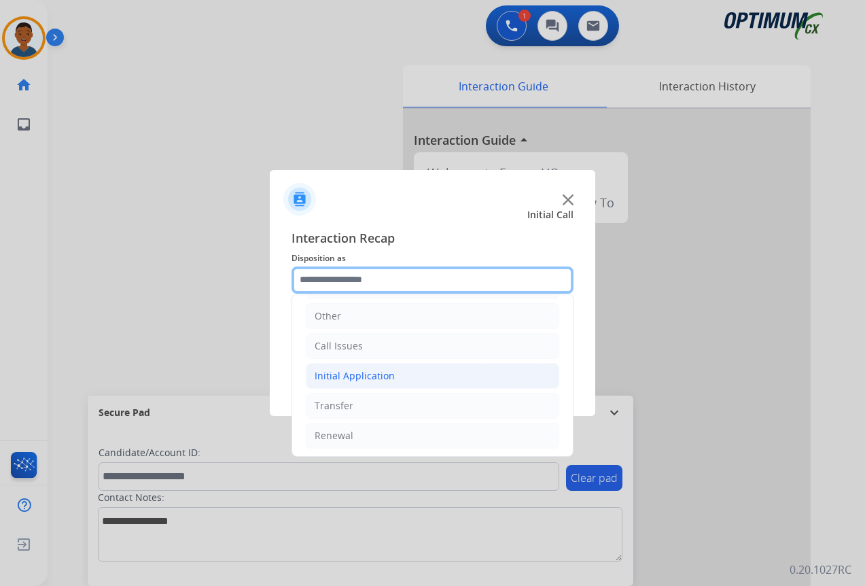
scroll to position [92, 0]
click at [334, 374] on div "Initial Application" at bounding box center [354, 374] width 80 height 14
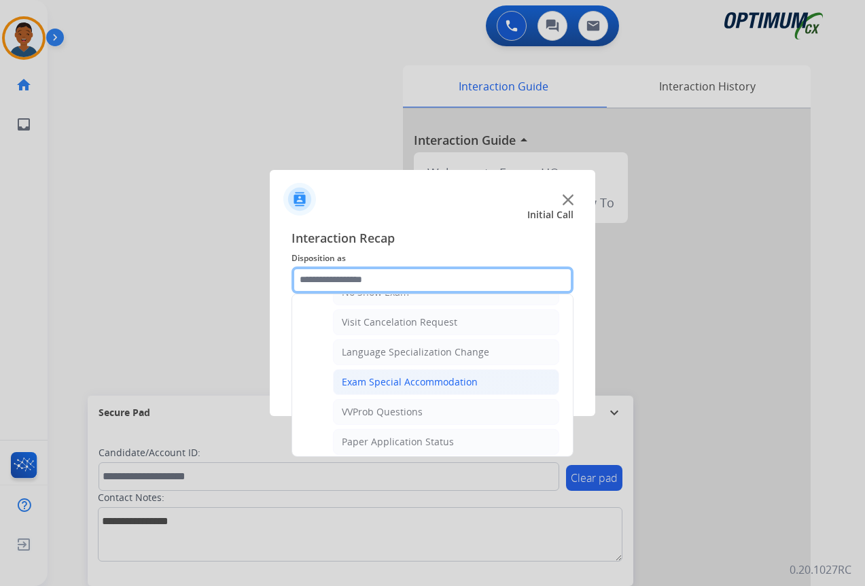
scroll to position [704, 0]
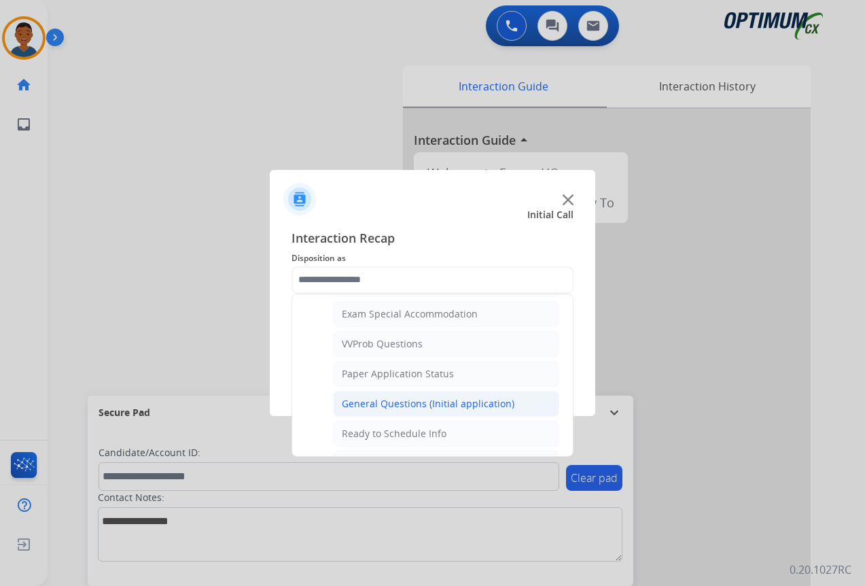
click at [355, 397] on div "General Questions (Initial application)" at bounding box center [428, 404] width 173 height 14
type input "**********"
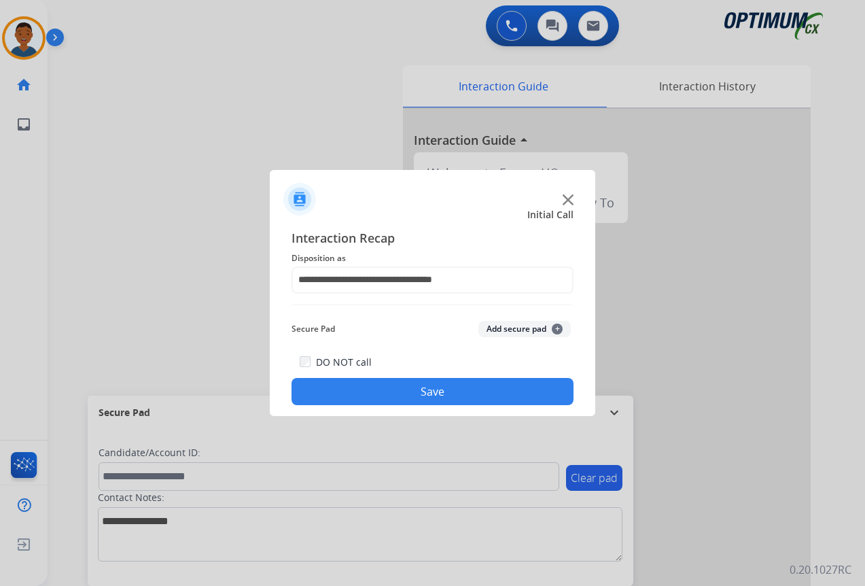
click at [425, 389] on button "Save" at bounding box center [432, 391] width 282 height 27
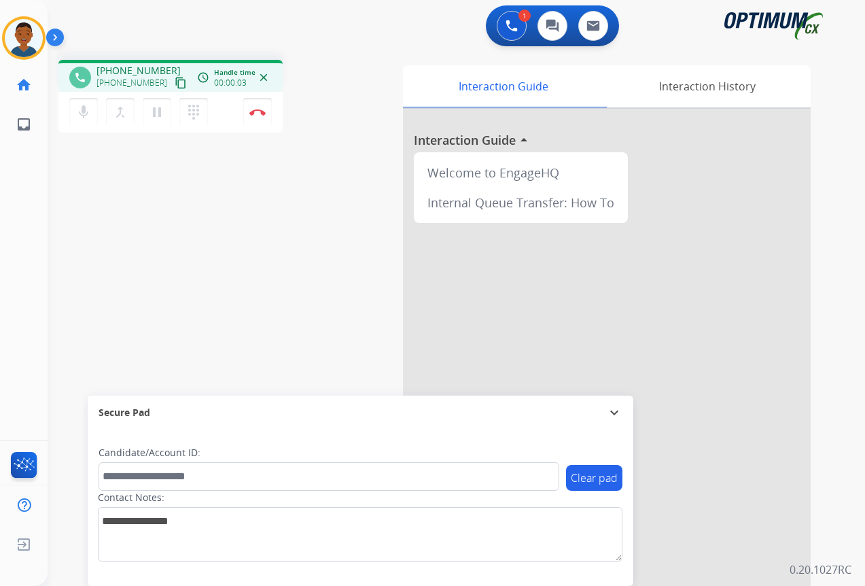
click at [175, 84] on mat-icon "content_copy" at bounding box center [181, 83] width 12 height 12
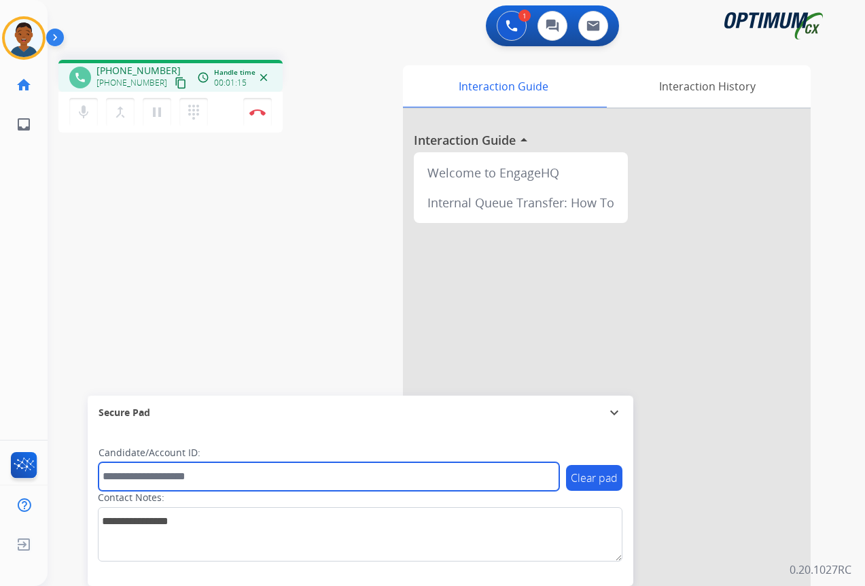
click at [149, 478] on input "text" at bounding box center [328, 476] width 461 height 29
paste input "*******"
type input "*******"
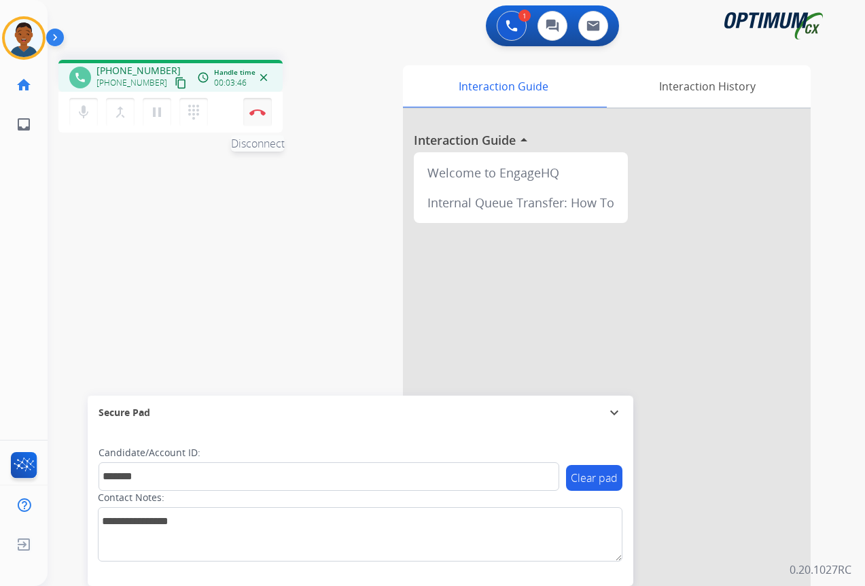
click at [258, 117] on button "Disconnect" at bounding box center [257, 112] width 29 height 29
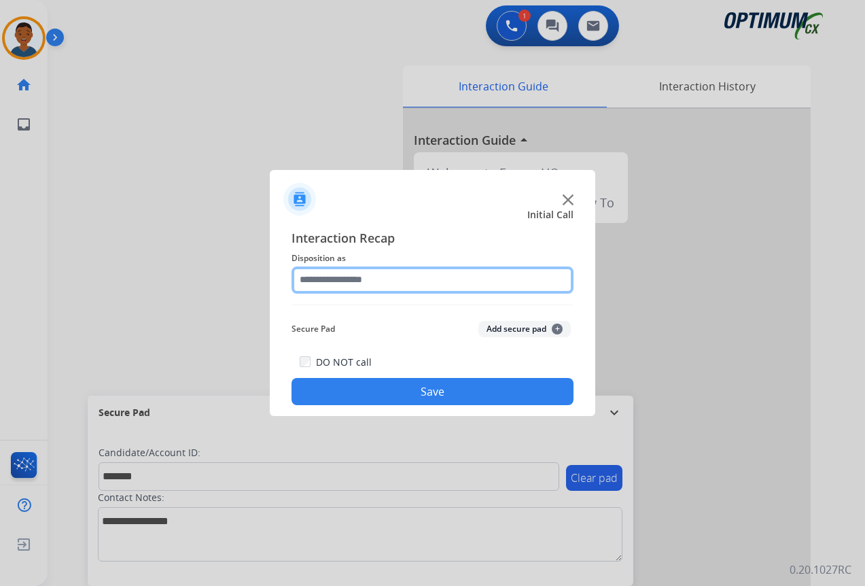
click at [314, 276] on input "text" at bounding box center [432, 279] width 282 height 27
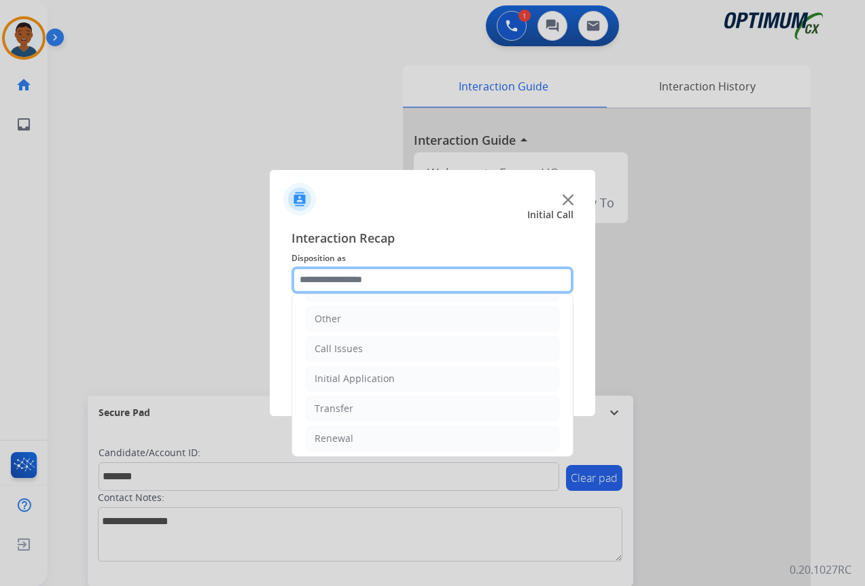
scroll to position [92, 0]
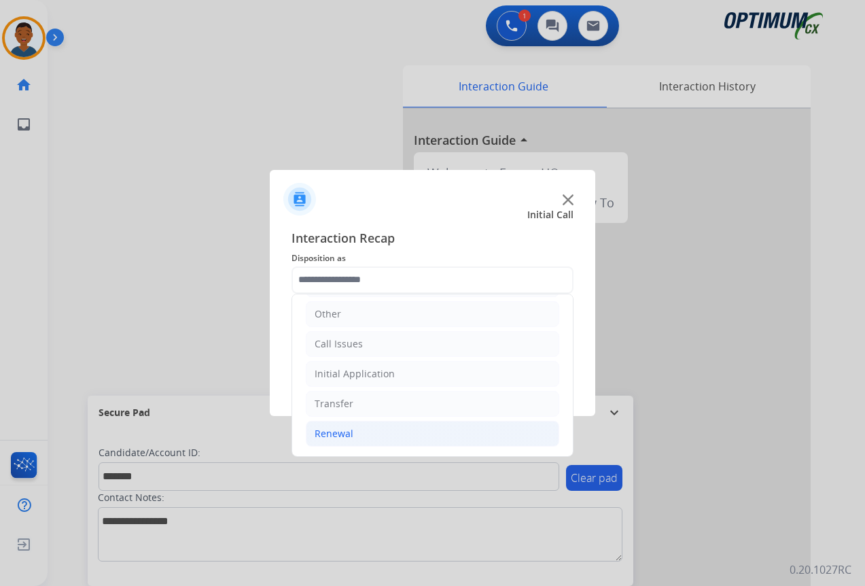
click at [323, 430] on div "Renewal" at bounding box center [333, 434] width 39 height 14
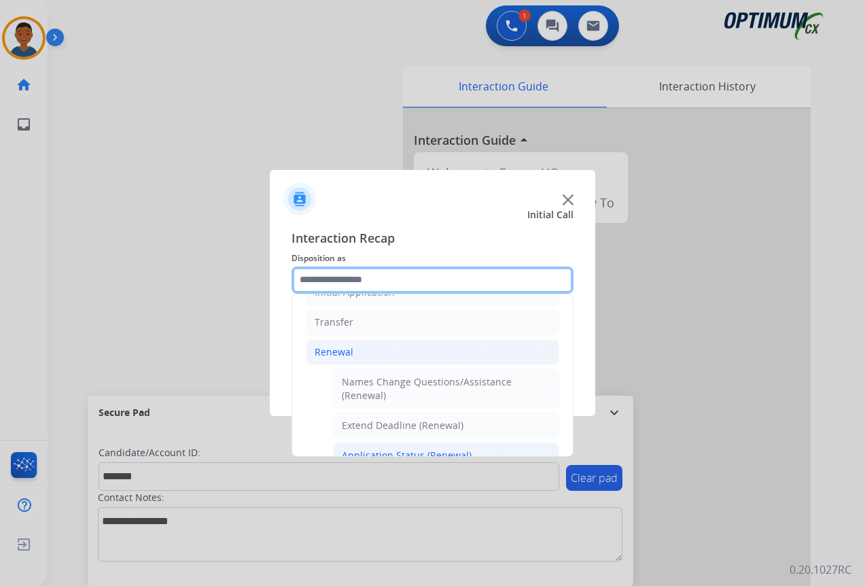
scroll to position [228, 0]
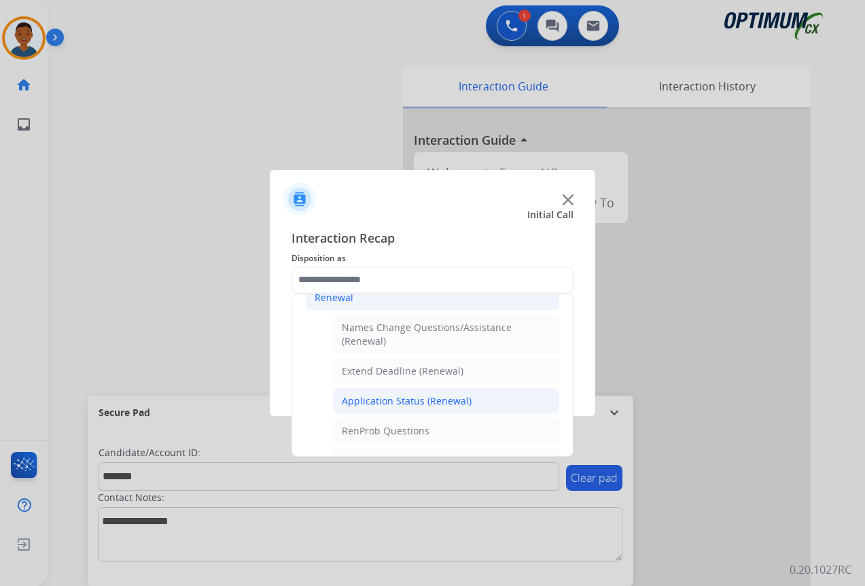
click at [389, 400] on div "Application Status (Renewal)" at bounding box center [407, 401] width 130 height 14
type input "**********"
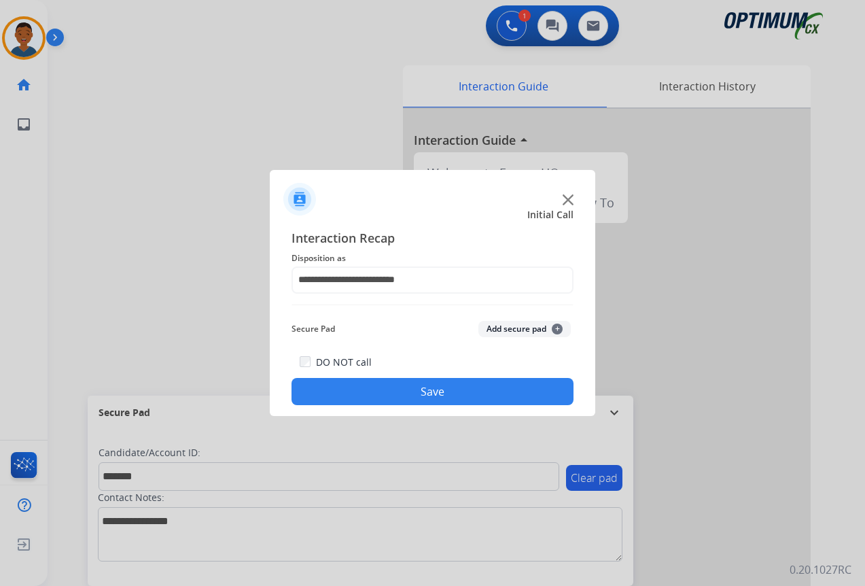
click at [499, 323] on button "Add secure pad +" at bounding box center [524, 329] width 92 height 16
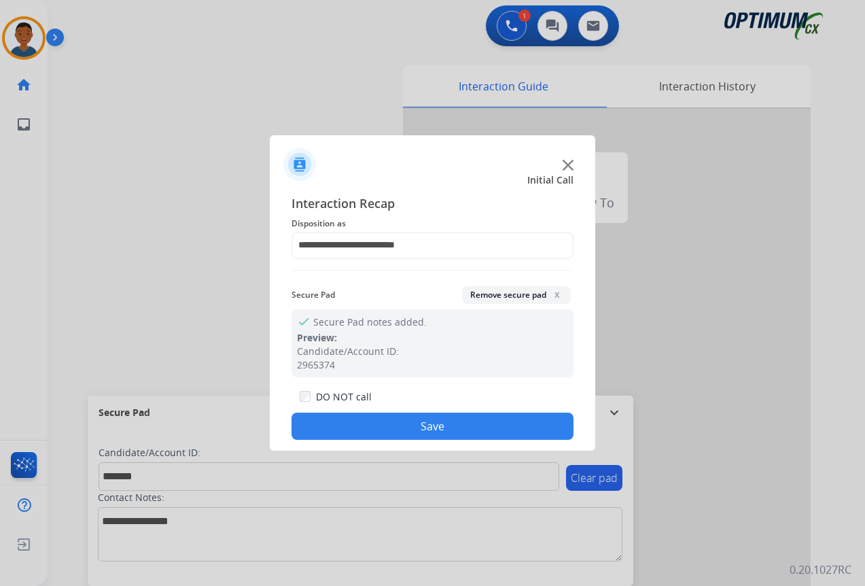
drag, startPoint x: 473, startPoint y: 416, endPoint x: 496, endPoint y: 417, distance: 23.1
click at [477, 417] on button "Save" at bounding box center [432, 425] width 282 height 27
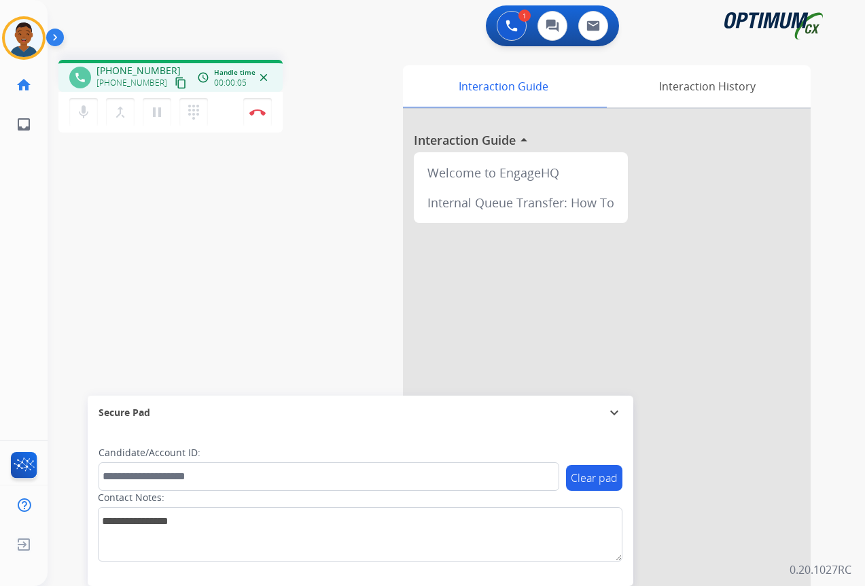
click at [175, 86] on mat-icon "content_copy" at bounding box center [181, 83] width 12 height 12
click at [175, 82] on mat-icon "content_copy" at bounding box center [181, 83] width 12 height 12
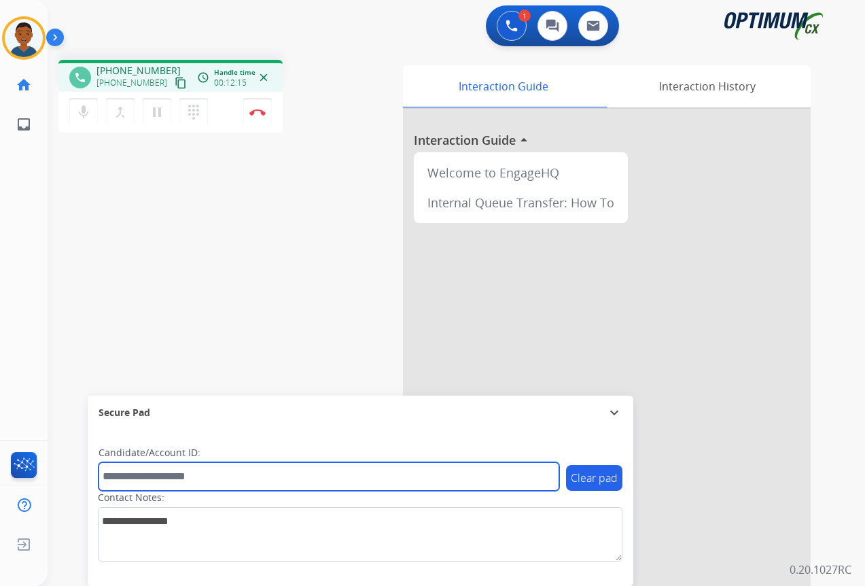
click at [187, 477] on input "text" at bounding box center [328, 476] width 461 height 29
paste input "*********"
type input "*********"
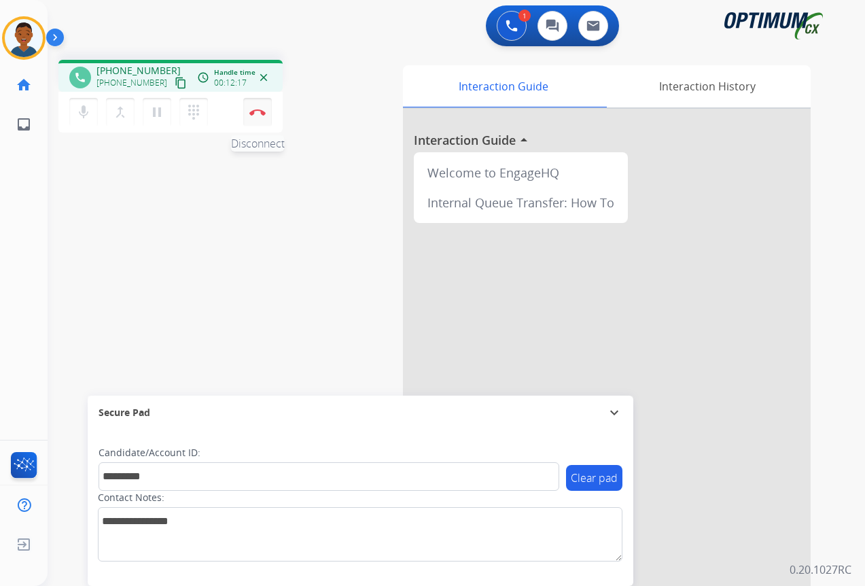
click at [259, 115] on img at bounding box center [257, 112] width 16 height 7
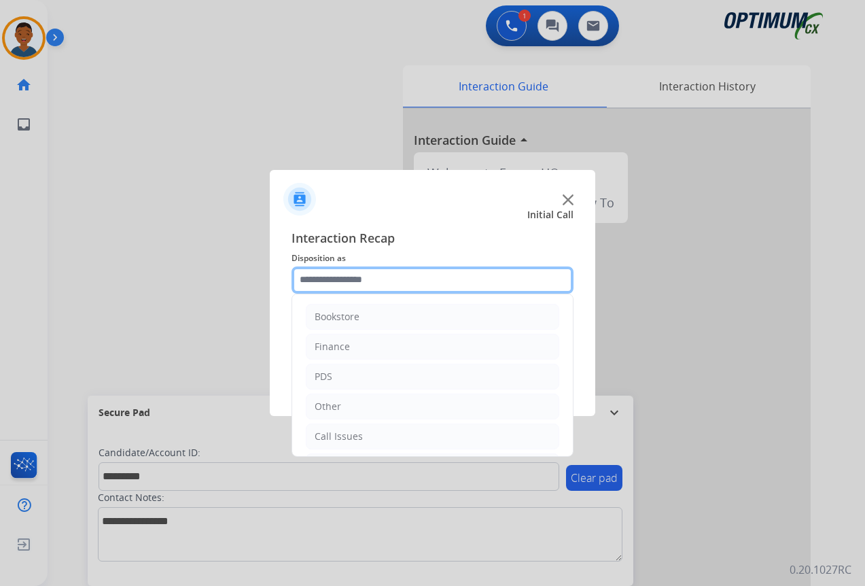
click at [321, 278] on input "text" at bounding box center [432, 279] width 282 height 27
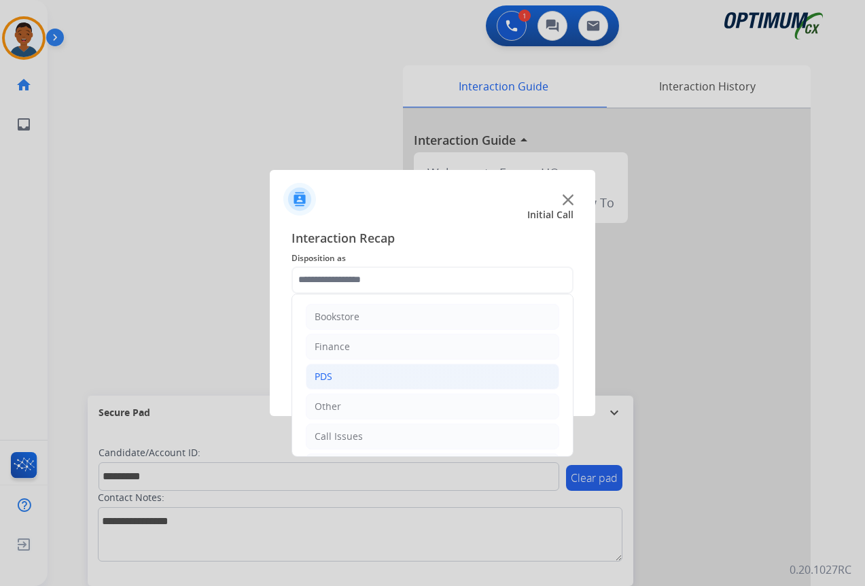
click at [325, 377] on div "PDS" at bounding box center [323, 377] width 18 height 14
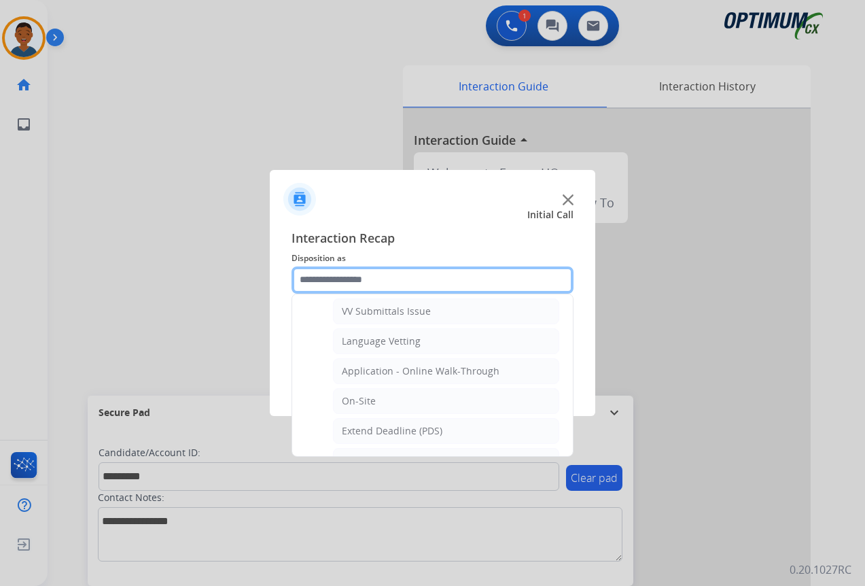
scroll to position [340, 0]
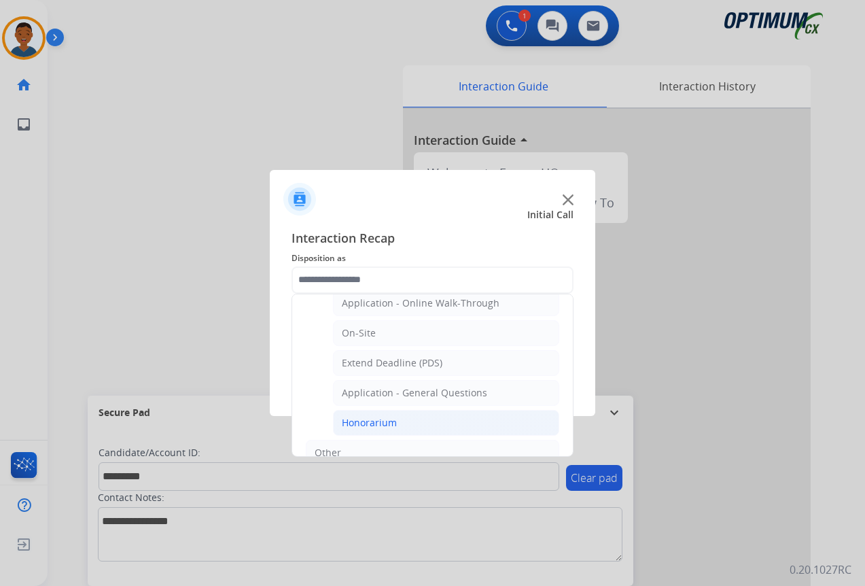
click at [353, 424] on div "Honorarium" at bounding box center [369, 423] width 55 height 14
type input "**********"
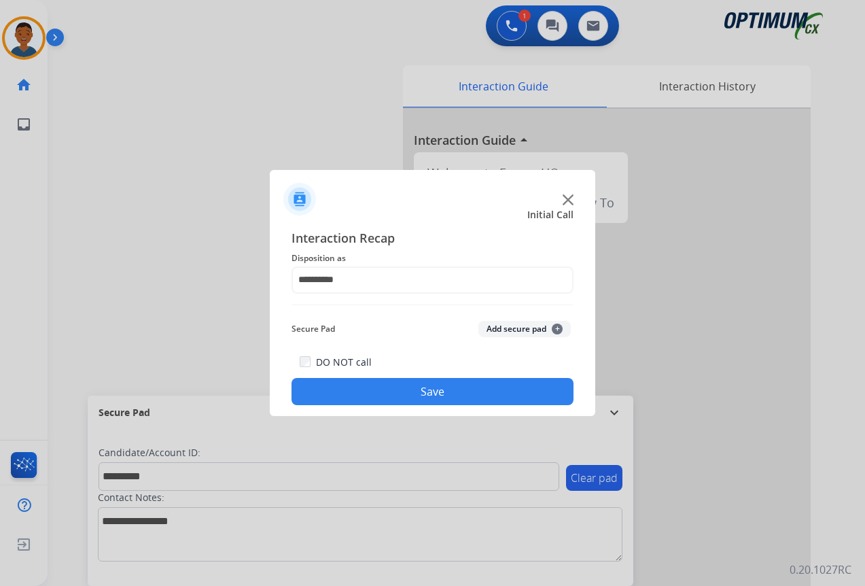
click at [522, 321] on button "Add secure pad +" at bounding box center [524, 329] width 92 height 16
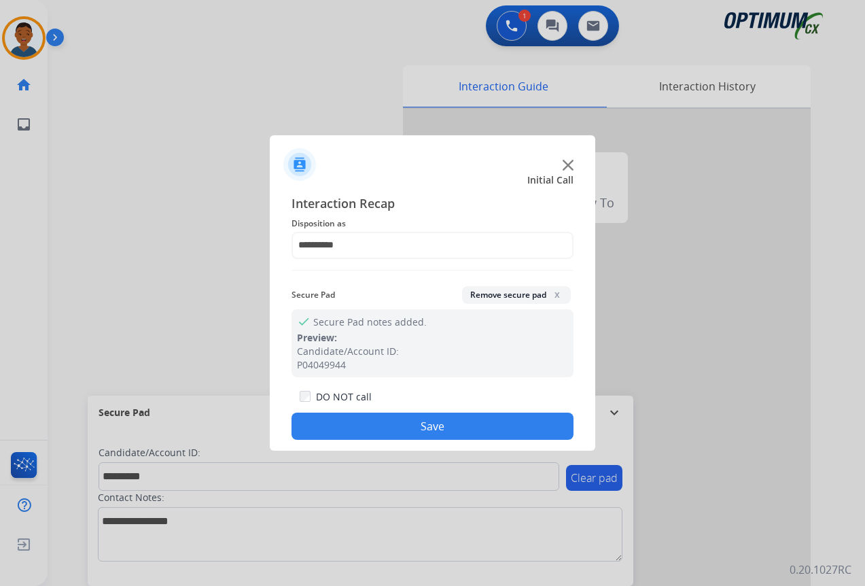
click at [458, 428] on button "Save" at bounding box center [432, 425] width 282 height 27
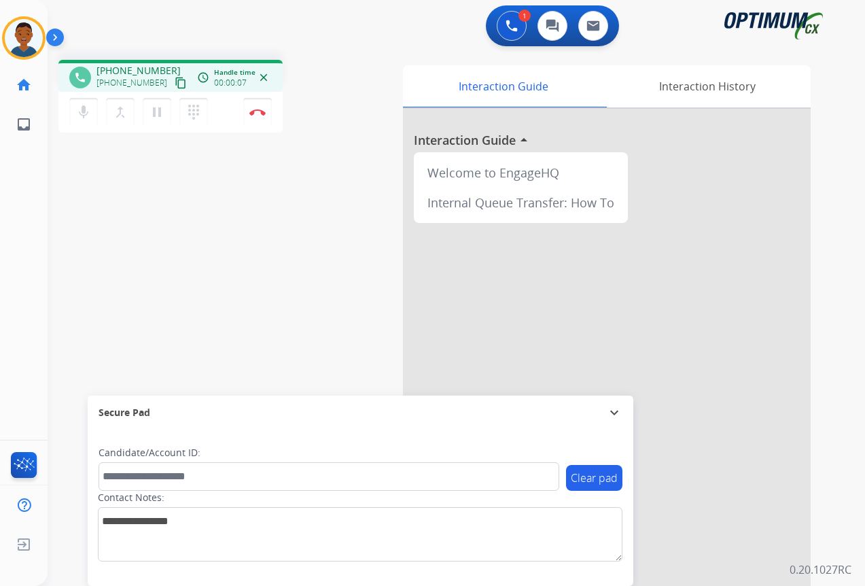
click at [175, 81] on mat-icon "content_copy" at bounding box center [181, 83] width 12 height 12
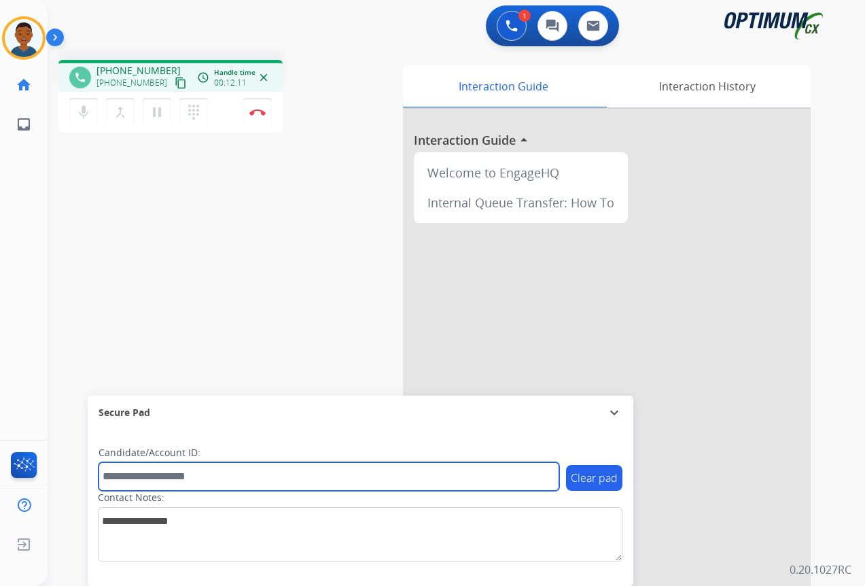
click at [138, 474] on input "text" at bounding box center [328, 476] width 461 height 29
paste input "*******"
type input "*******"
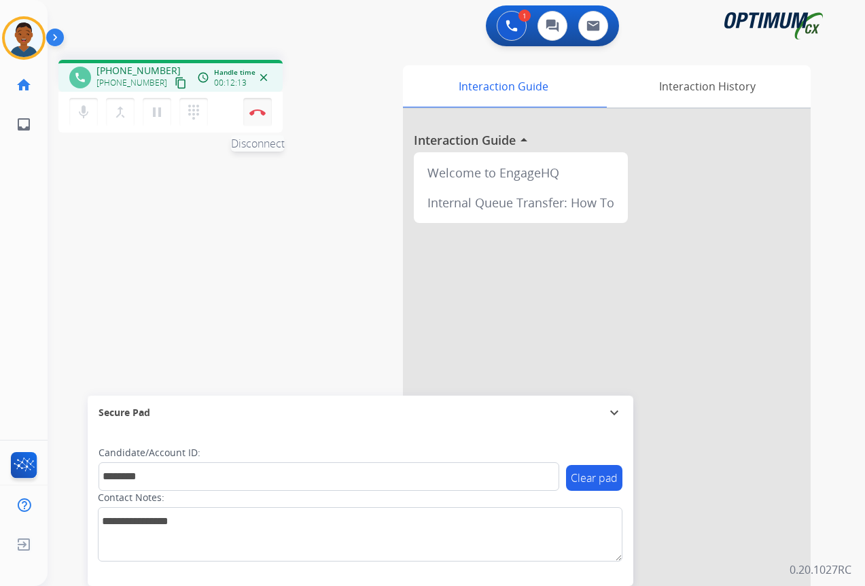
click at [251, 109] on img at bounding box center [257, 112] width 16 height 7
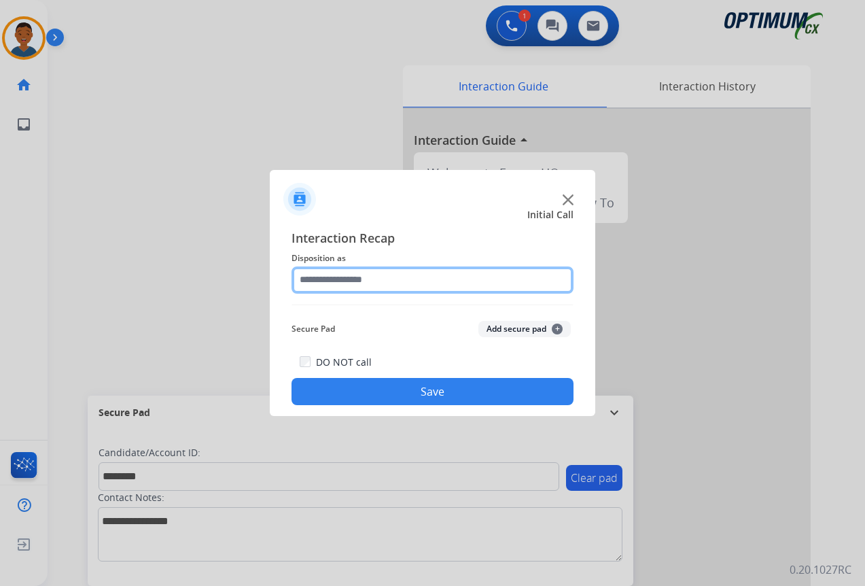
click at [327, 278] on input "text" at bounding box center [432, 279] width 282 height 27
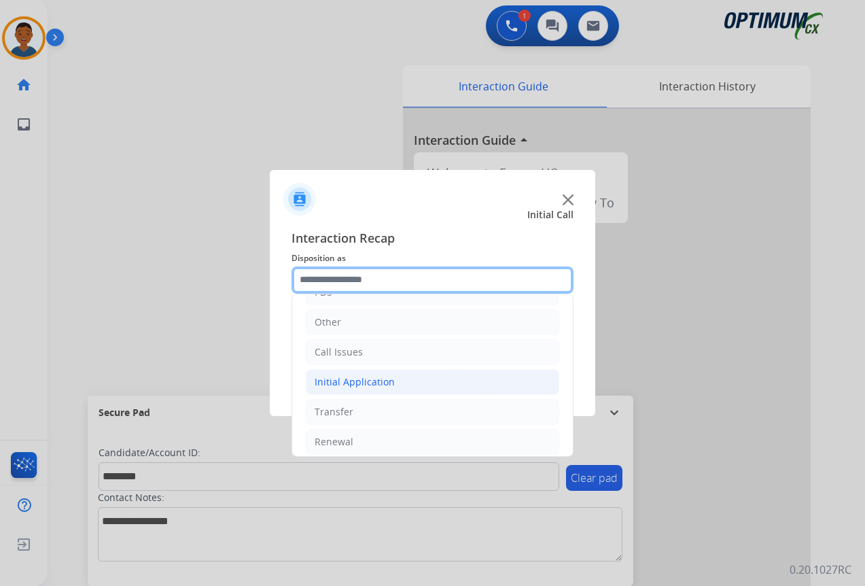
scroll to position [92, 0]
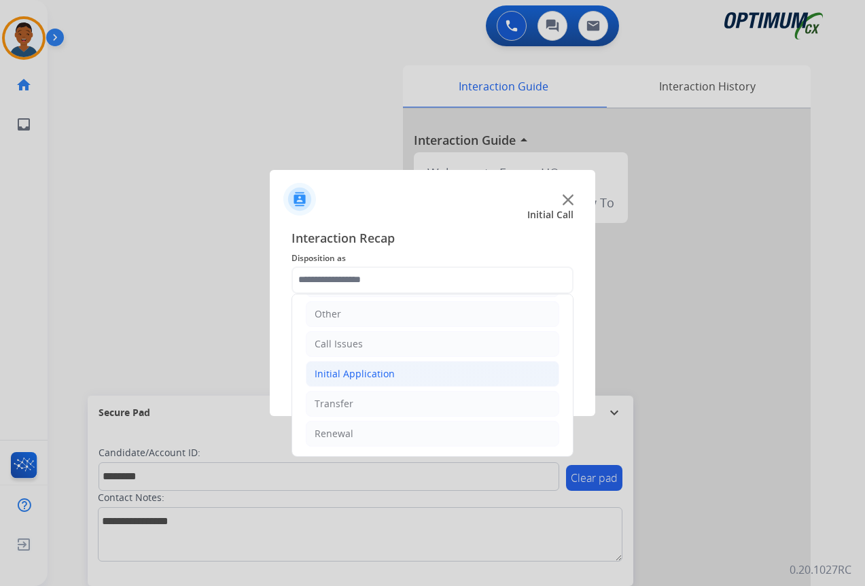
click at [345, 370] on div "Initial Application" at bounding box center [354, 374] width 80 height 14
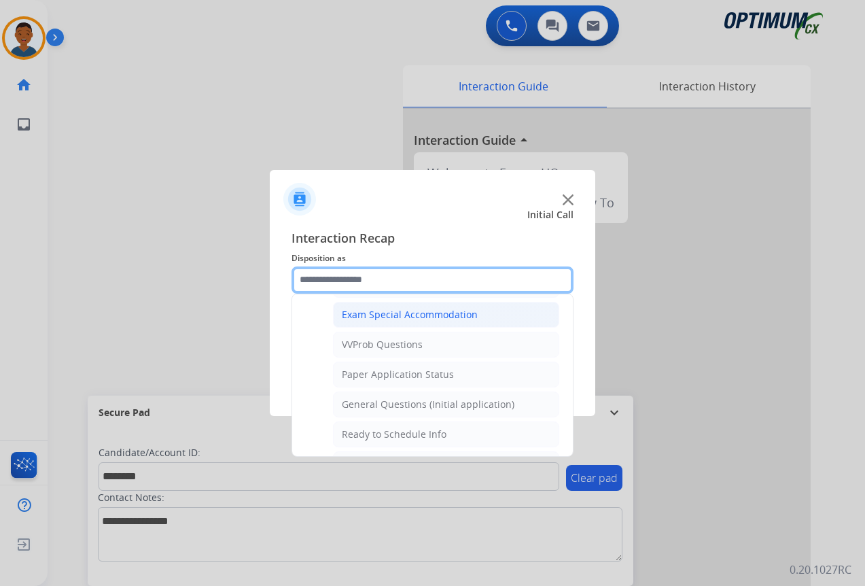
scroll to position [704, 0]
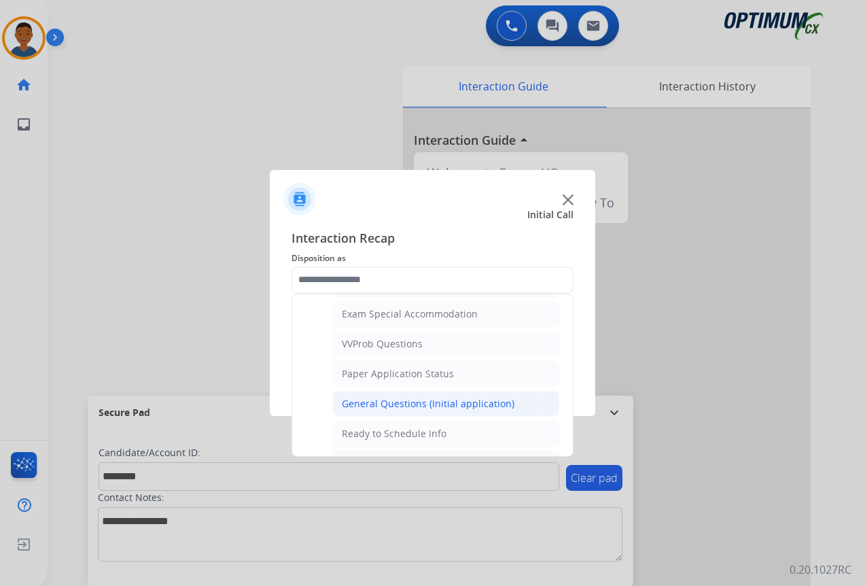
click at [353, 407] on div "General Questions (Initial application)" at bounding box center [428, 404] width 173 height 14
type input "**********"
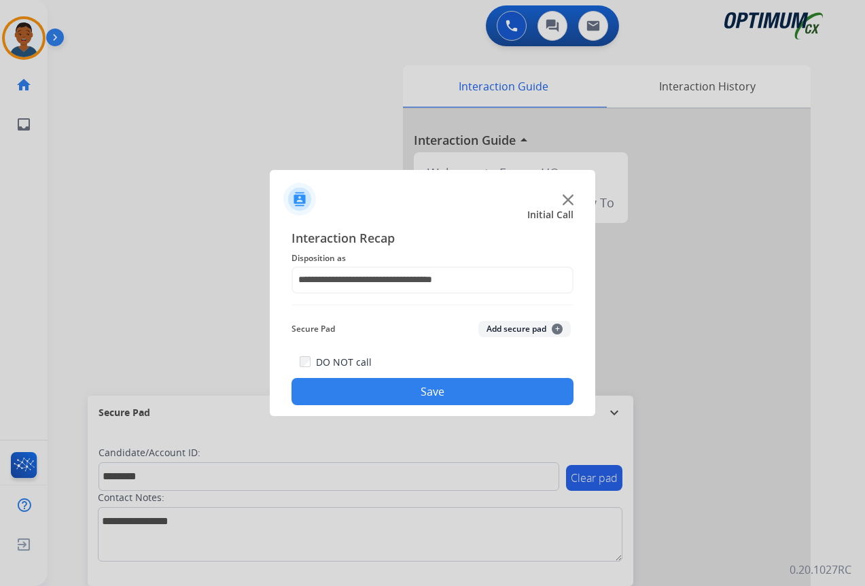
click at [497, 323] on button "Add secure pad +" at bounding box center [524, 329] width 92 height 16
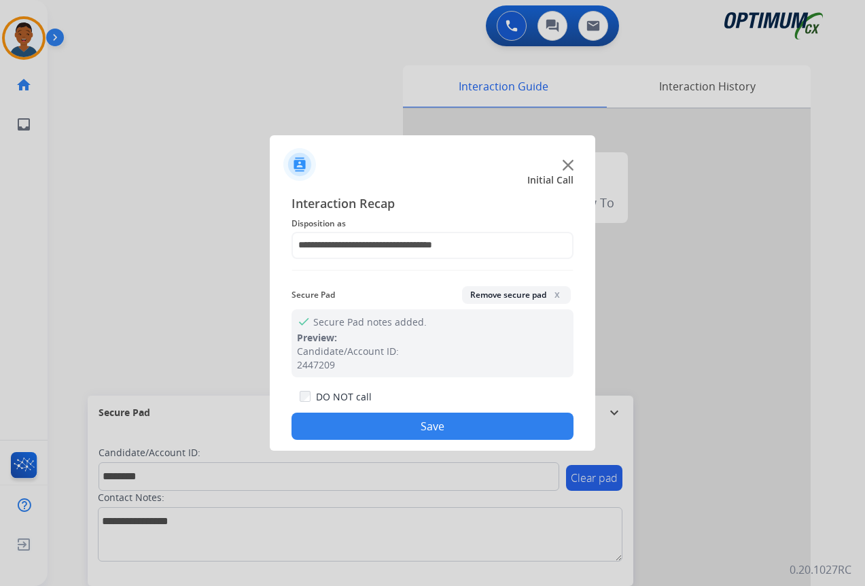
click at [428, 427] on button "Save" at bounding box center [432, 425] width 282 height 27
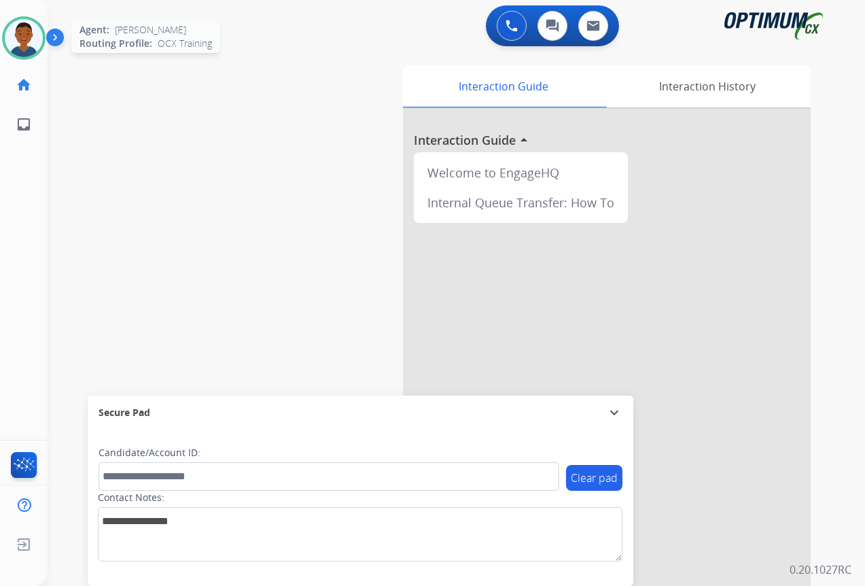
click at [30, 46] on img at bounding box center [24, 38] width 38 height 38
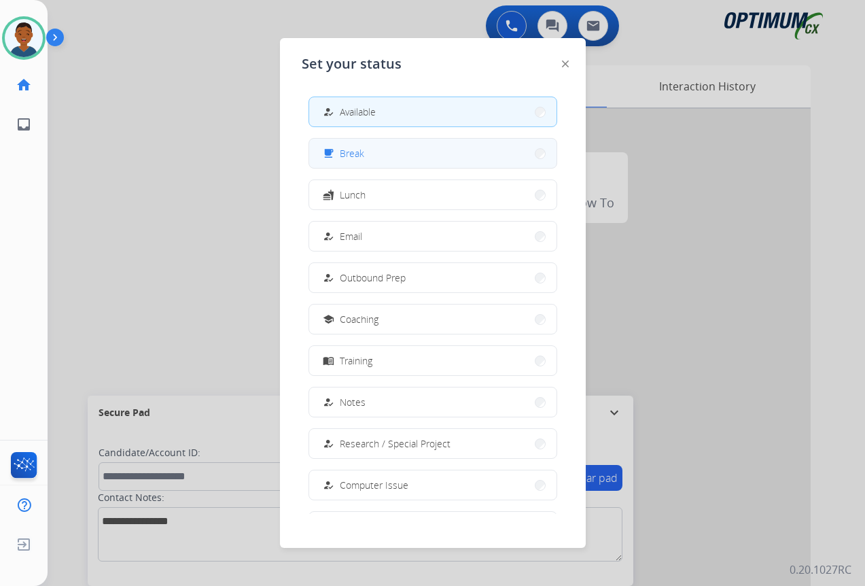
click at [362, 151] on span "Break" at bounding box center [352, 153] width 24 height 14
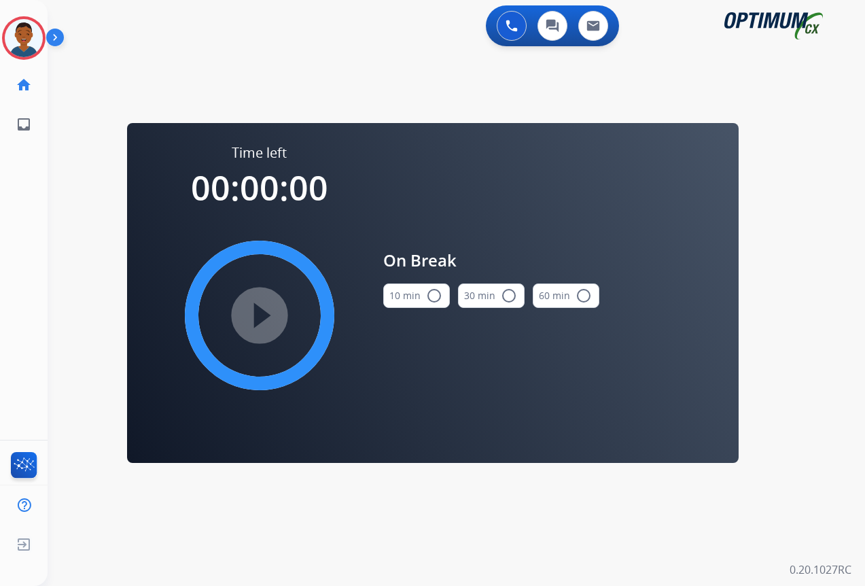
click at [439, 295] on mat-icon "radio_button_unchecked" at bounding box center [434, 295] width 16 height 16
click at [266, 319] on mat-icon "play_circle_filled" at bounding box center [259, 315] width 16 height 16
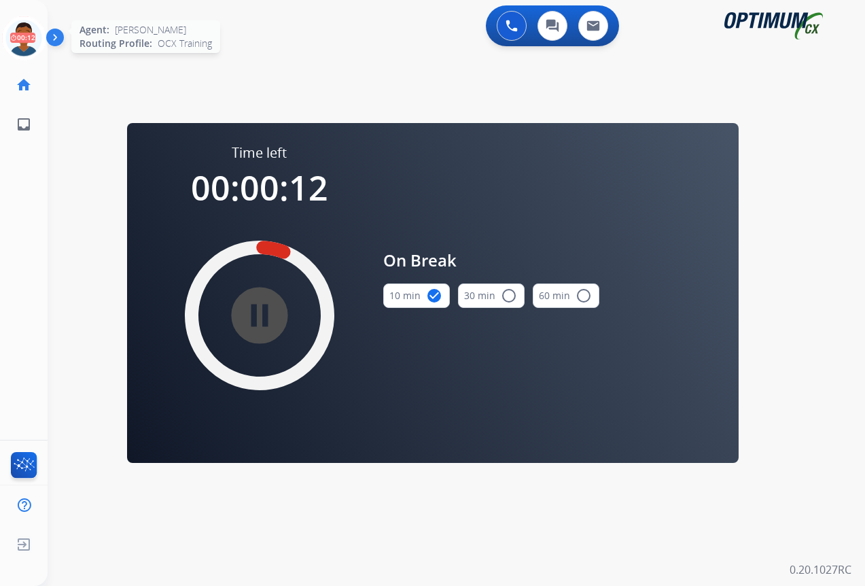
click at [20, 35] on icon at bounding box center [24, 38] width 44 height 44
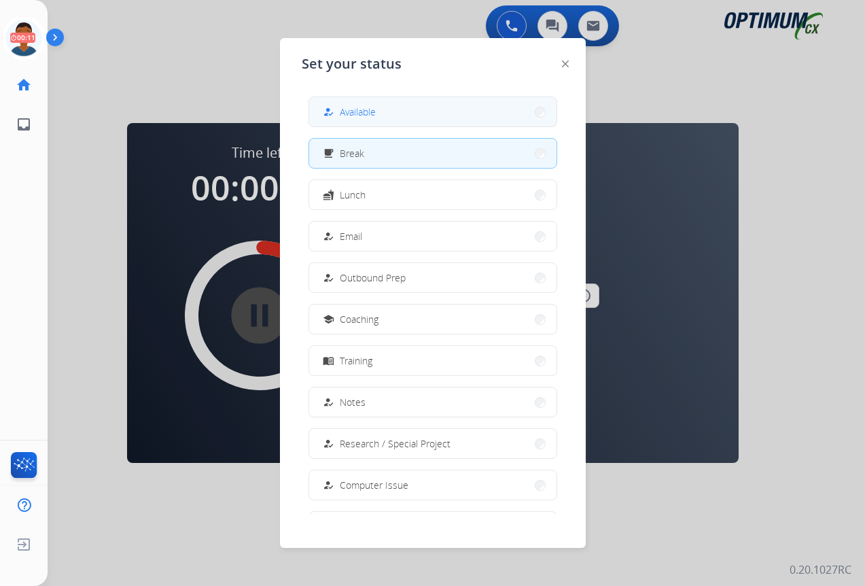
click at [467, 121] on button "how_to_reg Available" at bounding box center [432, 111] width 247 height 29
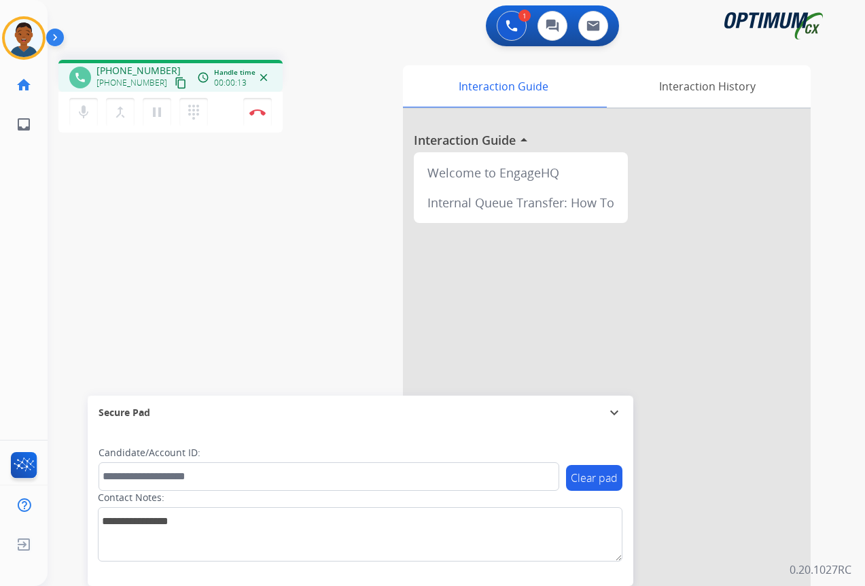
click at [175, 83] on mat-icon "content_copy" at bounding box center [181, 83] width 12 height 12
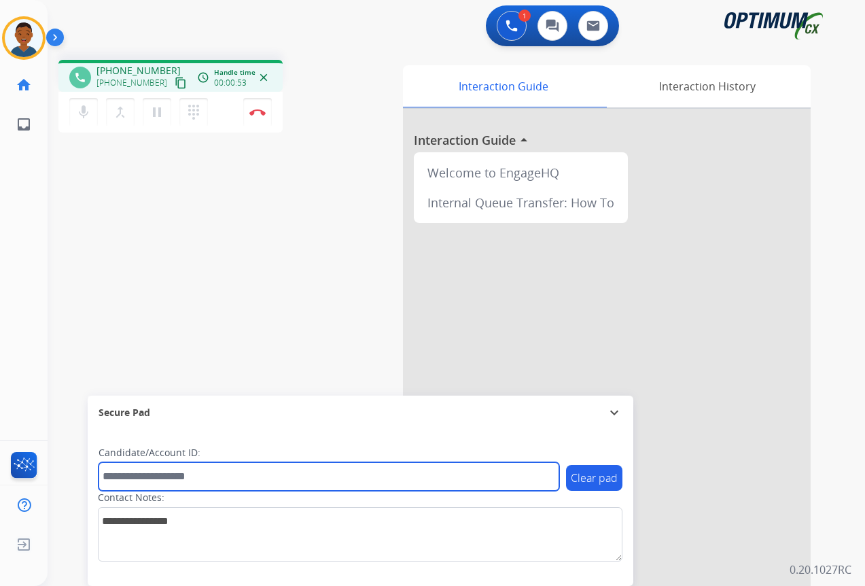
click at [124, 474] on input "text" at bounding box center [328, 476] width 461 height 29
paste input "*******"
type input "*******"
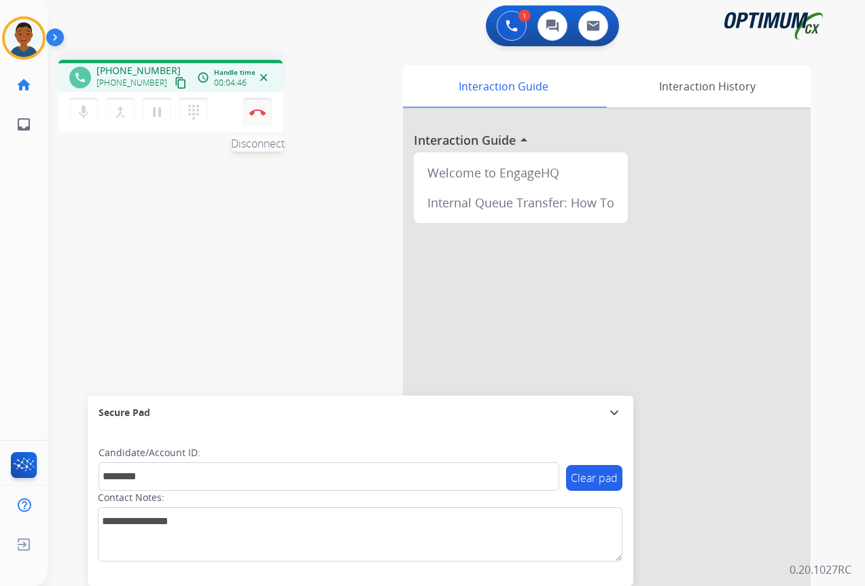
click at [259, 120] on button "Disconnect" at bounding box center [257, 112] width 29 height 29
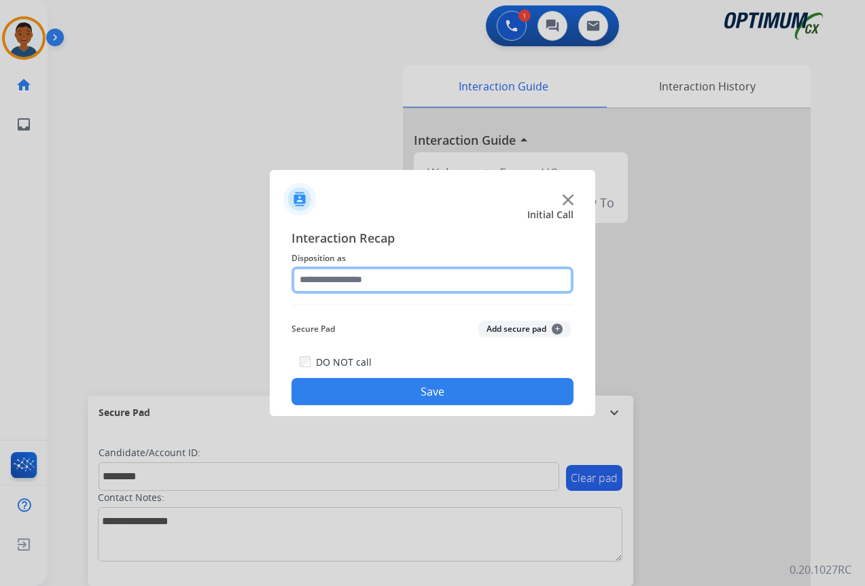
click at [336, 280] on input "text" at bounding box center [432, 279] width 282 height 27
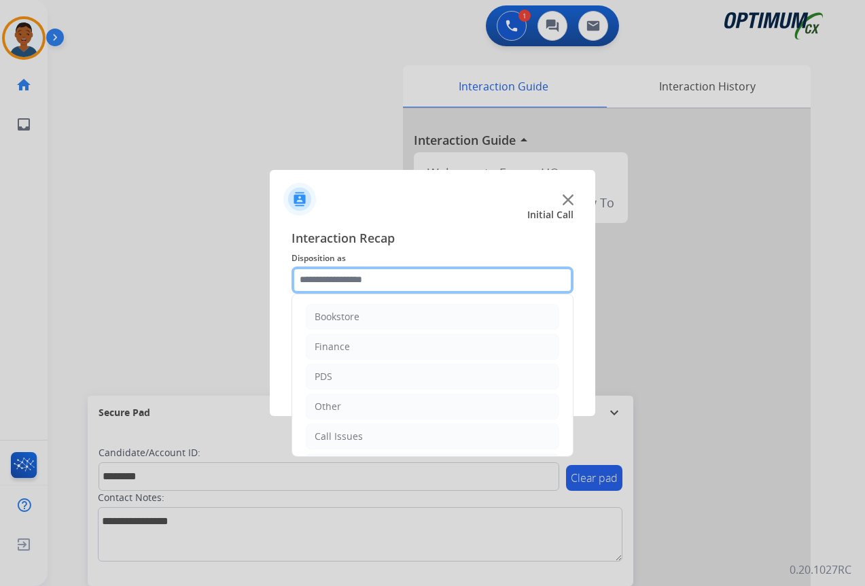
scroll to position [92, 0]
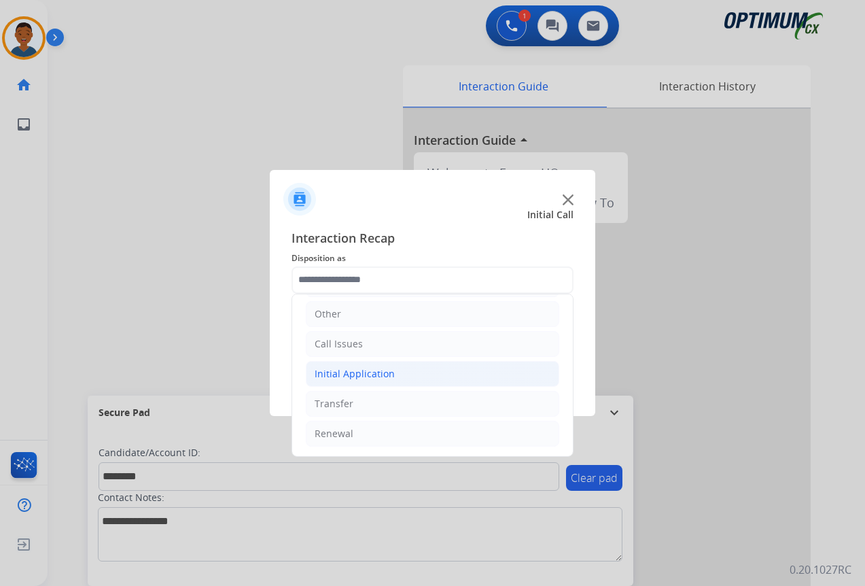
click at [329, 376] on div "Initial Application" at bounding box center [354, 374] width 80 height 14
click at [389, 404] on div "Credential Resend (Initial application)" at bounding box center [428, 404] width 172 height 14
type input "**********"
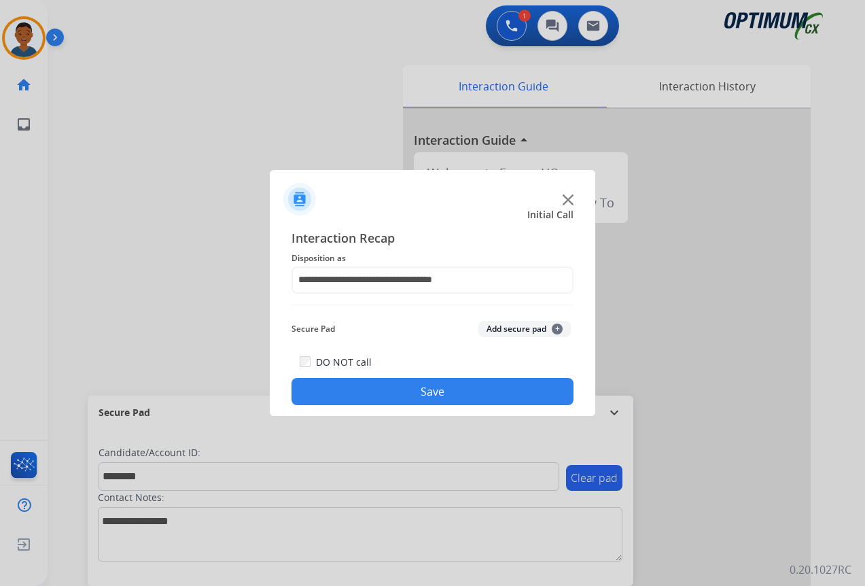
click at [517, 333] on button "Add secure pad +" at bounding box center [524, 329] width 92 height 16
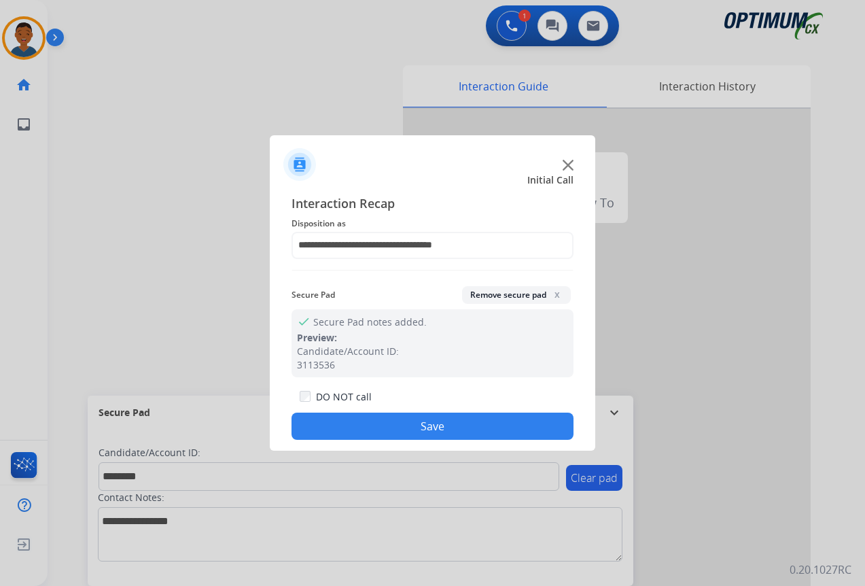
click at [464, 433] on button "Save" at bounding box center [432, 425] width 282 height 27
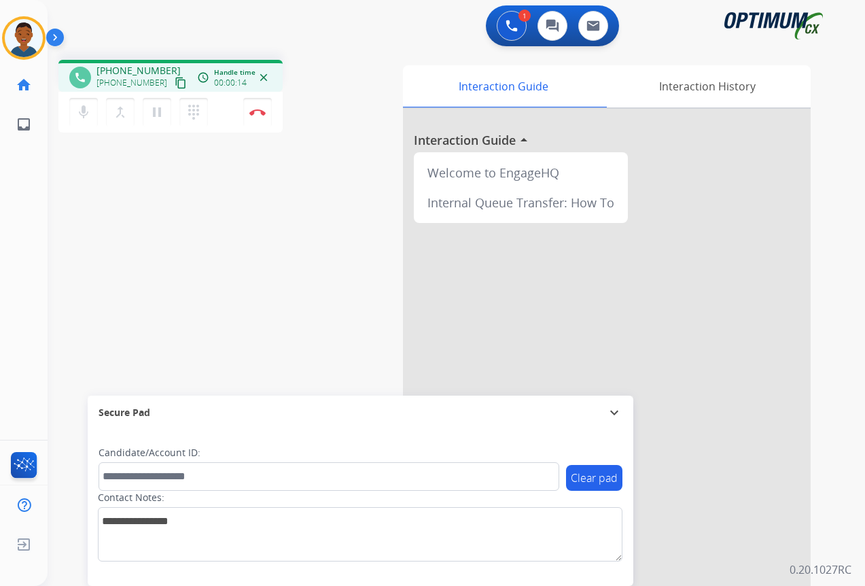
click at [175, 86] on mat-icon "content_copy" at bounding box center [181, 83] width 12 height 12
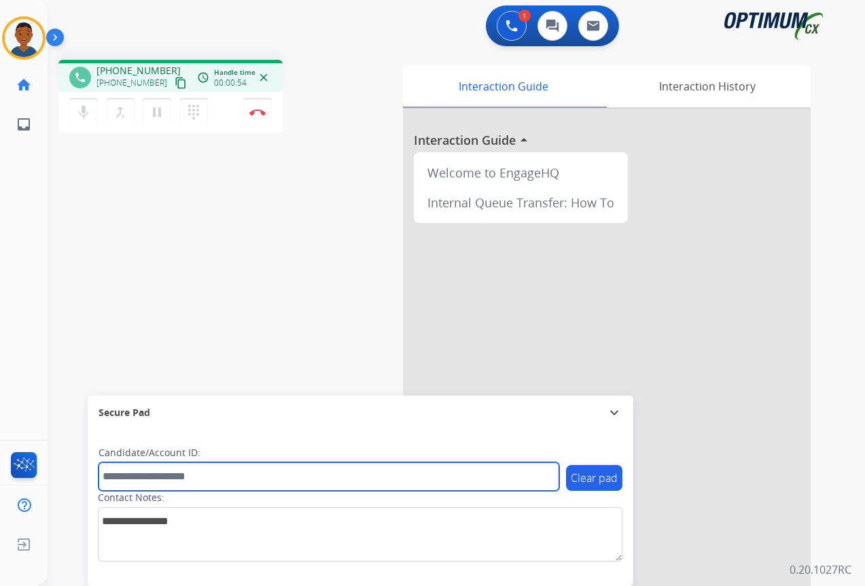
click at [118, 469] on input "text" at bounding box center [328, 476] width 461 height 29
paste input "*******"
type input "*******"
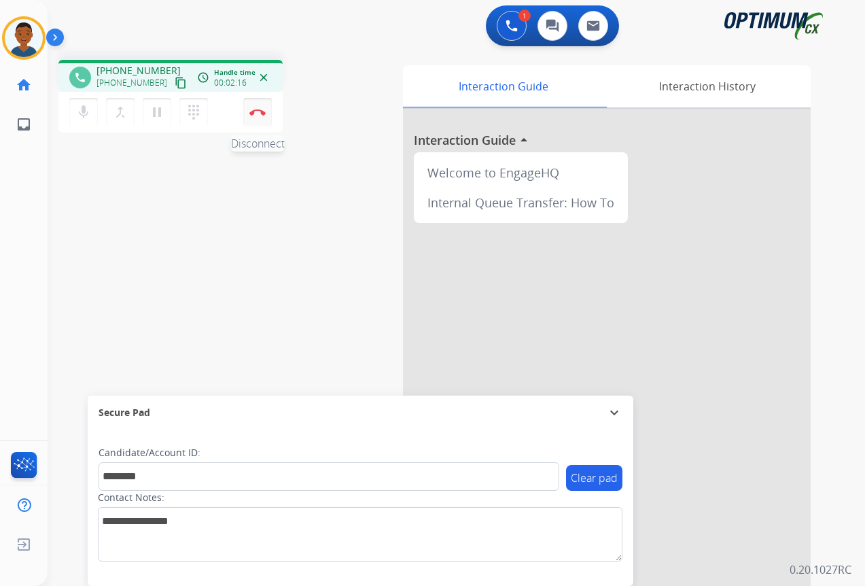
click at [255, 111] on img at bounding box center [257, 112] width 16 height 7
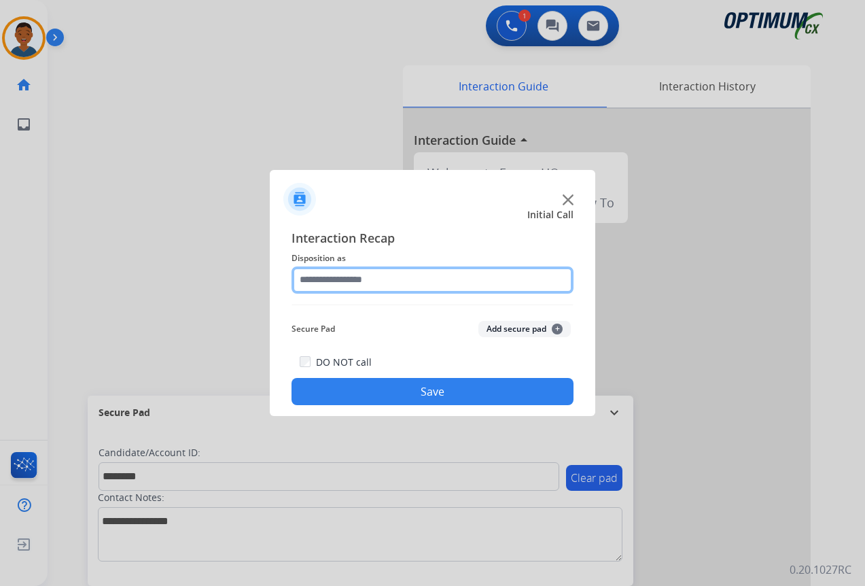
click at [308, 283] on input "text" at bounding box center [432, 279] width 282 height 27
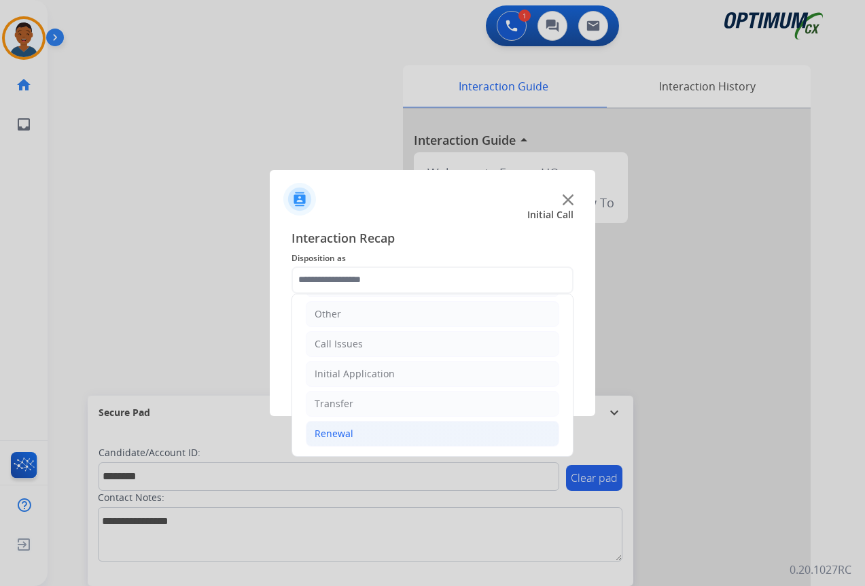
click at [328, 431] on div "Renewal" at bounding box center [333, 434] width 39 height 14
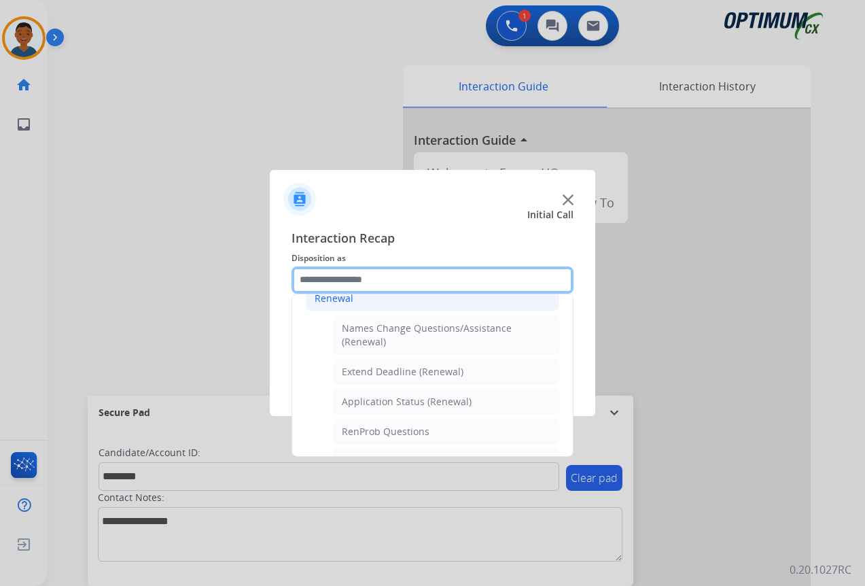
scroll to position [228, 0]
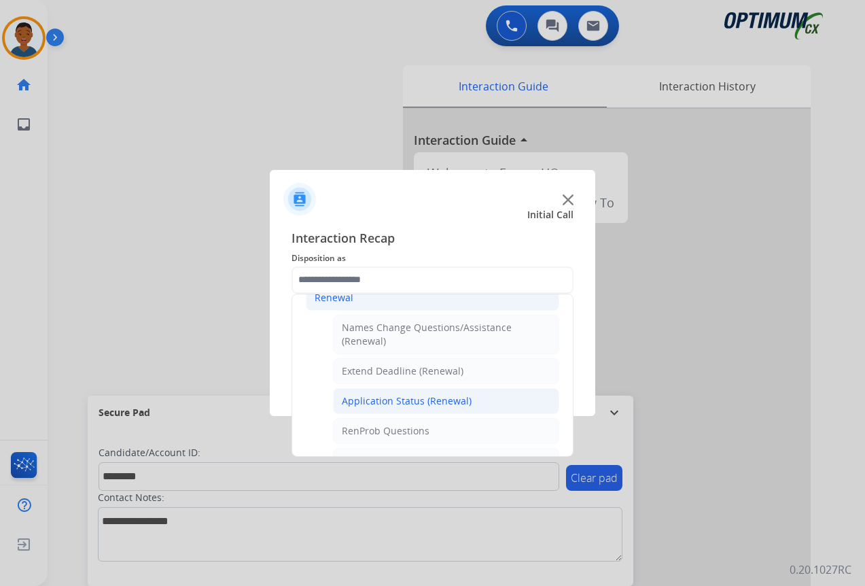
click at [381, 395] on div "Application Status (Renewal)" at bounding box center [407, 401] width 130 height 14
type input "**********"
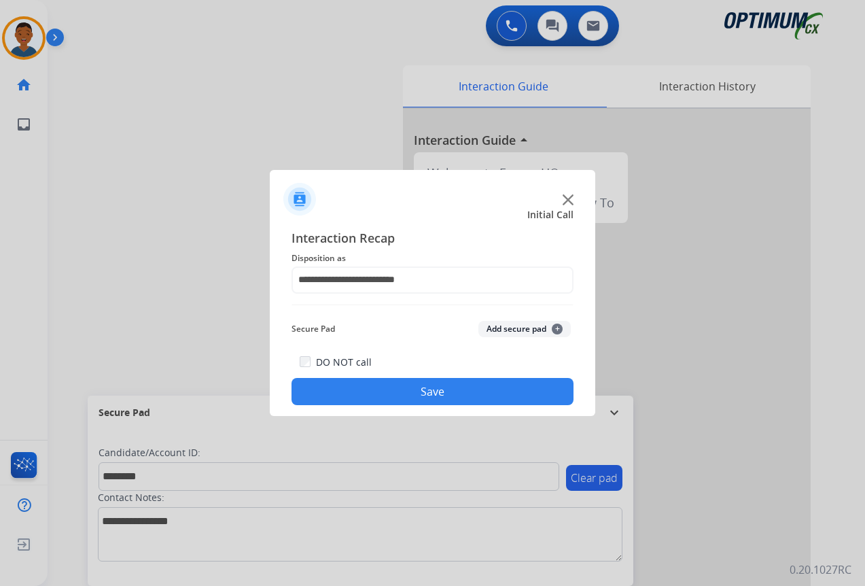
click at [497, 324] on button "Add secure pad +" at bounding box center [524, 329] width 92 height 16
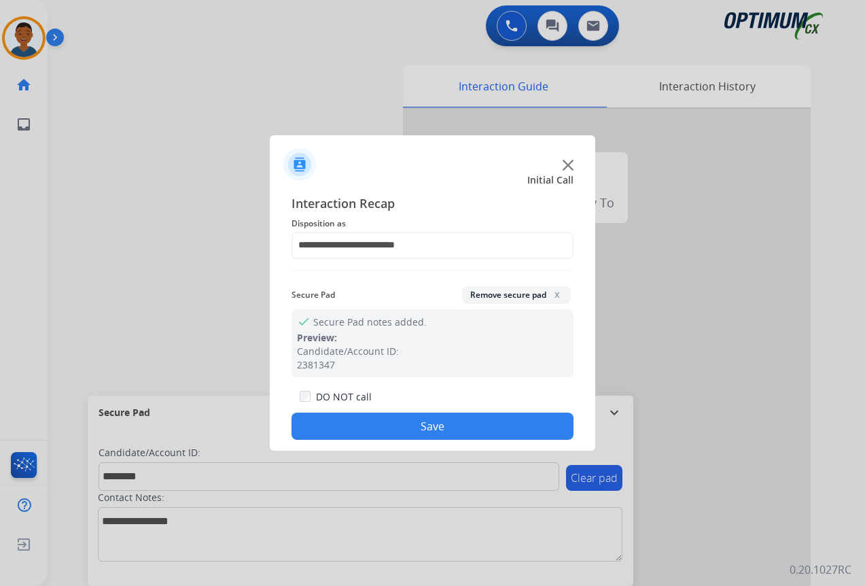
click at [492, 425] on button "Save" at bounding box center [432, 425] width 282 height 27
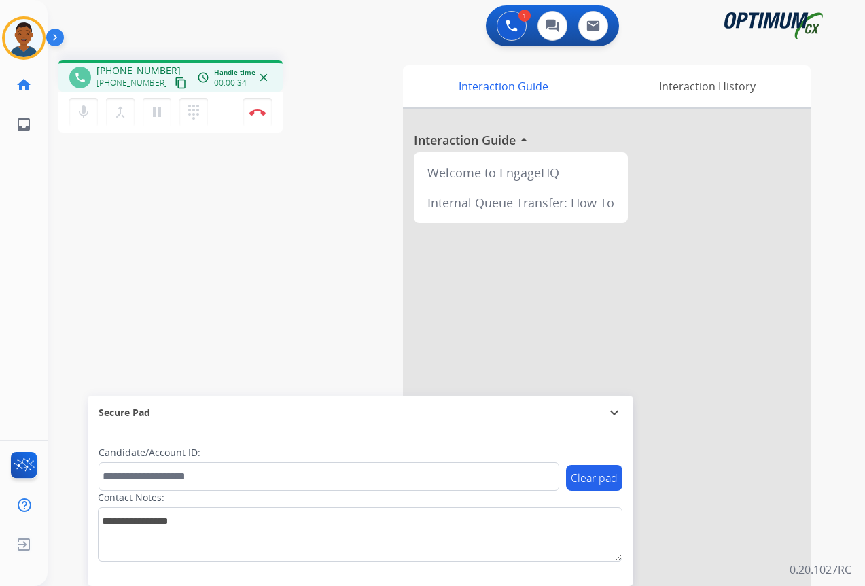
click at [175, 80] on mat-icon "content_copy" at bounding box center [181, 83] width 12 height 12
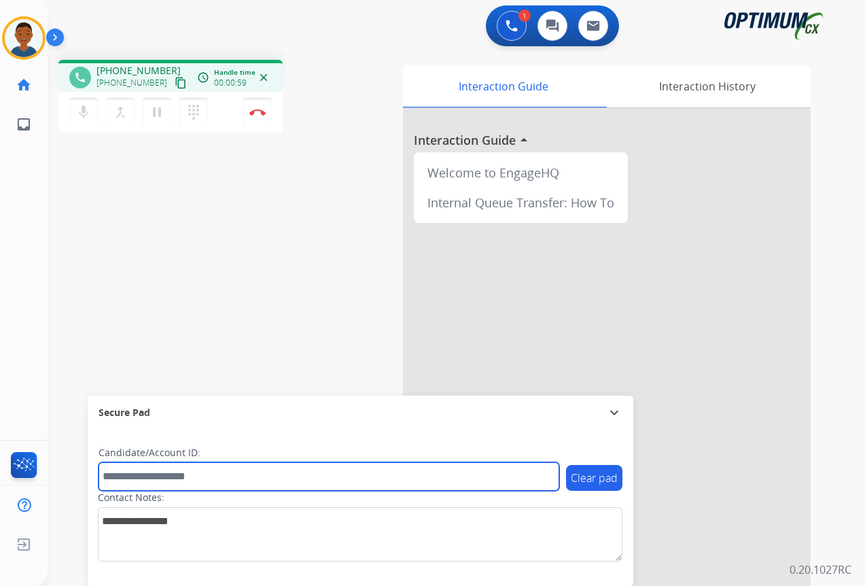
click at [158, 474] on input "text" at bounding box center [328, 476] width 461 height 29
paste input "*******"
type input "*******"
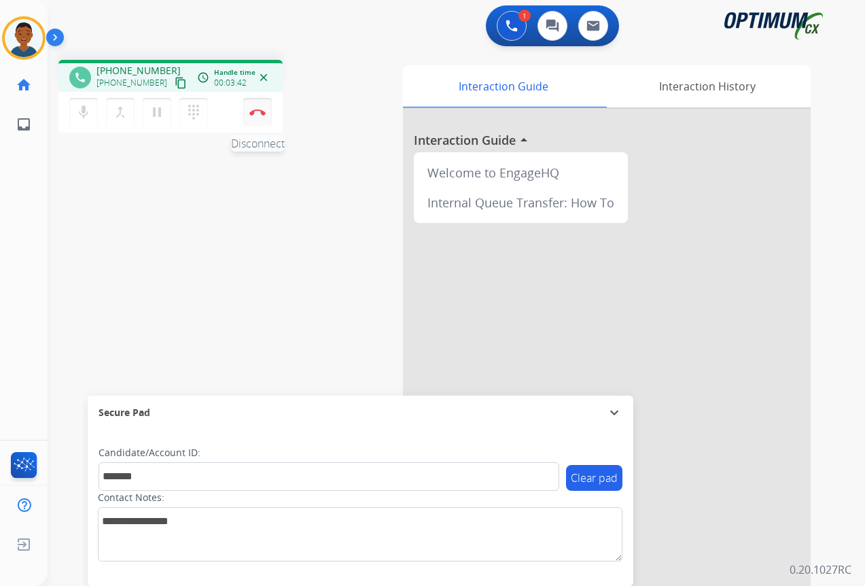
click at [256, 113] on img at bounding box center [257, 112] width 16 height 7
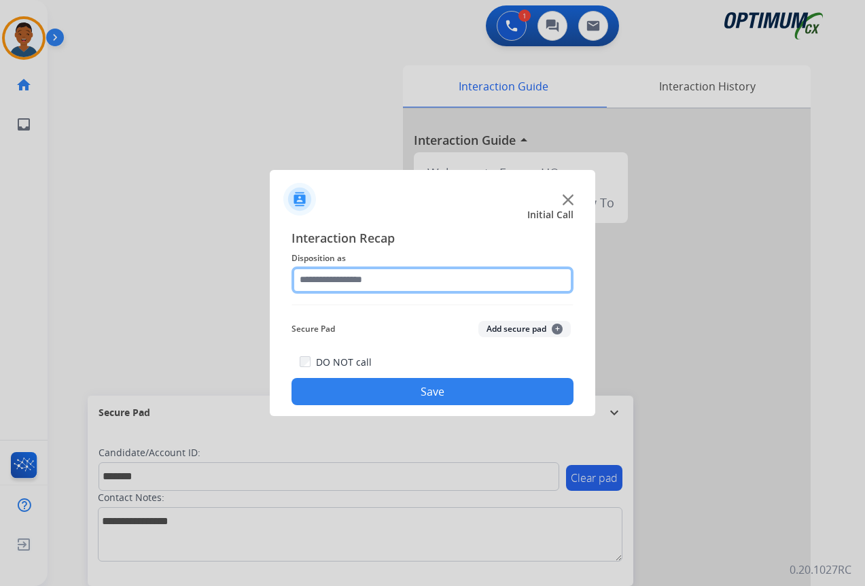
click at [331, 281] on input "text" at bounding box center [432, 279] width 282 height 27
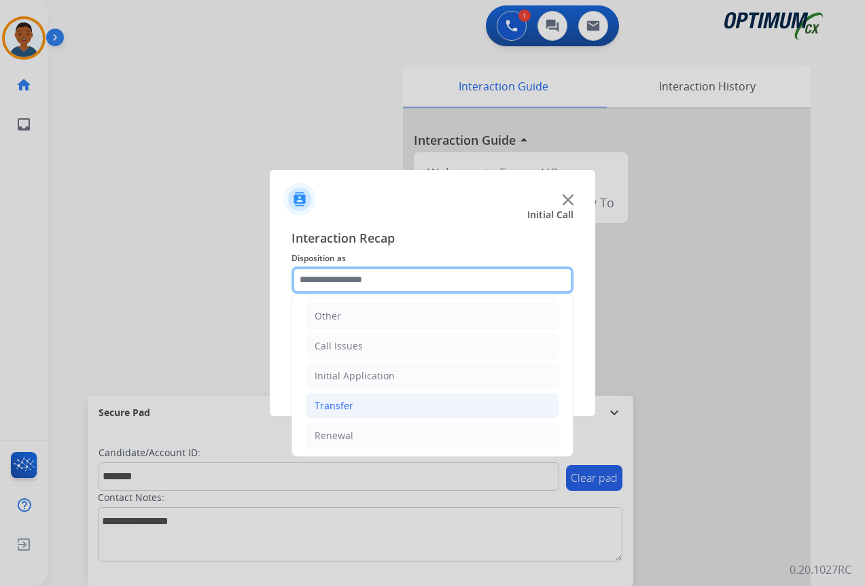
scroll to position [92, 0]
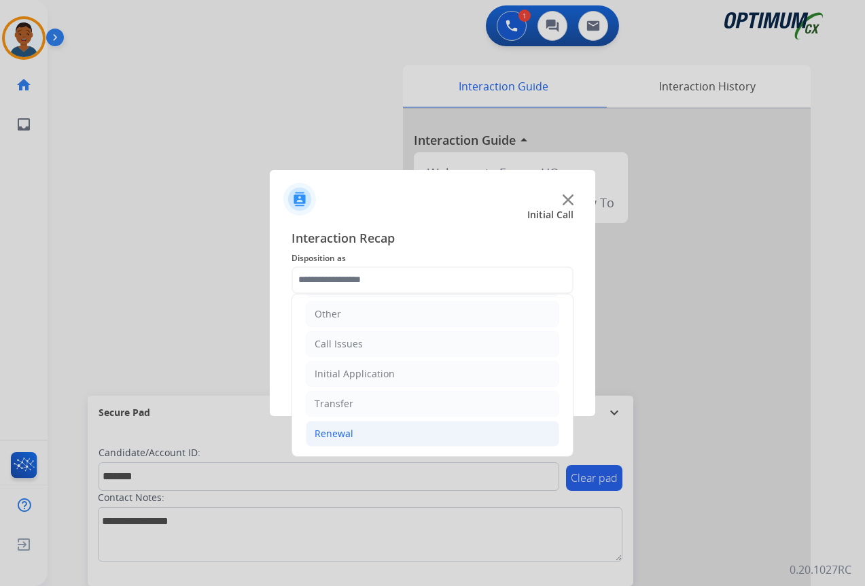
click at [323, 430] on div "Renewal" at bounding box center [333, 434] width 39 height 14
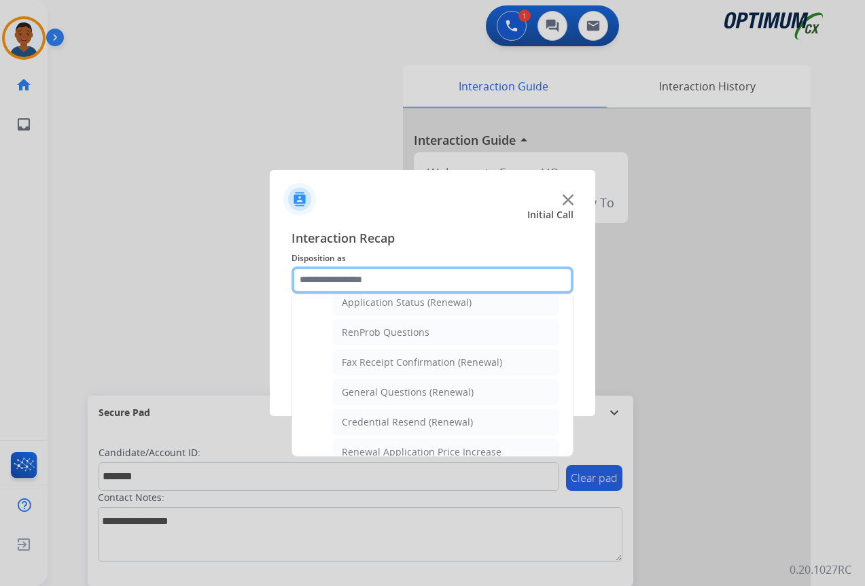
scroll to position [296, 0]
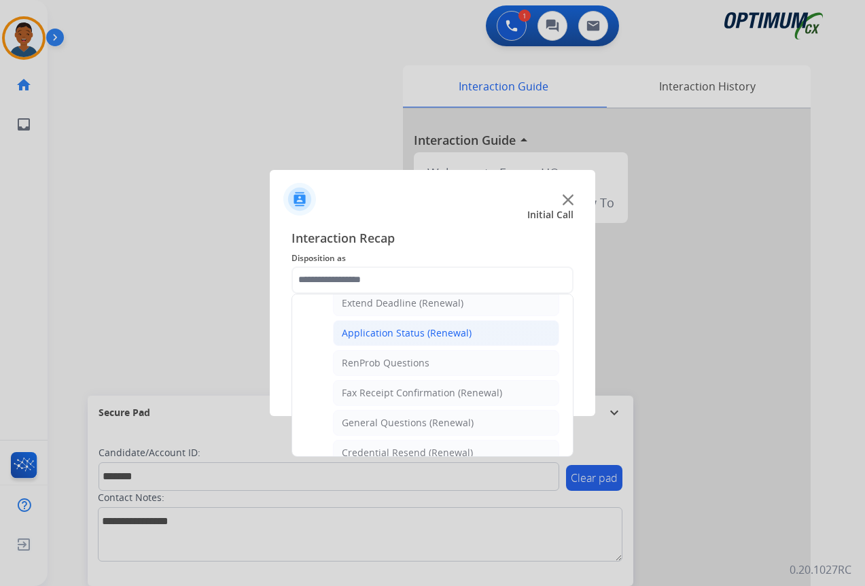
click at [363, 332] on div "Application Status (Renewal)" at bounding box center [407, 333] width 130 height 14
type input "**********"
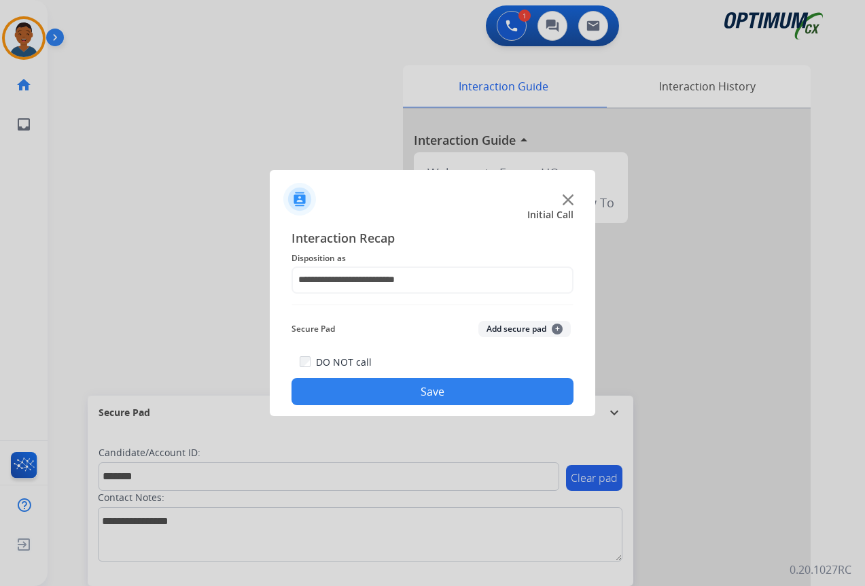
click at [507, 329] on button "Add secure pad +" at bounding box center [524, 329] width 92 height 16
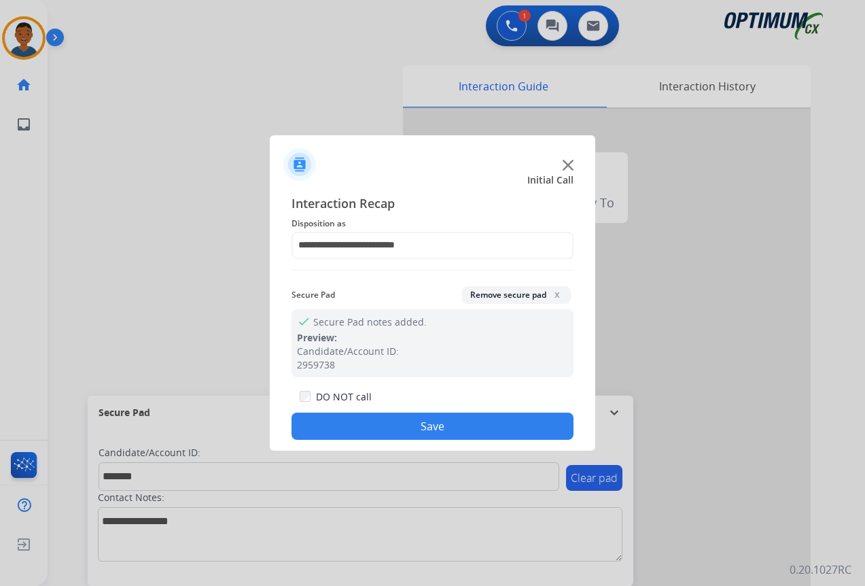
drag, startPoint x: 470, startPoint y: 422, endPoint x: 623, endPoint y: 424, distance: 152.8
click at [470, 423] on button "Save" at bounding box center [432, 425] width 282 height 27
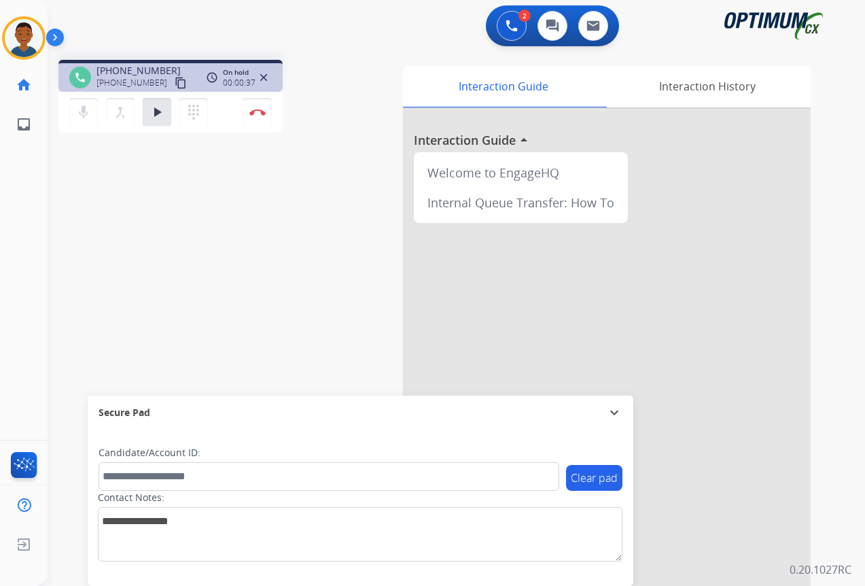
click at [266, 257] on div "phone [PHONE_NUMBER] [PHONE_NUMBER] content_copy access_time Call metrics Queue…" at bounding box center [440, 332] width 785 height 566
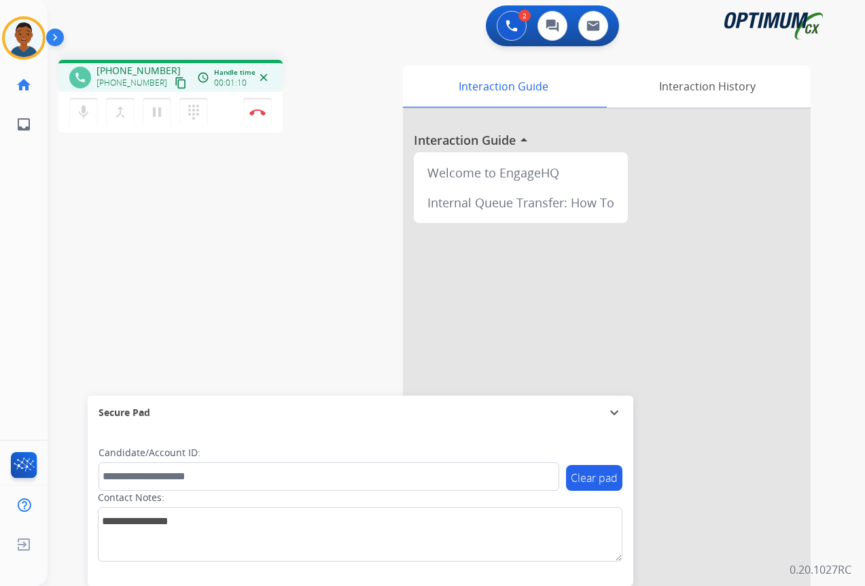
click at [175, 82] on mat-icon "content_copy" at bounding box center [181, 83] width 12 height 12
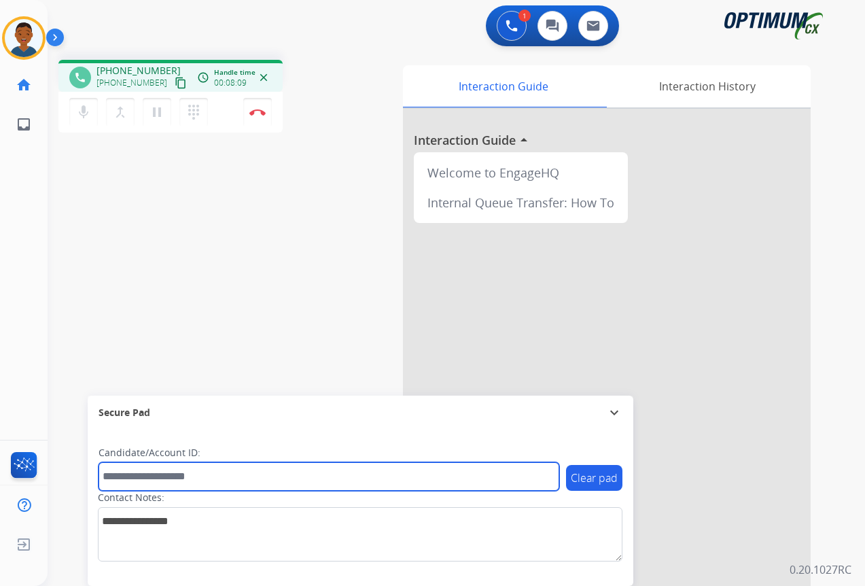
click at [141, 482] on input "text" at bounding box center [328, 476] width 461 height 29
paste input "*********"
click at [108, 477] on input "*********" at bounding box center [328, 476] width 461 height 29
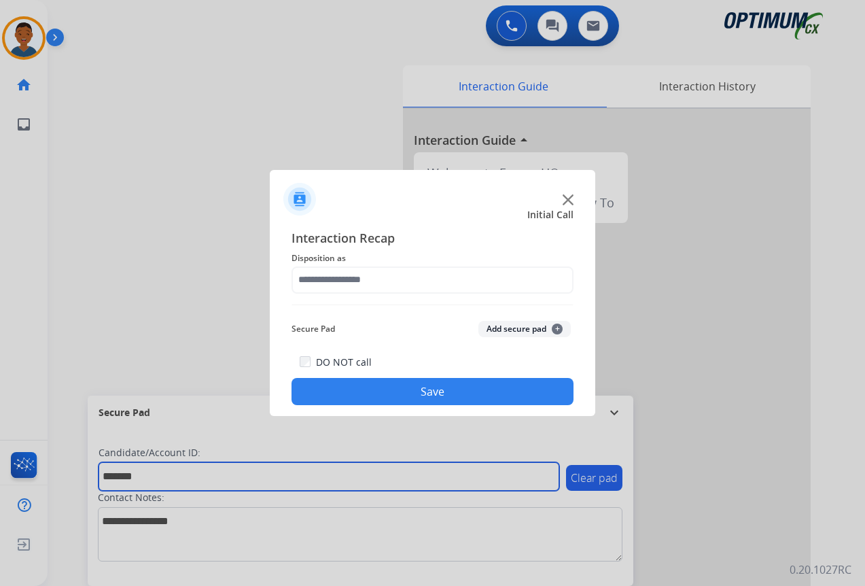
type input "*******"
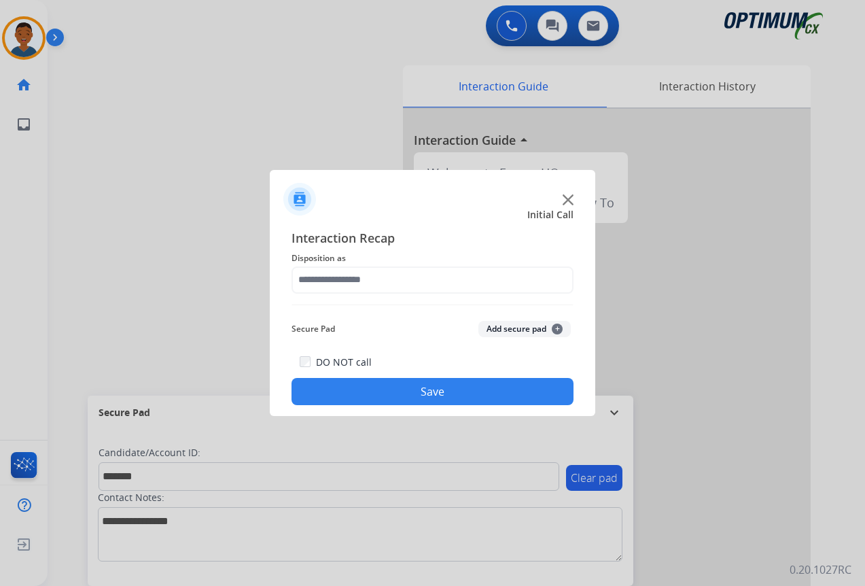
click at [259, 122] on div at bounding box center [432, 293] width 865 height 586
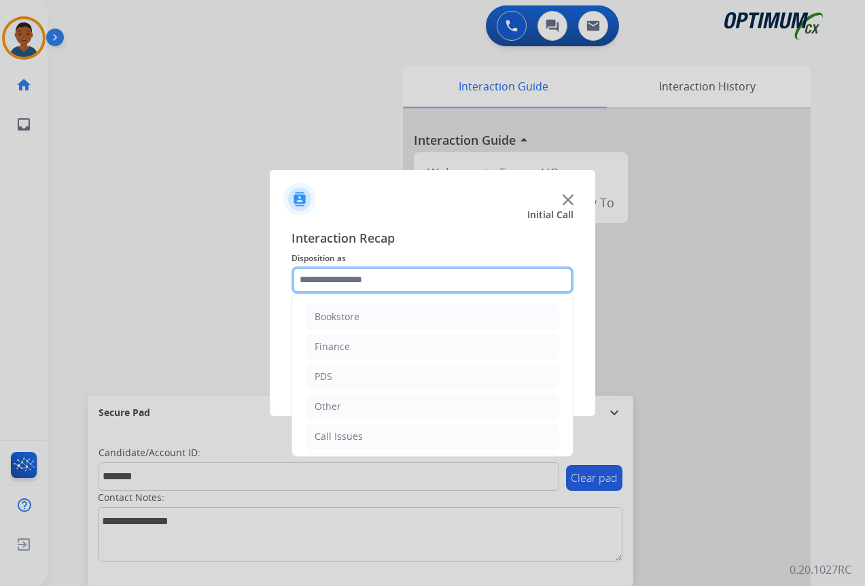
click at [346, 278] on input "text" at bounding box center [432, 279] width 282 height 27
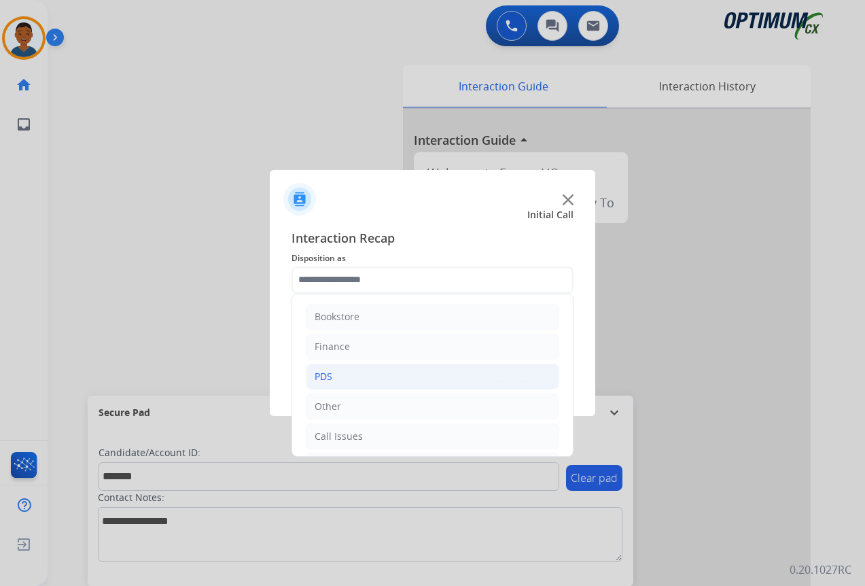
click at [321, 381] on div "PDS" at bounding box center [323, 377] width 18 height 14
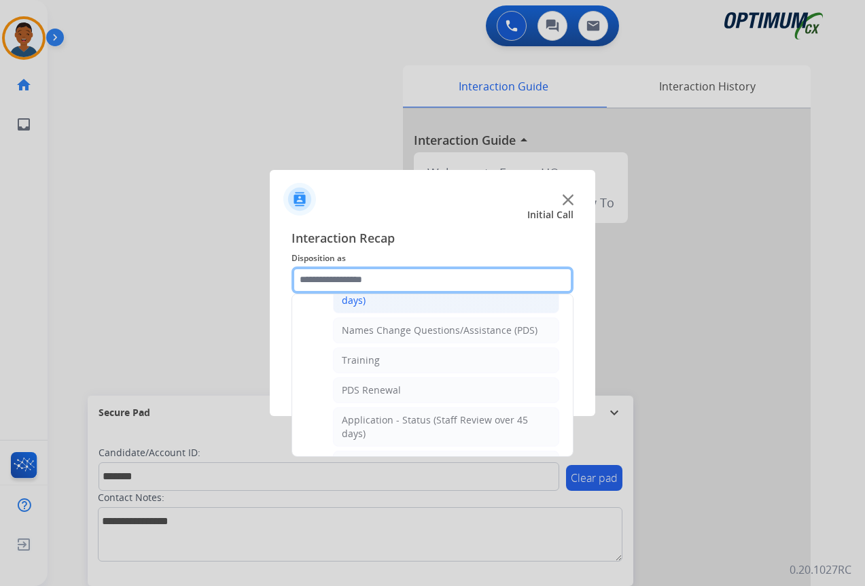
scroll to position [136, 0]
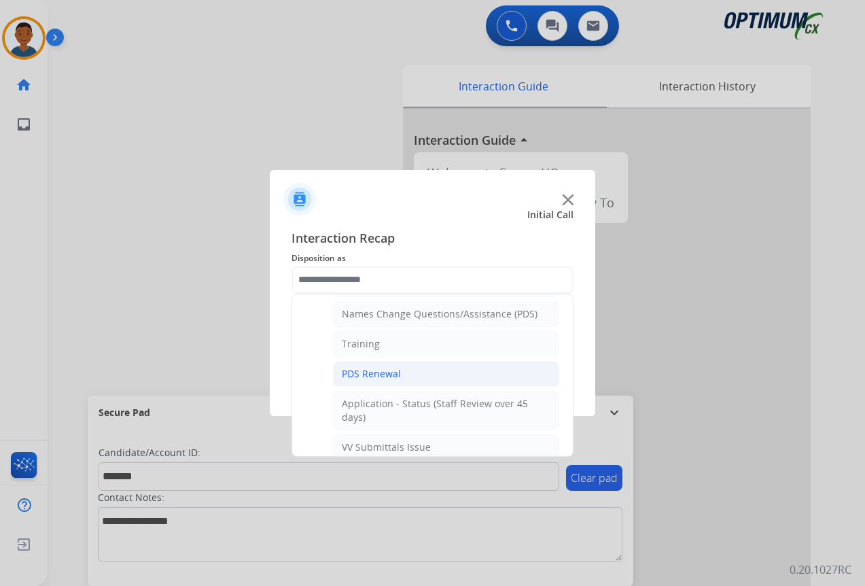
click at [362, 379] on div "PDS Renewal" at bounding box center [371, 374] width 59 height 14
type input "**********"
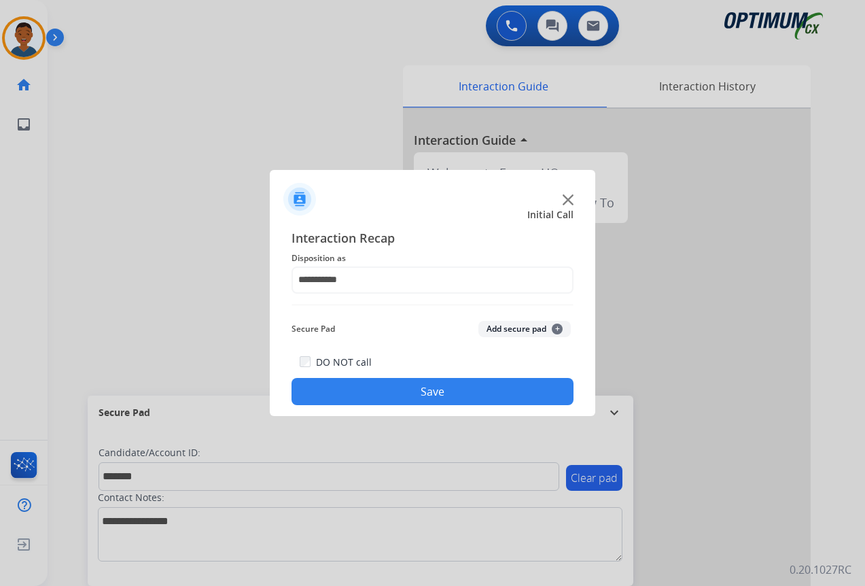
click at [514, 329] on button "Add secure pad +" at bounding box center [524, 329] width 92 height 16
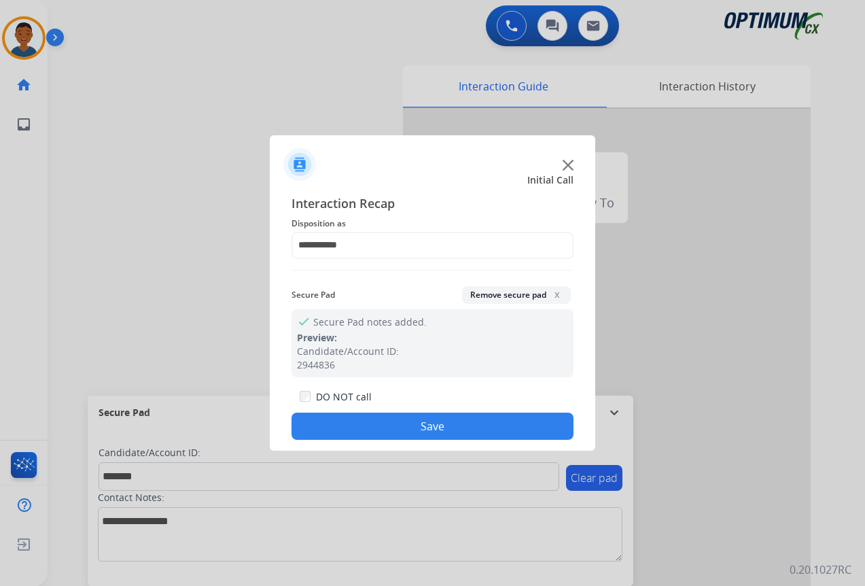
drag, startPoint x: 355, startPoint y: 422, endPoint x: 30, endPoint y: 363, distance: 330.0
click at [353, 422] on button "Save" at bounding box center [432, 425] width 282 height 27
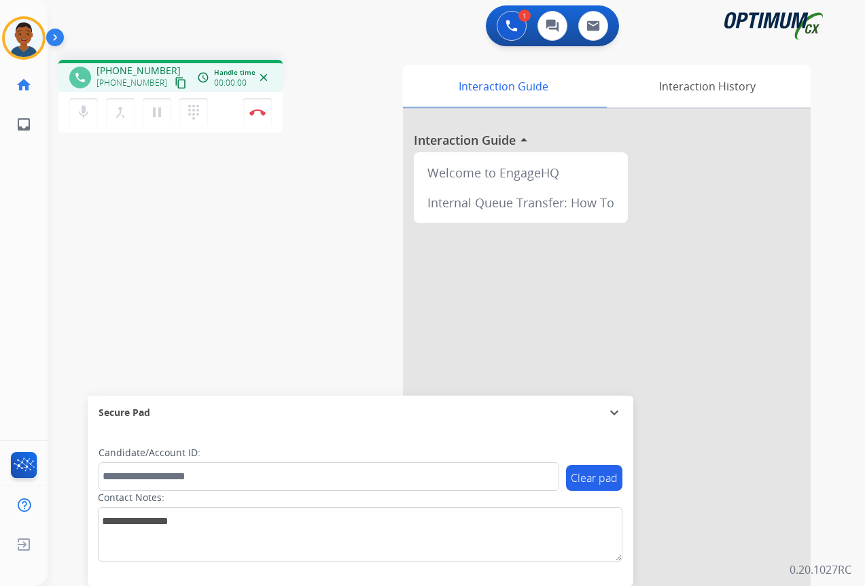
click at [175, 84] on mat-icon "content_copy" at bounding box center [181, 83] width 12 height 12
click at [259, 118] on button "Disconnect" at bounding box center [257, 112] width 29 height 29
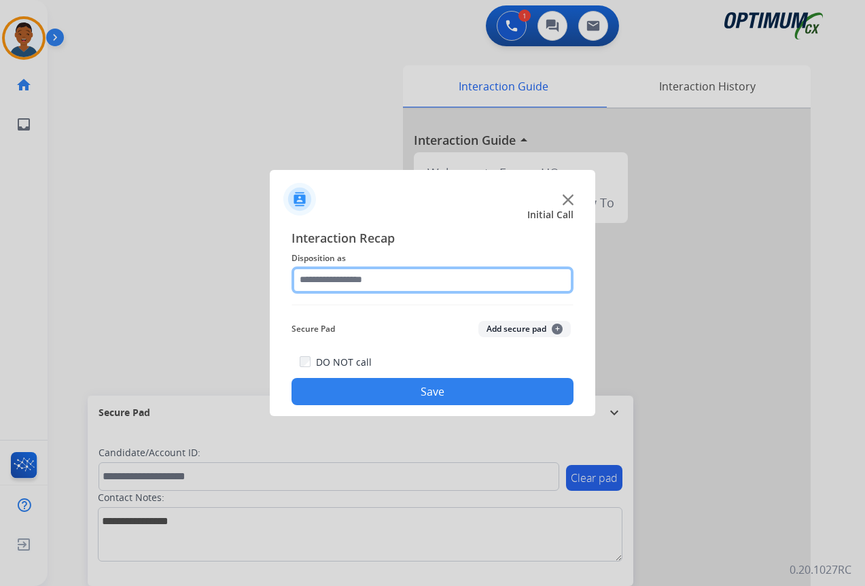
click at [323, 274] on input "text" at bounding box center [432, 279] width 282 height 27
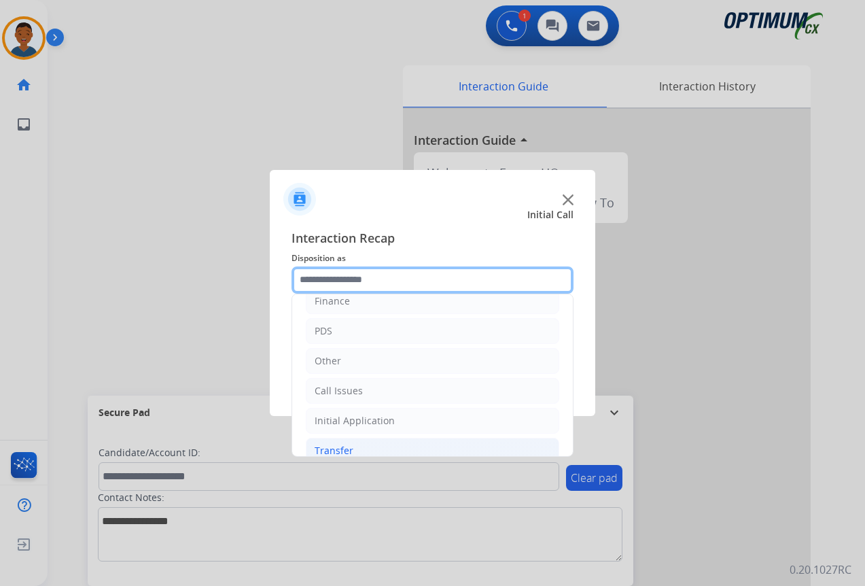
scroll to position [92, 0]
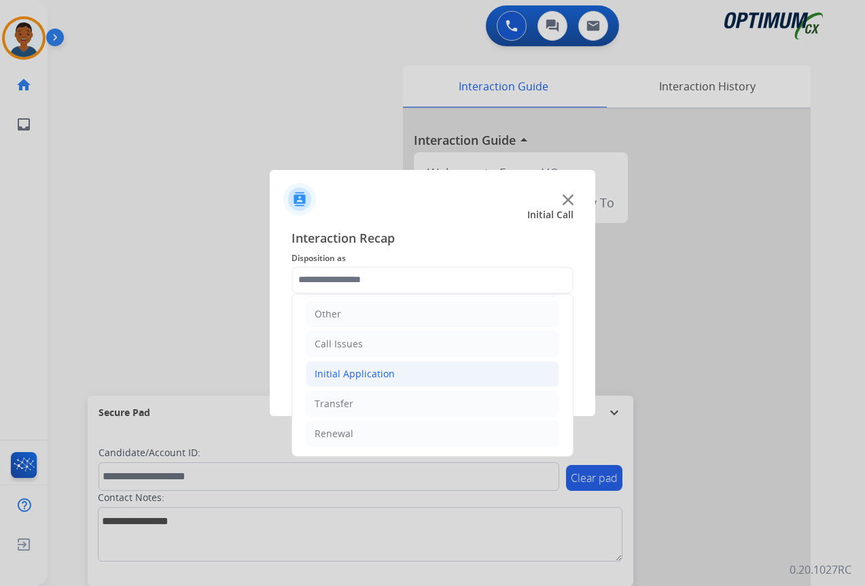
click at [330, 372] on div "Initial Application" at bounding box center [354, 374] width 80 height 14
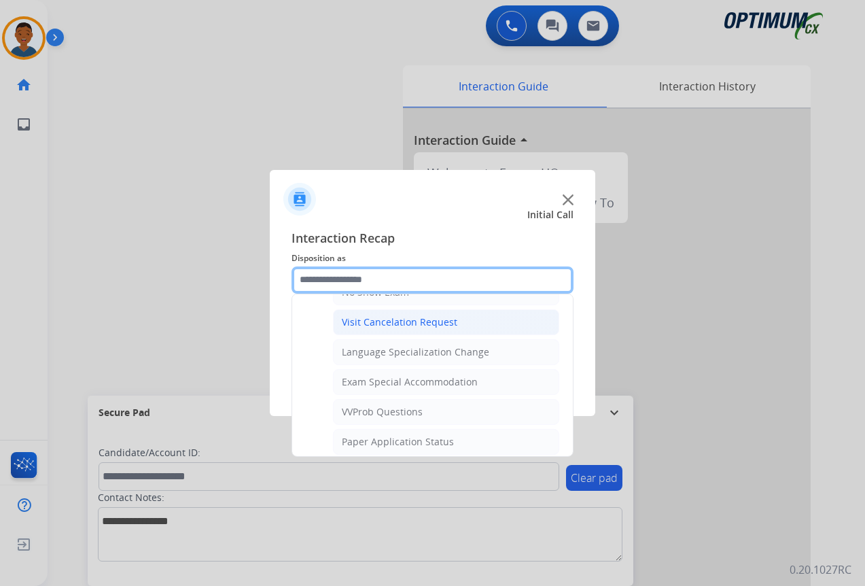
scroll to position [704, 0]
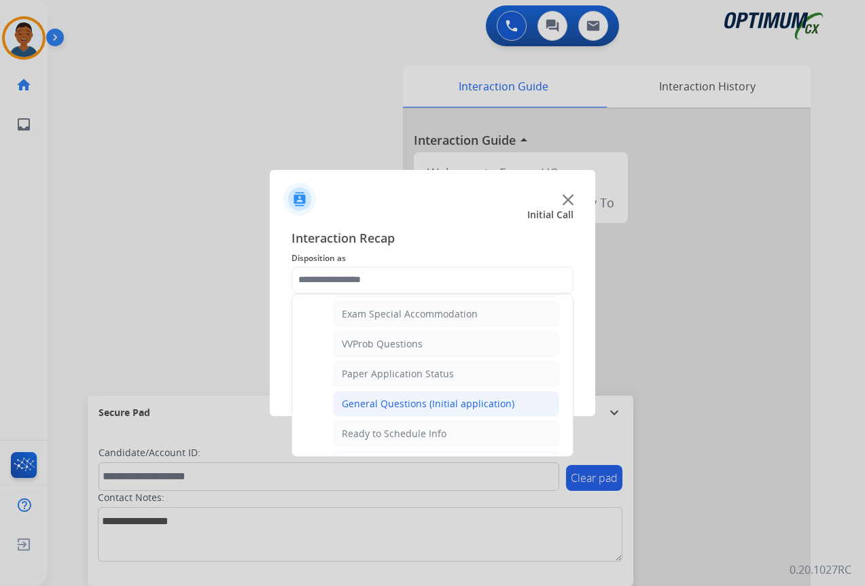
click at [355, 399] on div "General Questions (Initial application)" at bounding box center [428, 404] width 173 height 14
type input "**********"
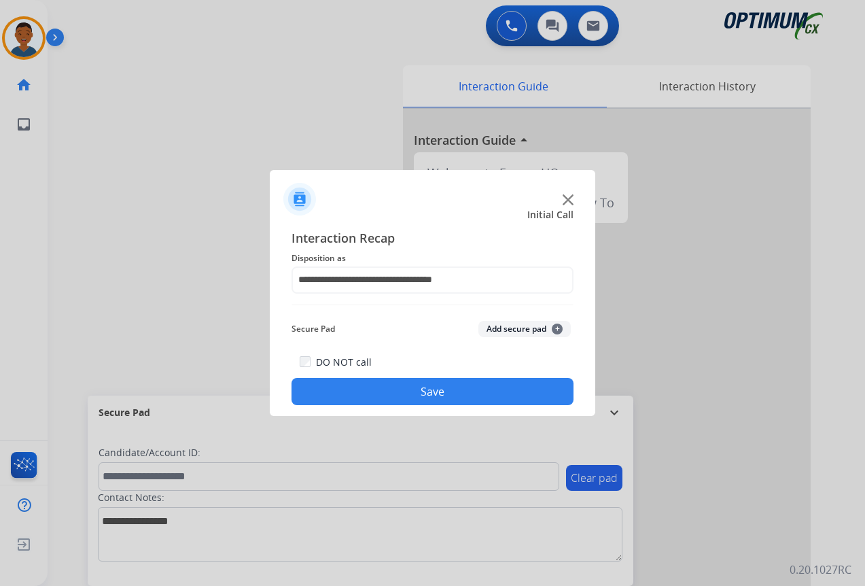
click at [403, 392] on button "Save" at bounding box center [432, 391] width 282 height 27
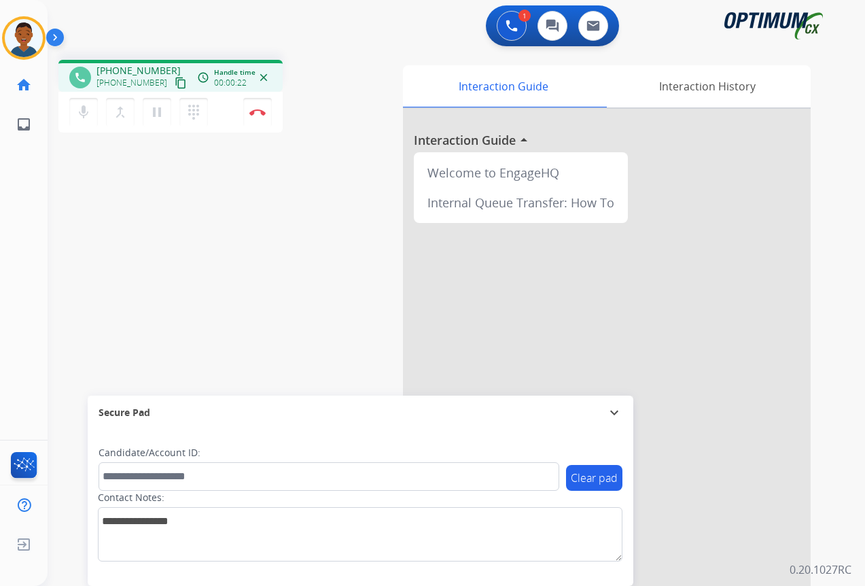
drag, startPoint x: 166, startPoint y: 85, endPoint x: 155, endPoint y: 94, distance: 14.0
click at [175, 85] on mat-icon "content_copy" at bounding box center [181, 83] width 12 height 12
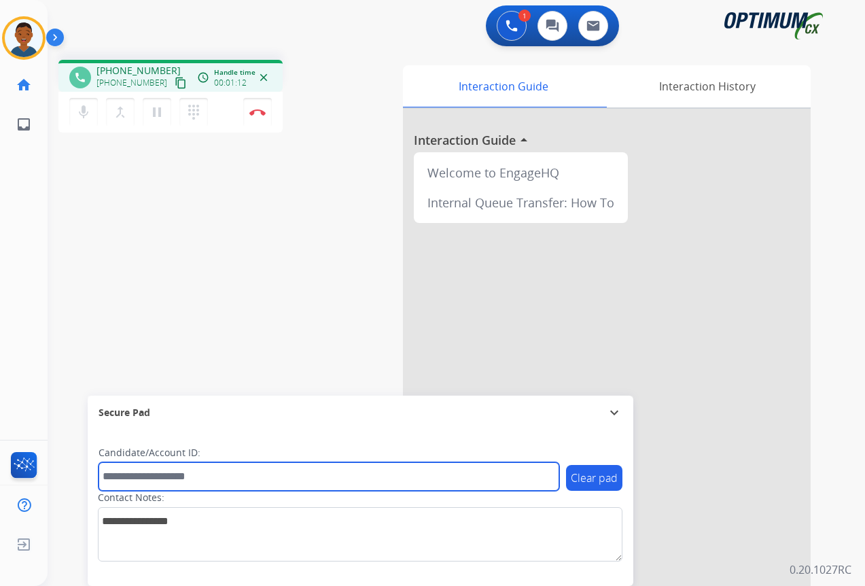
click at [136, 471] on input "text" at bounding box center [328, 476] width 461 height 29
paste input "*******"
type input "*******"
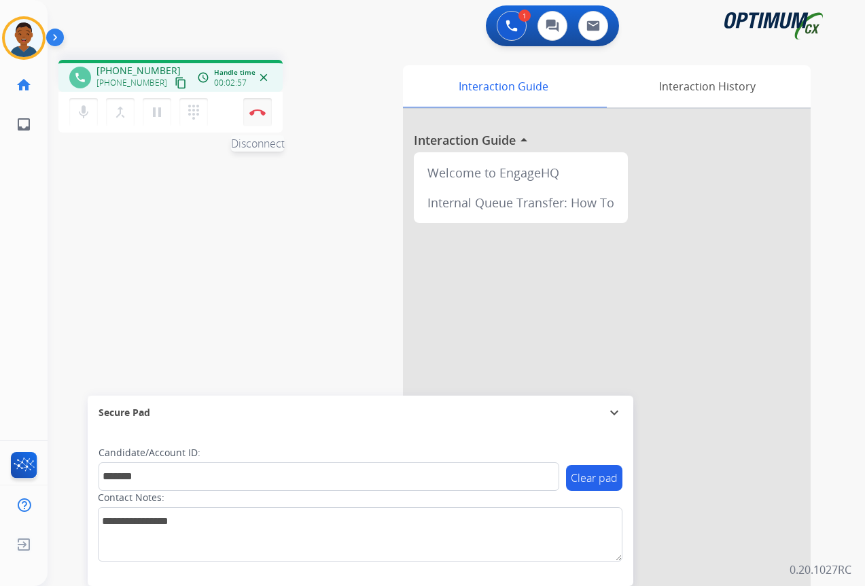
click at [255, 122] on button "Disconnect" at bounding box center [257, 112] width 29 height 29
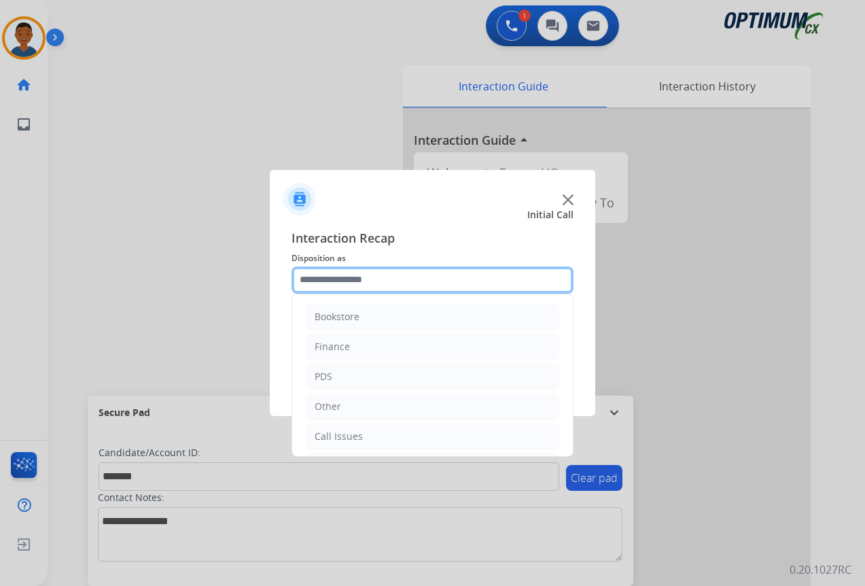
click at [315, 281] on input "text" at bounding box center [432, 279] width 282 height 27
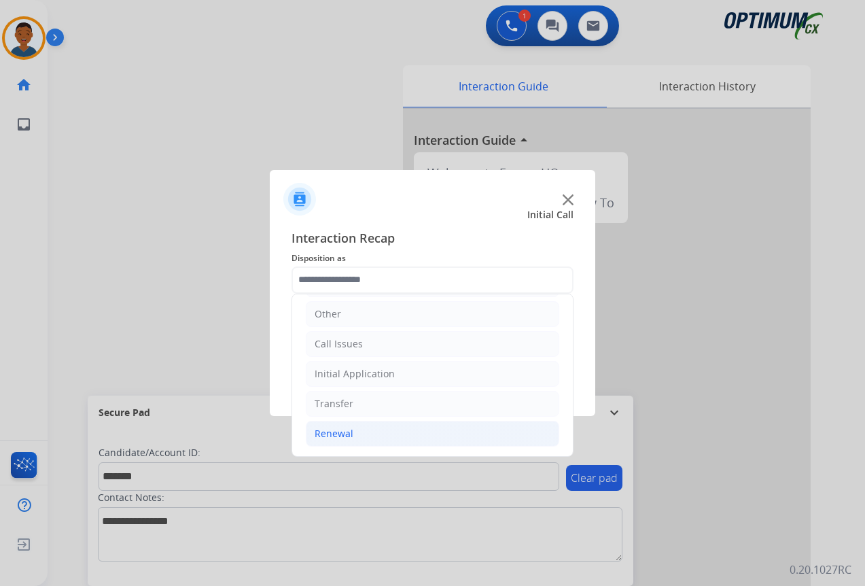
click at [330, 435] on div "Renewal" at bounding box center [333, 434] width 39 height 14
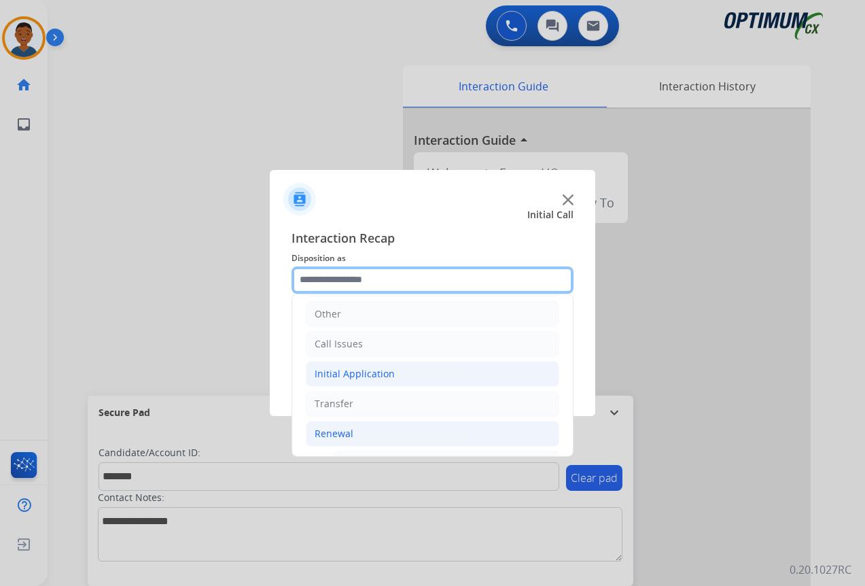
scroll to position [296, 0]
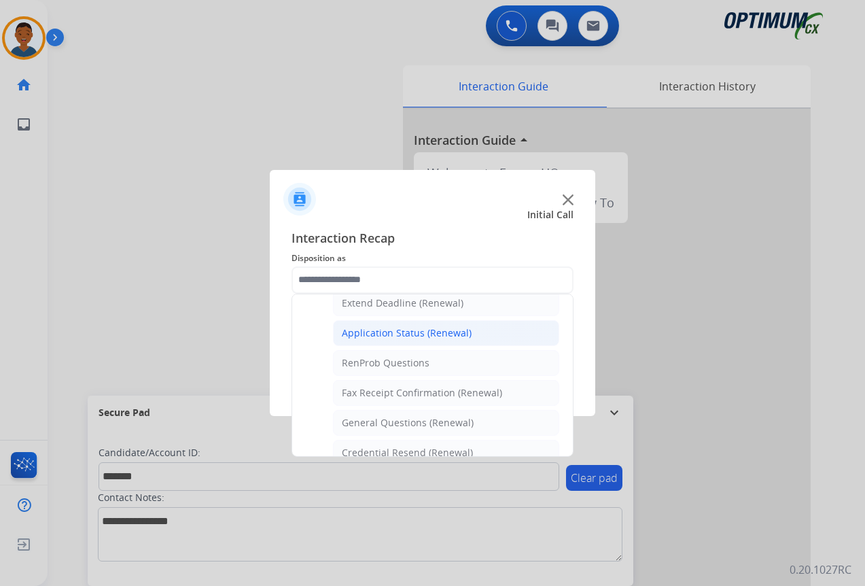
click at [378, 336] on div "Application Status (Renewal)" at bounding box center [407, 333] width 130 height 14
type input "**********"
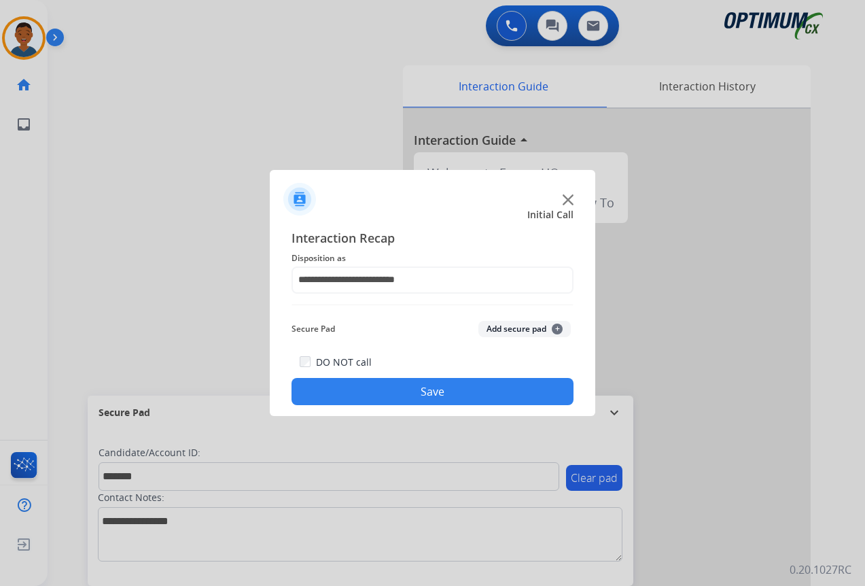
click at [523, 329] on button "Add secure pad +" at bounding box center [524, 329] width 92 height 16
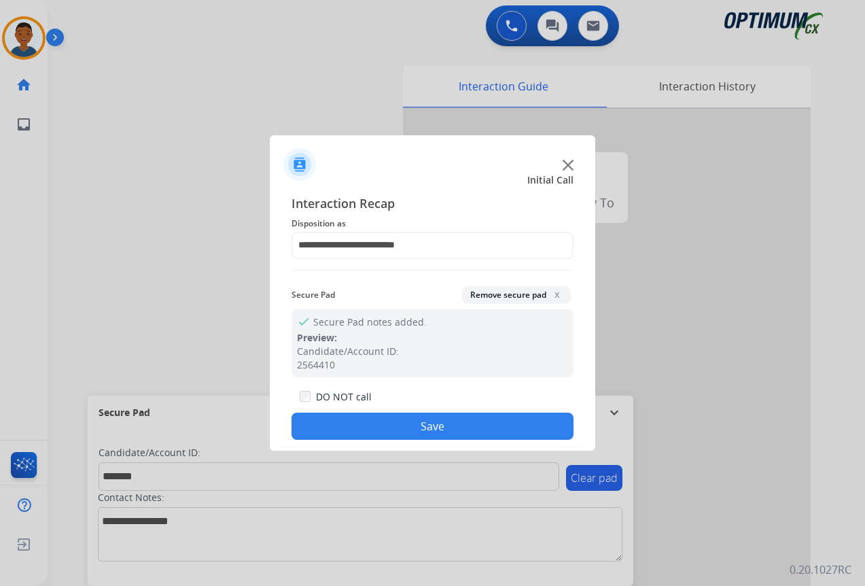
click at [442, 417] on button "Save" at bounding box center [432, 425] width 282 height 27
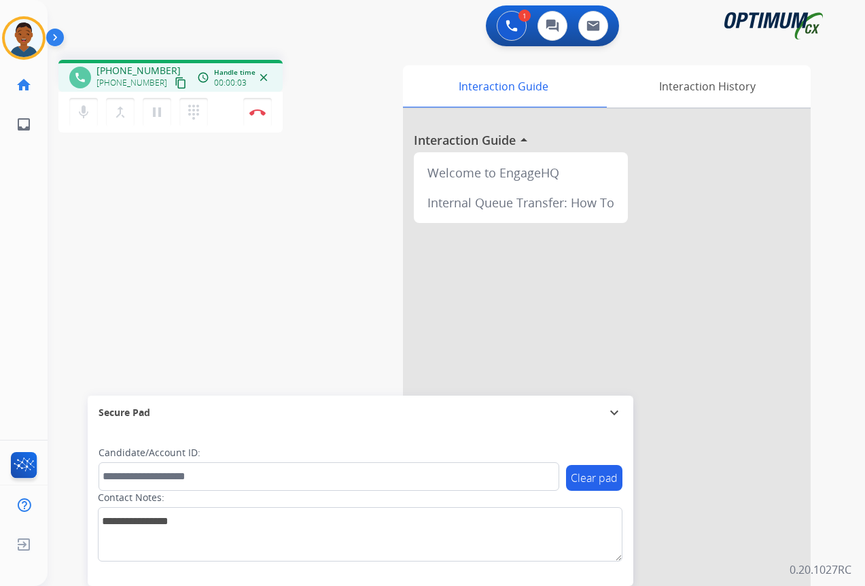
click at [175, 84] on mat-icon "content_copy" at bounding box center [181, 83] width 12 height 12
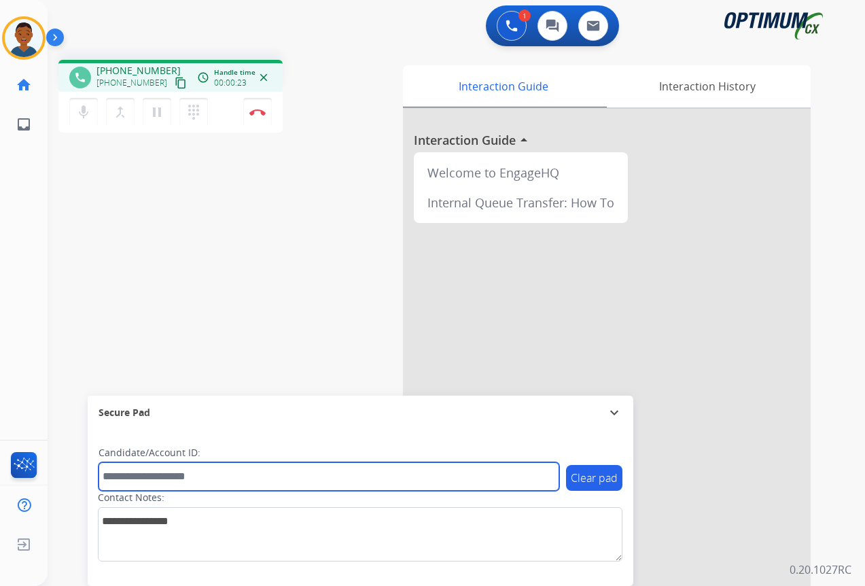
click at [134, 477] on input "text" at bounding box center [328, 476] width 461 height 29
paste input "*******"
type input "*******"
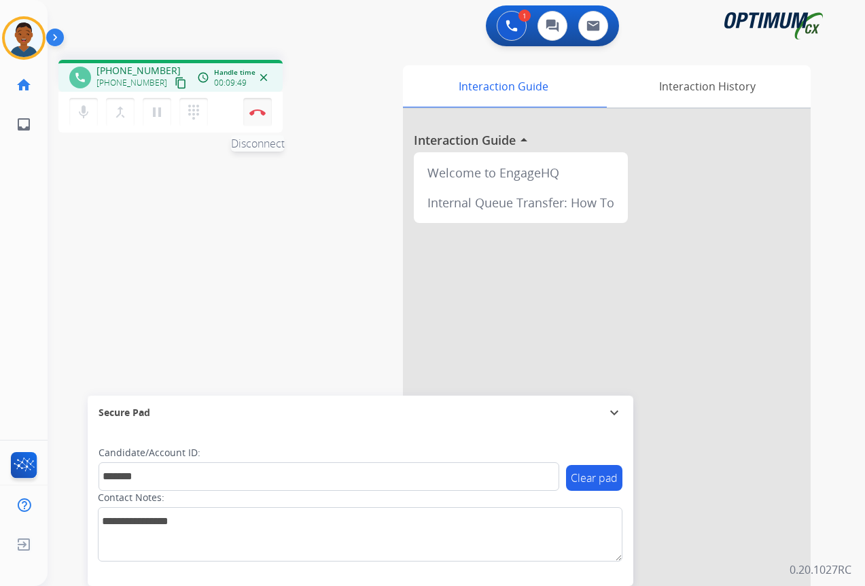
click at [253, 117] on button "Disconnect" at bounding box center [257, 112] width 29 height 29
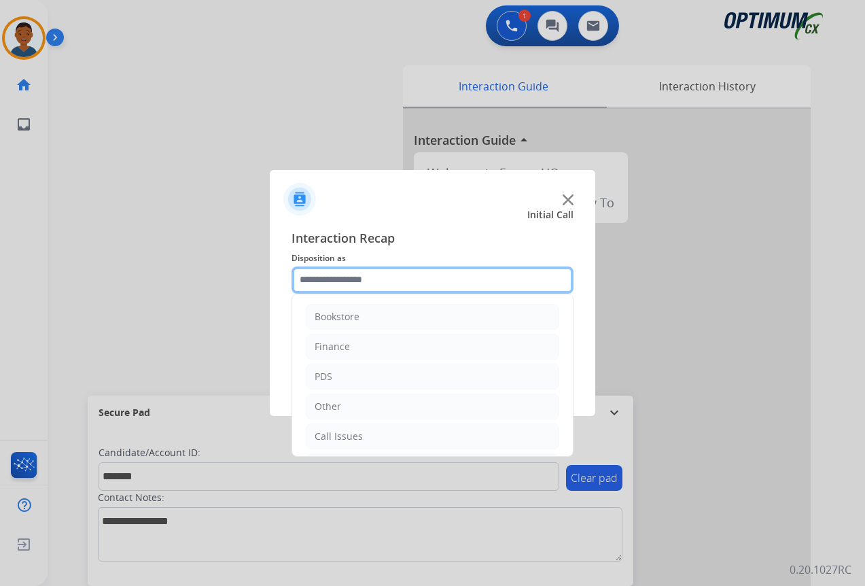
click at [329, 283] on input "text" at bounding box center [432, 279] width 282 height 27
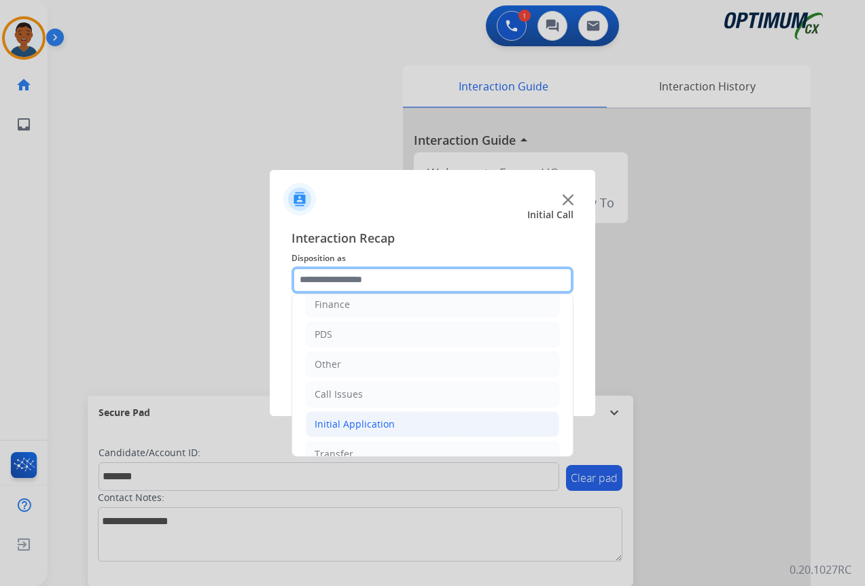
scroll to position [92, 0]
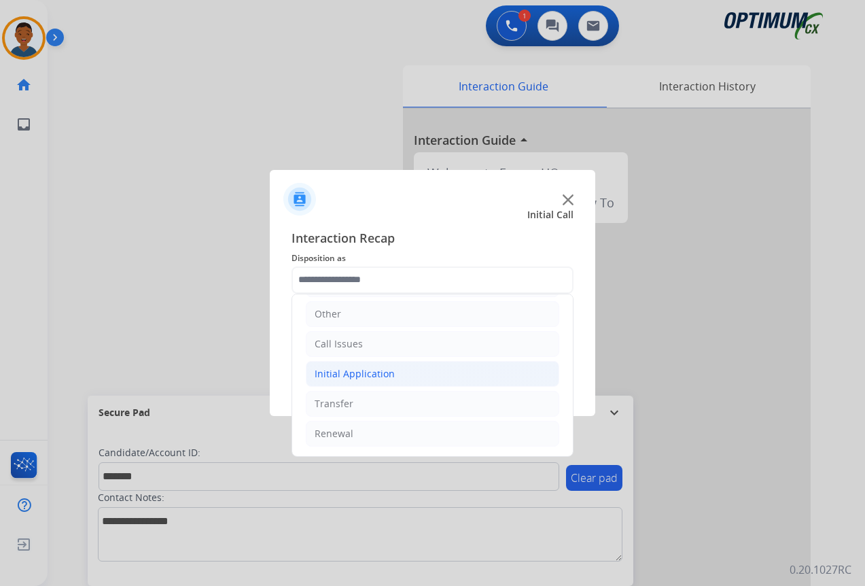
click at [319, 375] on div "Initial Application" at bounding box center [354, 374] width 80 height 14
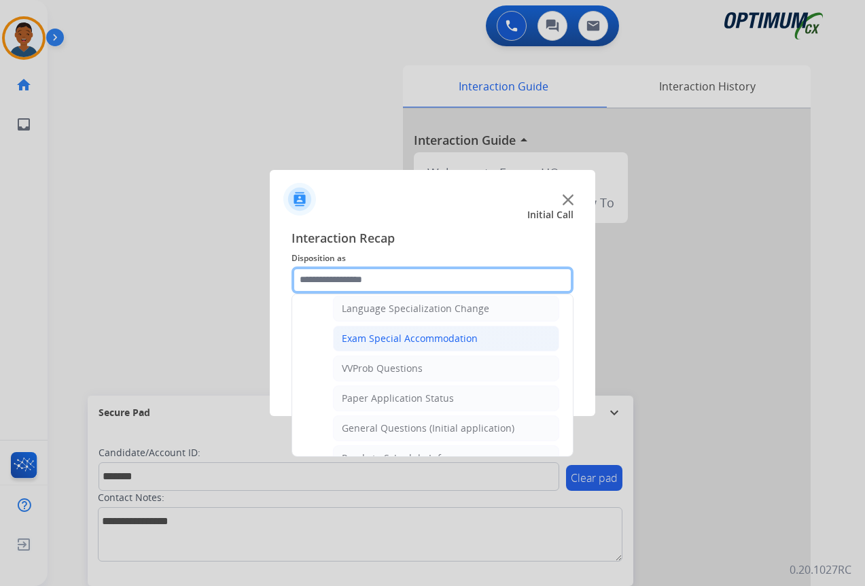
scroll to position [704, 0]
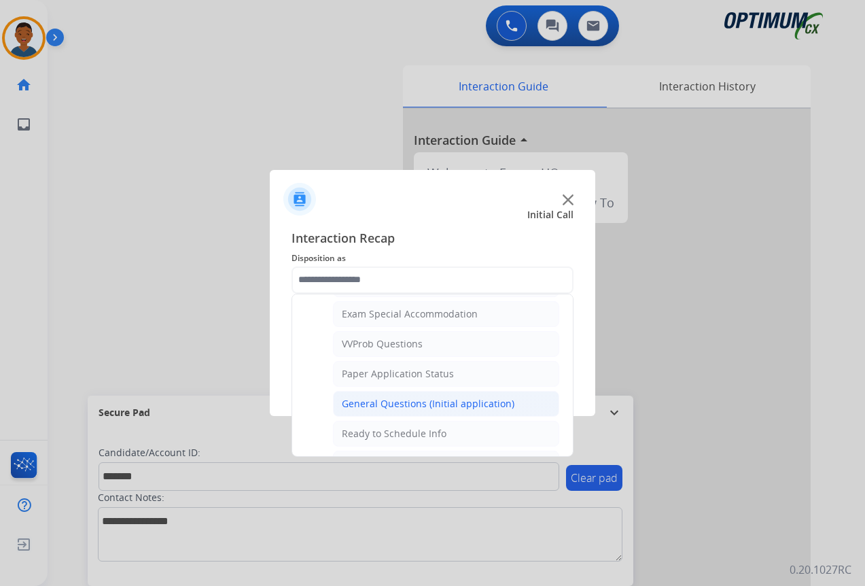
click at [361, 402] on div "General Questions (Initial application)" at bounding box center [428, 404] width 173 height 14
type input "**********"
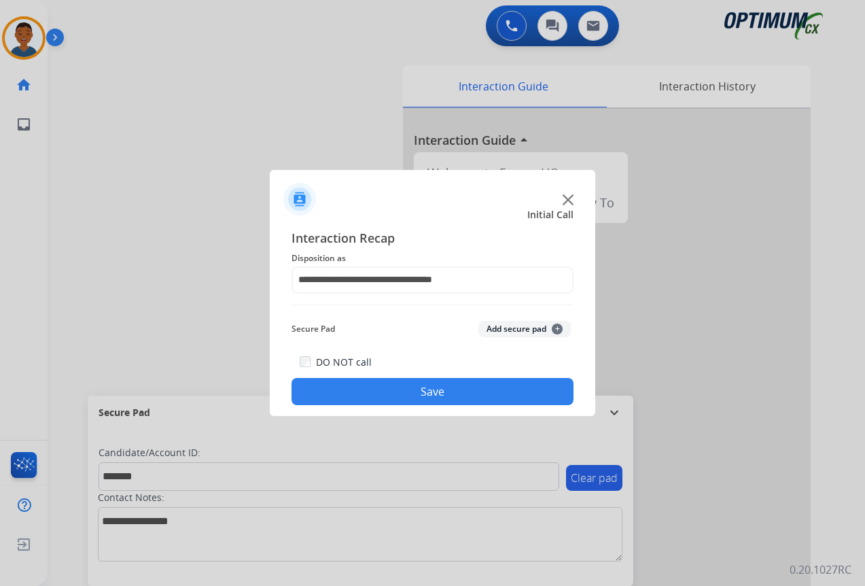
click at [495, 331] on button "Add secure pad +" at bounding box center [524, 329] width 92 height 16
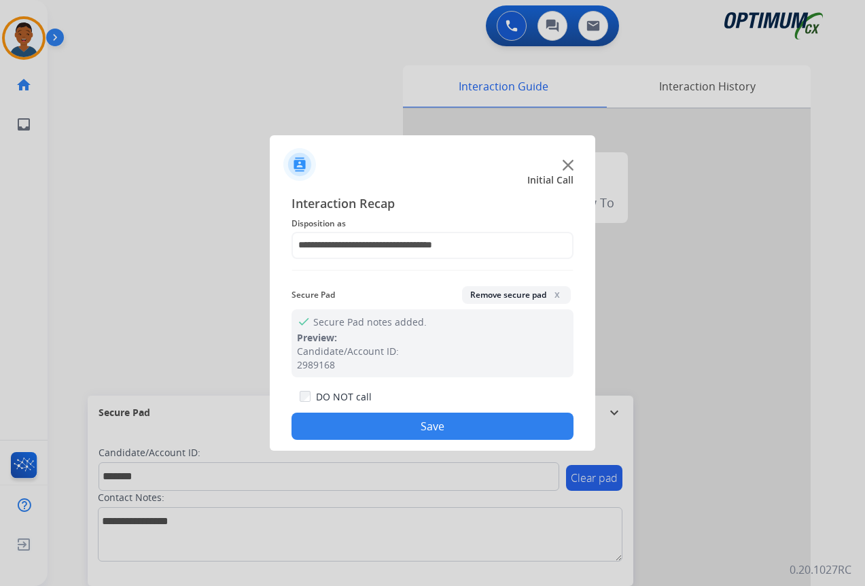
click at [456, 425] on button "Save" at bounding box center [432, 425] width 282 height 27
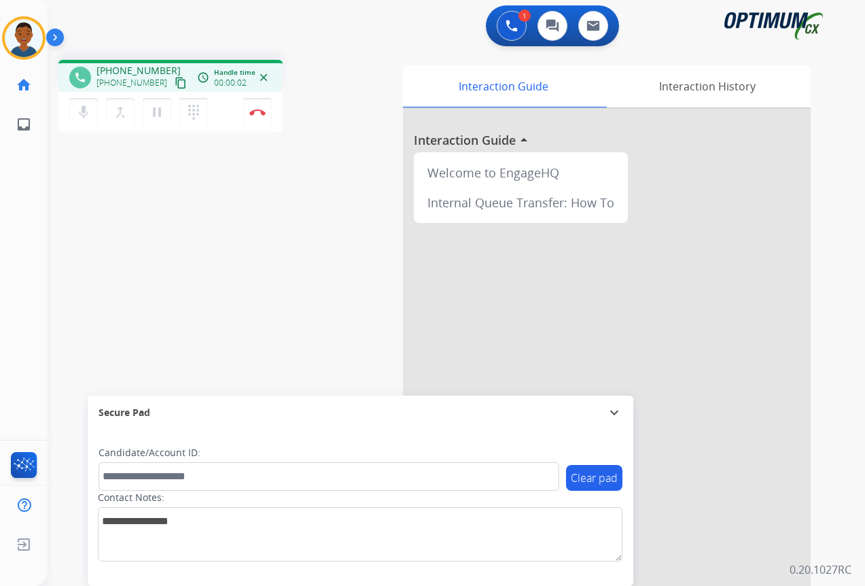
click at [175, 82] on mat-icon "content_copy" at bounding box center [181, 83] width 12 height 12
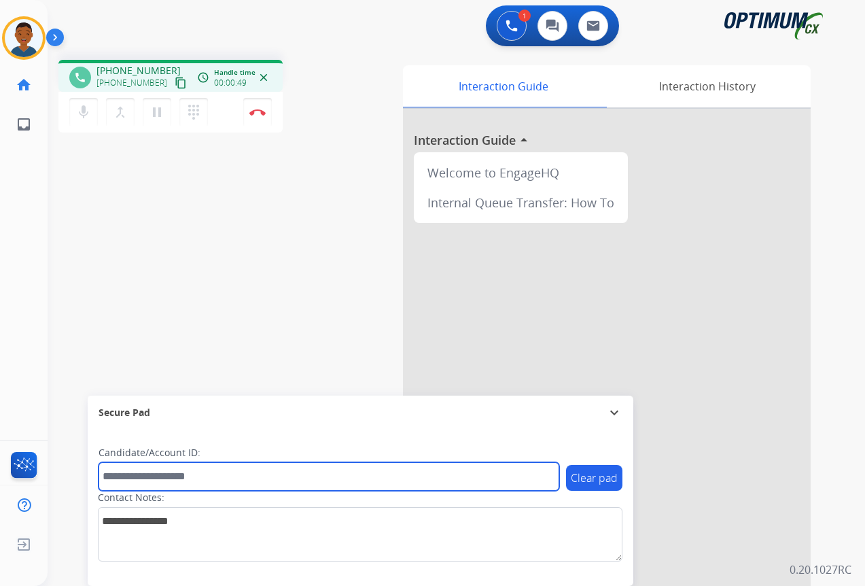
click at [140, 480] on input "text" at bounding box center [328, 476] width 461 height 29
drag, startPoint x: 140, startPoint y: 480, endPoint x: 138, endPoint y: 473, distance: 7.1
paste input "*******"
type input "*******"
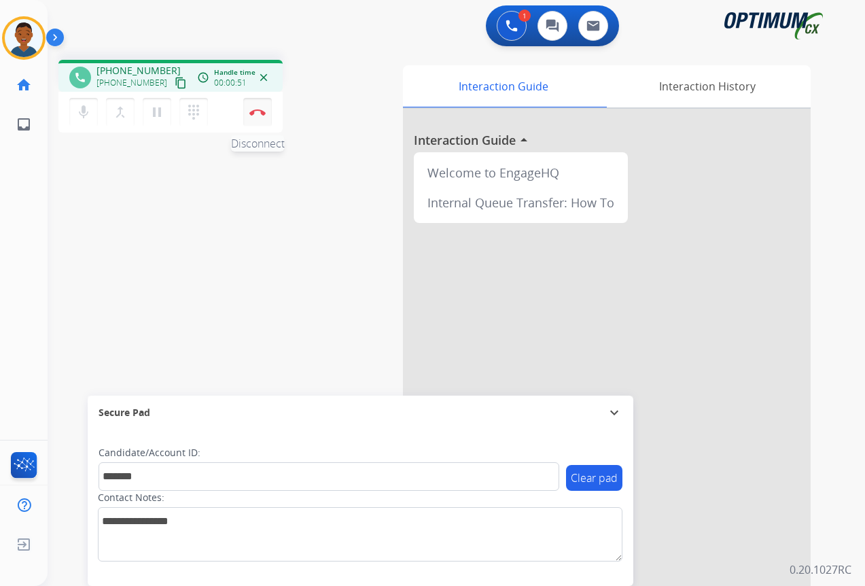
click at [261, 116] on button "Disconnect" at bounding box center [257, 112] width 29 height 29
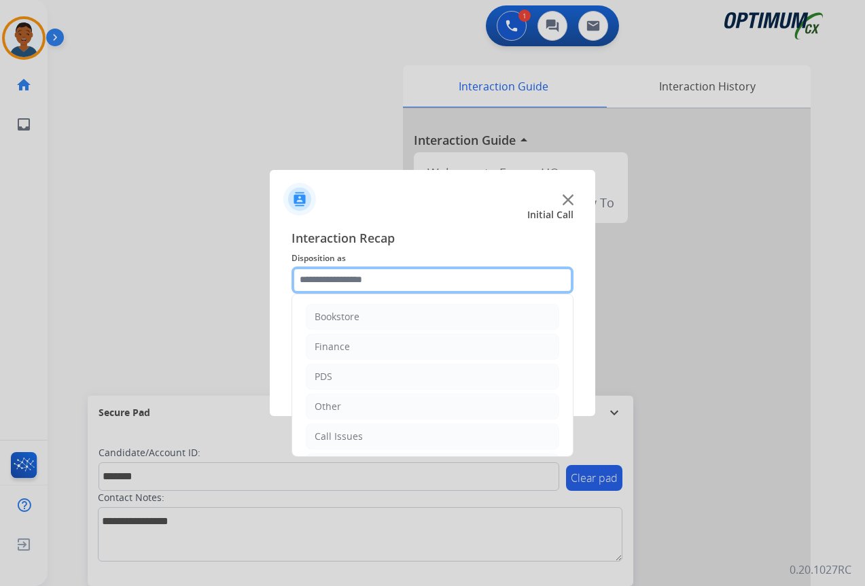
click at [317, 283] on input "text" at bounding box center [432, 279] width 282 height 27
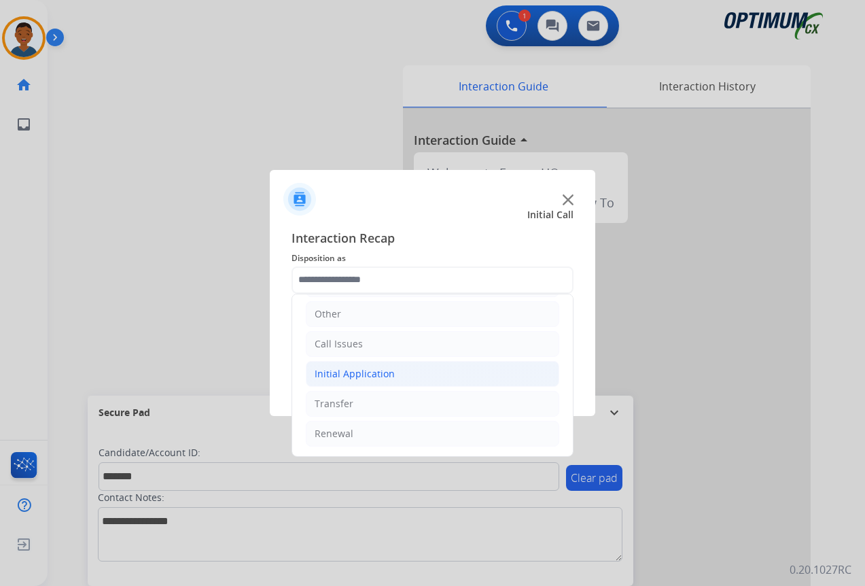
click at [336, 372] on div "Initial Application" at bounding box center [354, 374] width 80 height 14
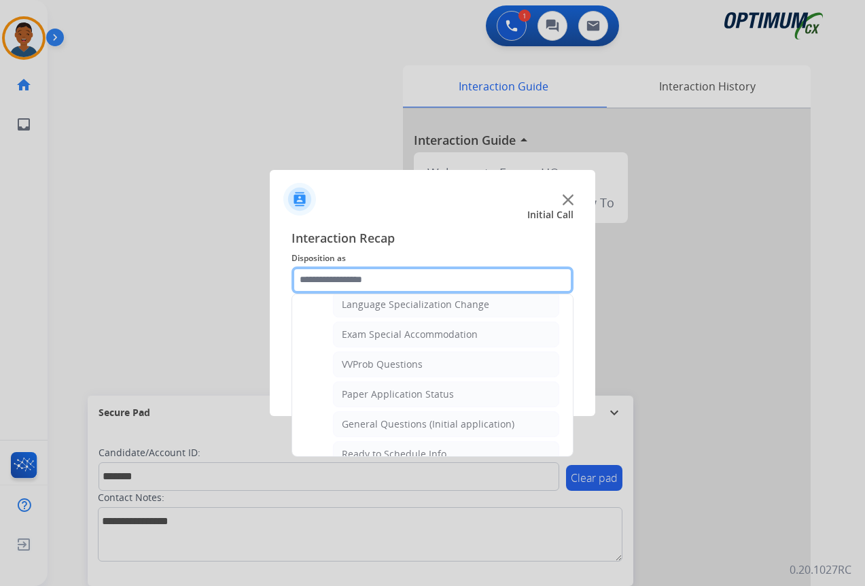
scroll to position [704, 0]
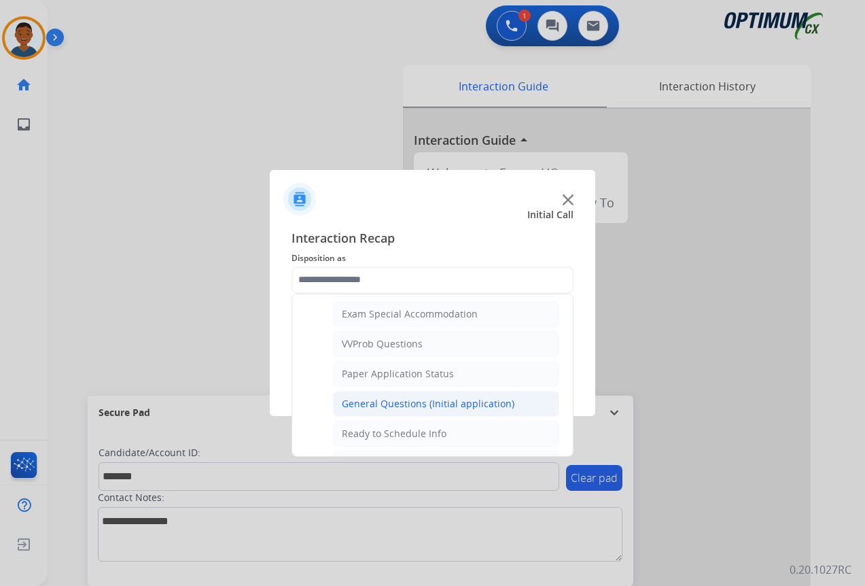
click at [350, 402] on div "General Questions (Initial application)" at bounding box center [428, 404] width 173 height 14
type input "**********"
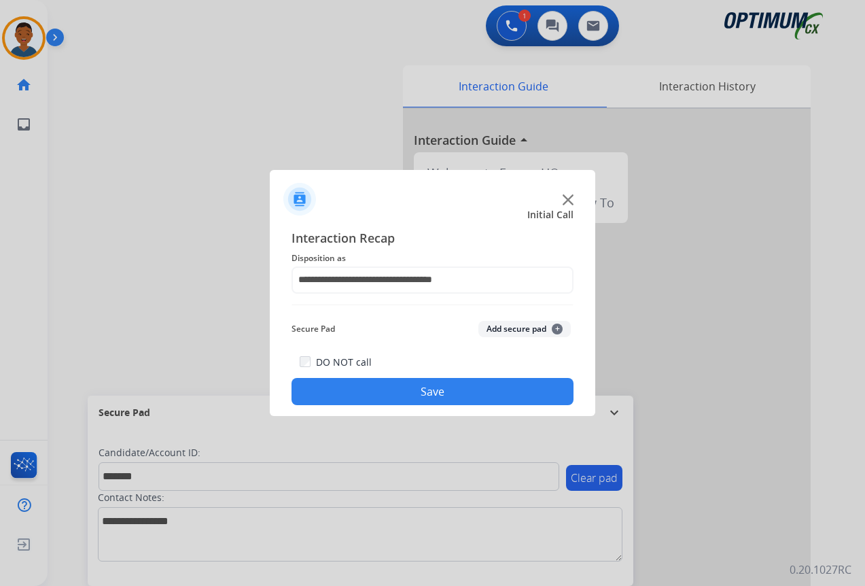
click at [505, 324] on button "Add secure pad +" at bounding box center [524, 329] width 92 height 16
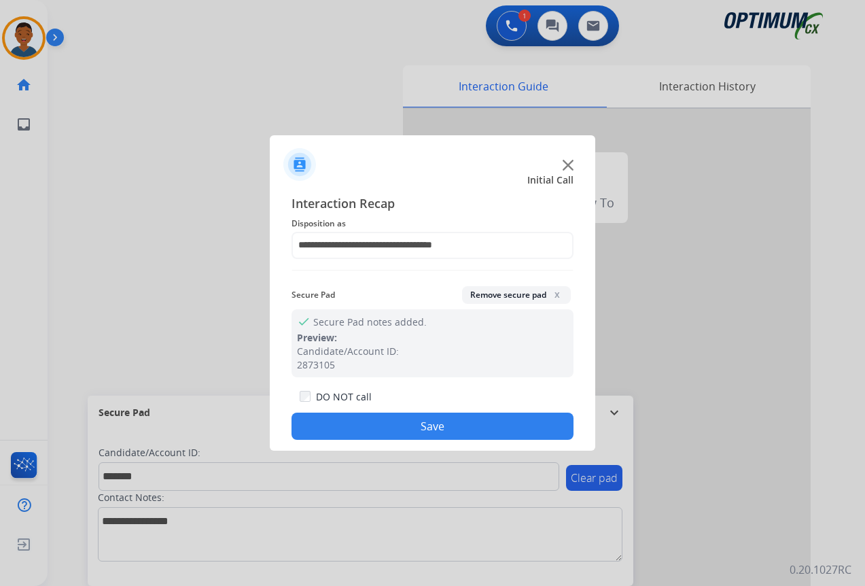
click at [463, 418] on button "Save" at bounding box center [432, 425] width 282 height 27
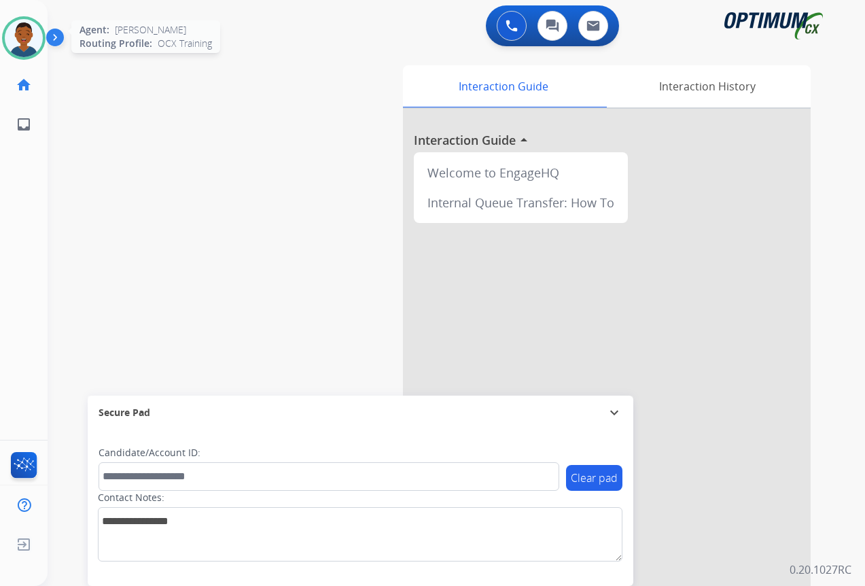
click at [19, 33] on img at bounding box center [24, 38] width 38 height 38
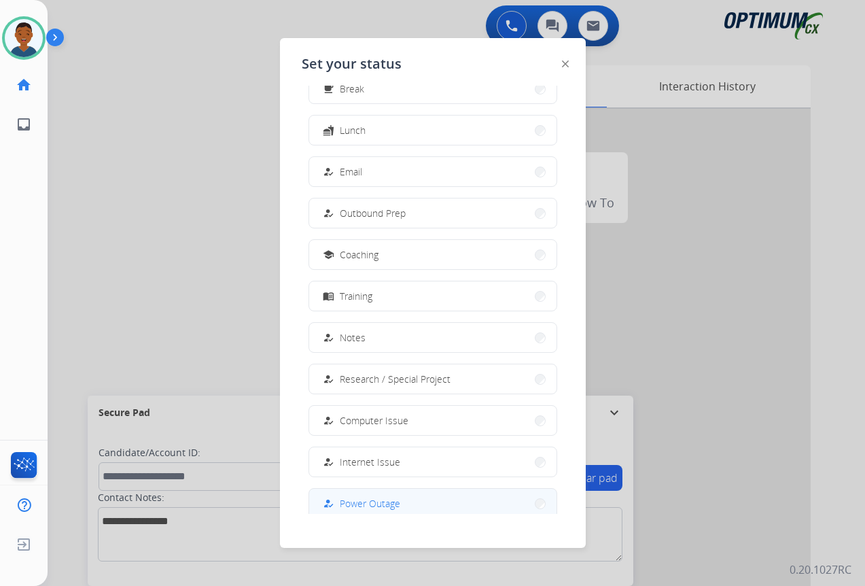
scroll to position [128, 0]
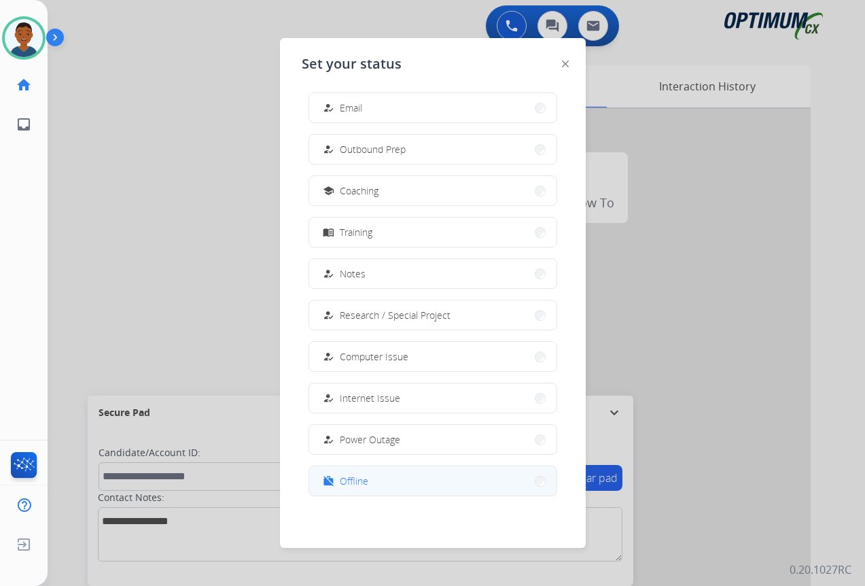
click at [371, 484] on button "work_off Offline" at bounding box center [432, 480] width 247 height 29
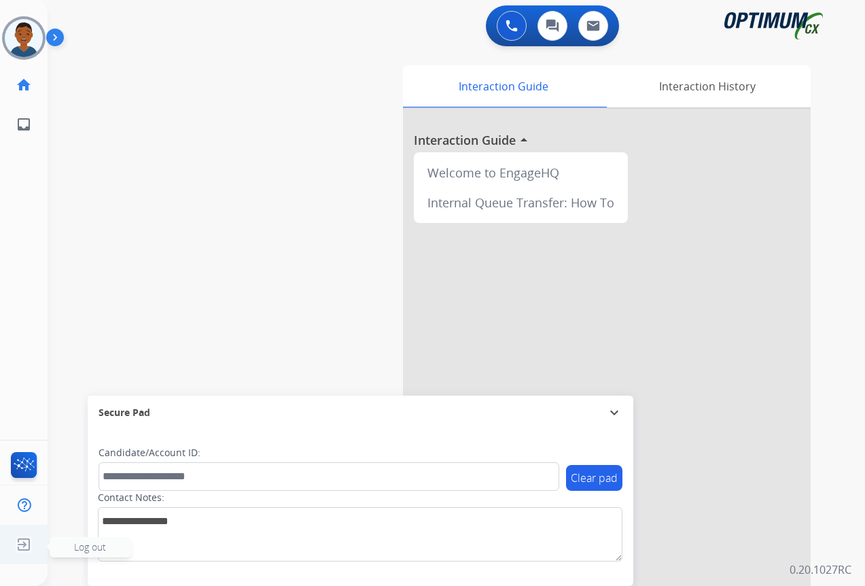
click at [87, 548] on span "Log out" at bounding box center [90, 546] width 32 height 13
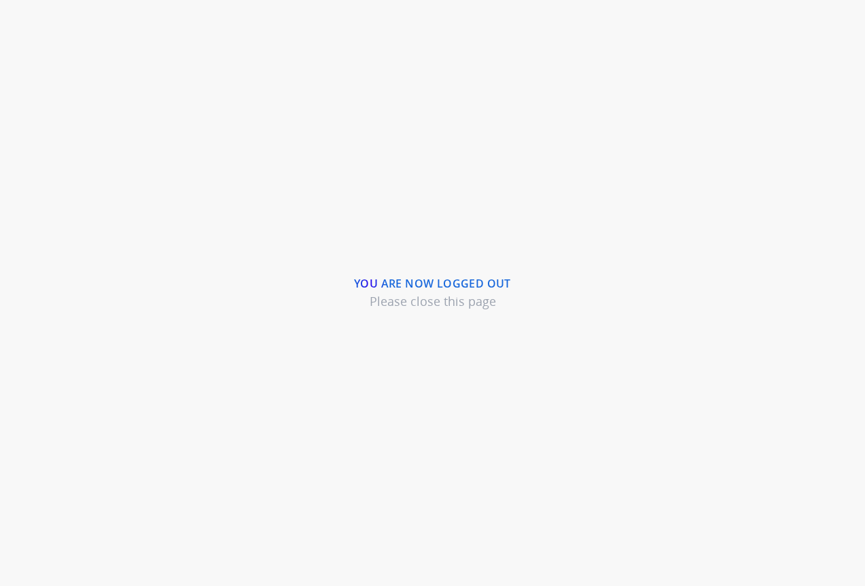
click at [372, 118] on div "You are now logged out Please close this page" at bounding box center [432, 293] width 865 height 586
